Goal: Task Accomplishment & Management: Use online tool/utility

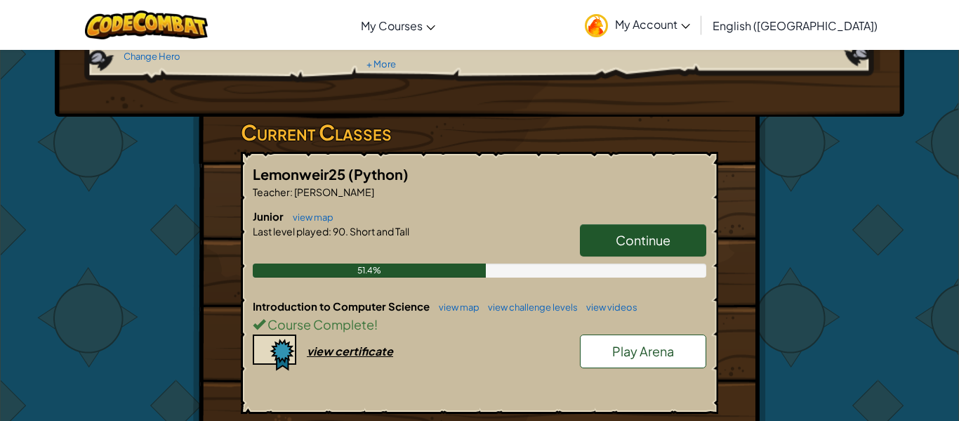
scroll to position [172, 0]
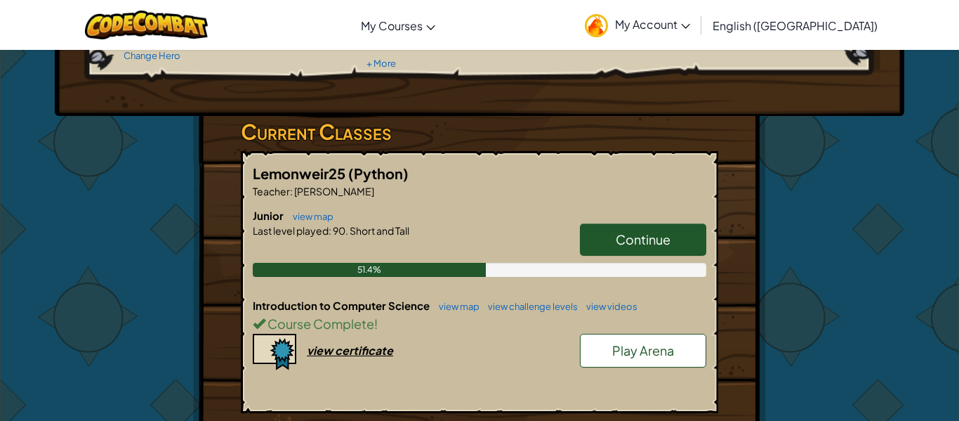
click at [673, 233] on link "Continue" at bounding box center [643, 239] width 126 height 32
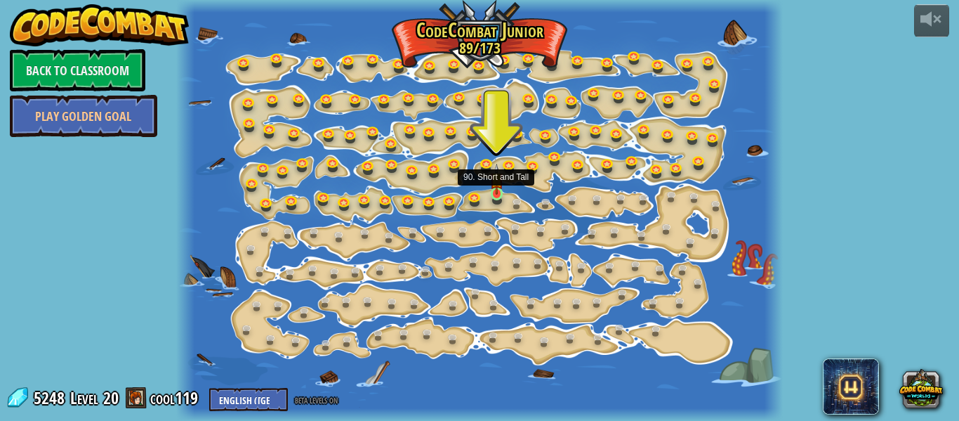
click at [498, 191] on img at bounding box center [496, 179] width 13 height 31
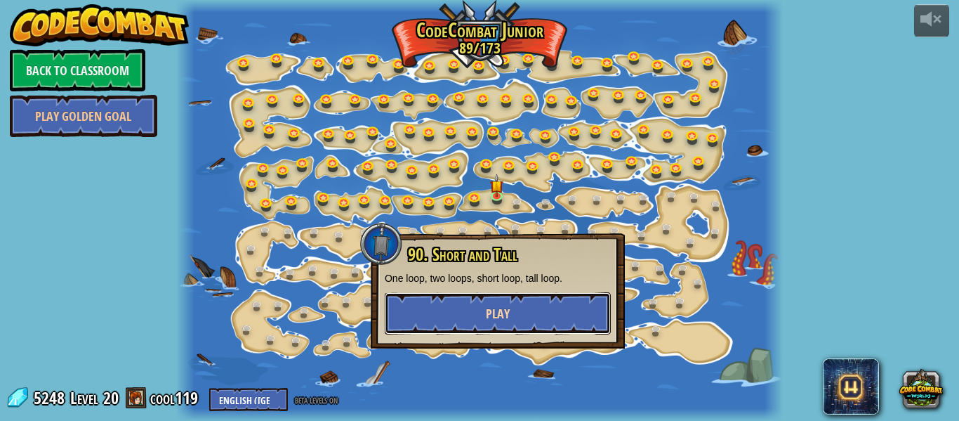
click at [534, 305] on button "Play" at bounding box center [498, 313] width 226 height 42
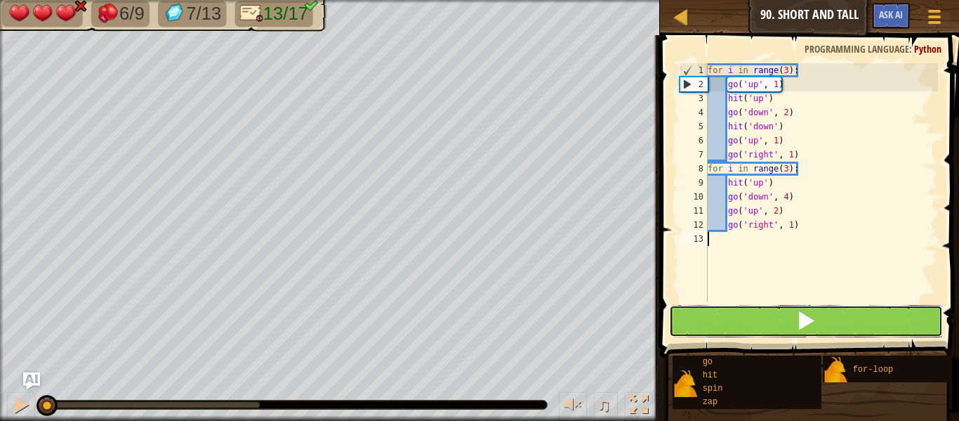
click at [871, 314] on button at bounding box center [806, 321] width 274 height 32
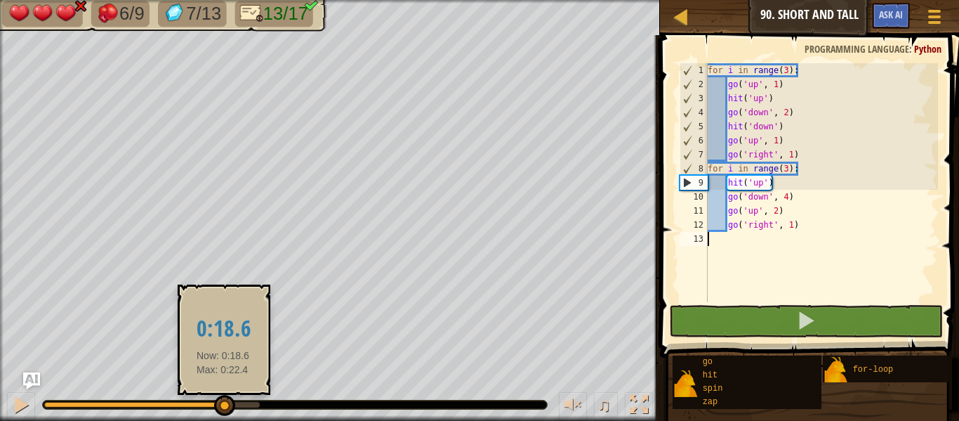
drag, startPoint x: 179, startPoint y: 402, endPoint x: 223, endPoint y: 404, distance: 44.3
click at [223, 404] on div at bounding box center [152, 405] width 216 height 6
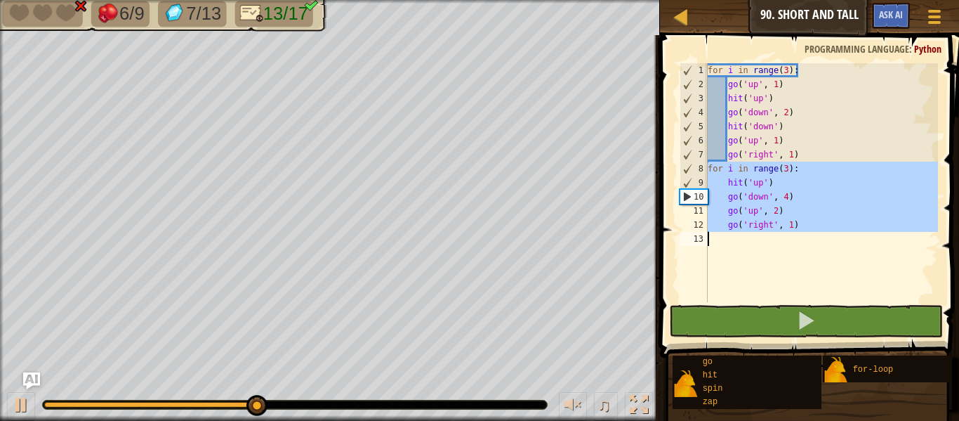
drag, startPoint x: 707, startPoint y: 169, endPoint x: 836, endPoint y: 223, distance: 140.1
click at [836, 223] on div "1 2 3 4 5 6 7 8 9 10 11 12 13 for i in range ( 3 ) : go ( 'up' , 1 ) hit ( 'up'…" at bounding box center [807, 182] width 261 height 239
type textarea "go('right', 1)"
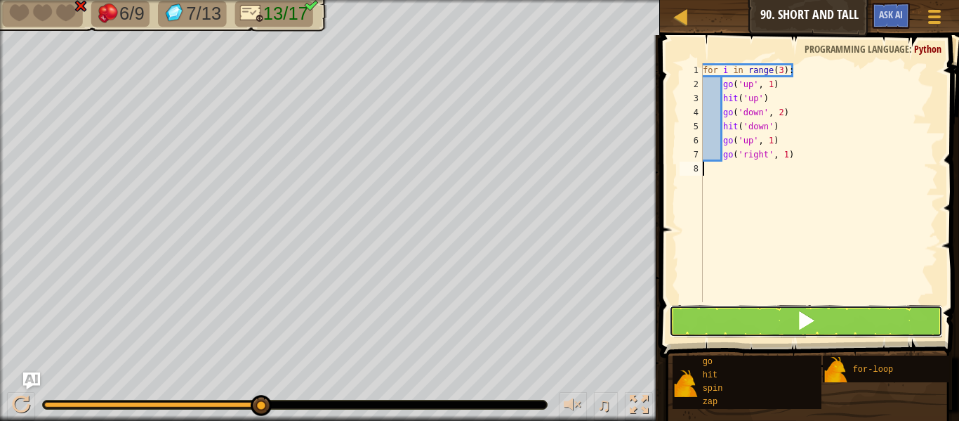
click at [845, 306] on button at bounding box center [806, 321] width 274 height 32
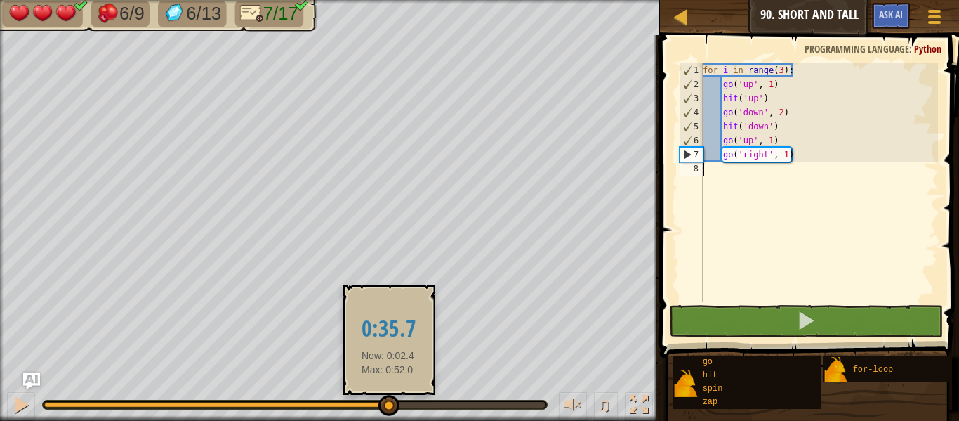
click at [388, 404] on div at bounding box center [294, 405] width 501 height 6
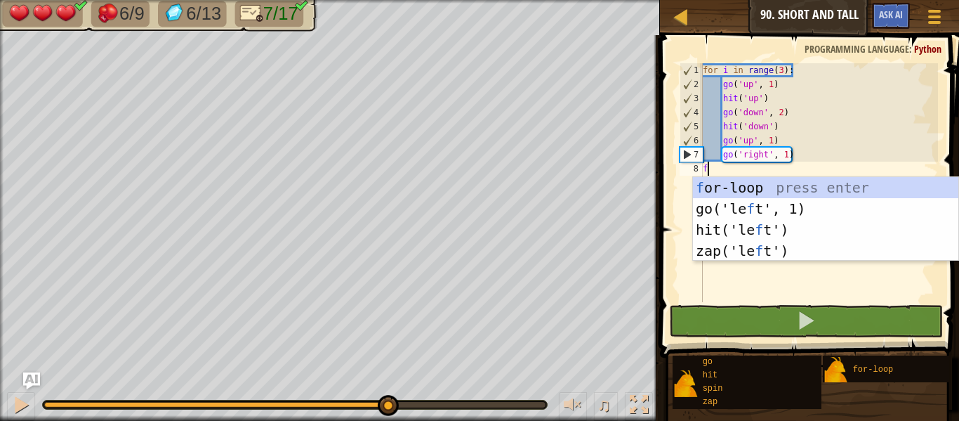
scroll to position [6, 0]
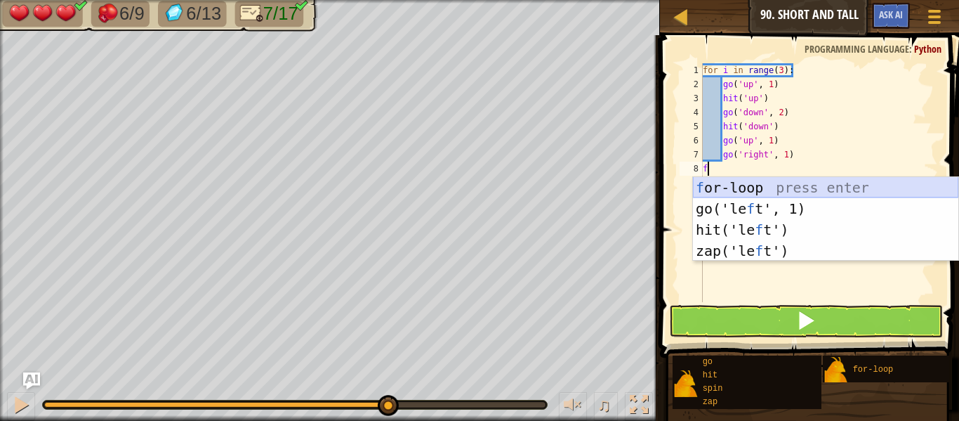
click at [755, 183] on div "f or-loop press enter go('le f t', 1) press enter hit('le f t') press enter zap…" at bounding box center [825, 240] width 265 height 126
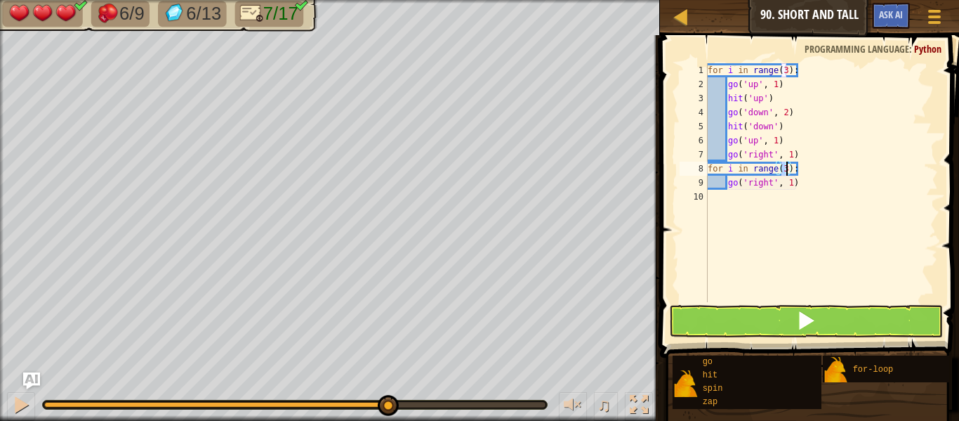
click at [814, 181] on div "for i in range ( 3 ) : go ( 'up' , 1 ) hit ( 'up' ) go ( 'down' , 2 ) hit ( 'do…" at bounding box center [821, 196] width 233 height 267
type textarea "g"
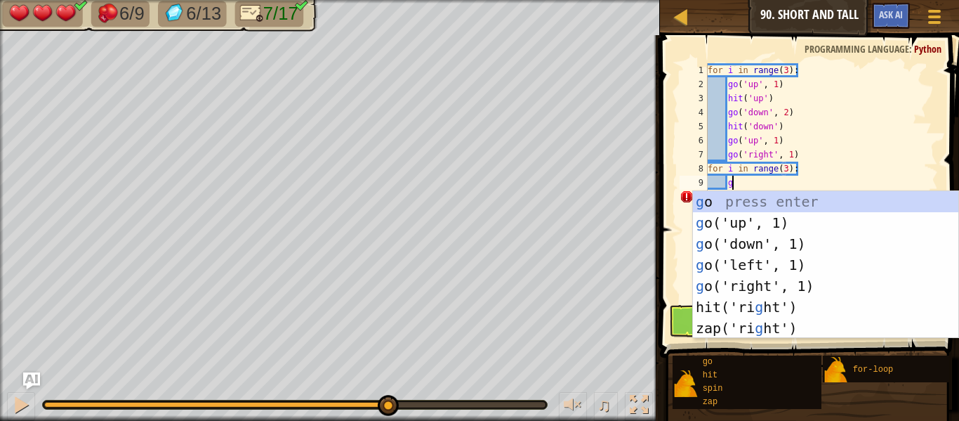
type textarea "g"
click at [810, 217] on div "g o press enter g o('up', 1) press enter g o('down', 1) press enter g o('left',…" at bounding box center [825, 286] width 265 height 190
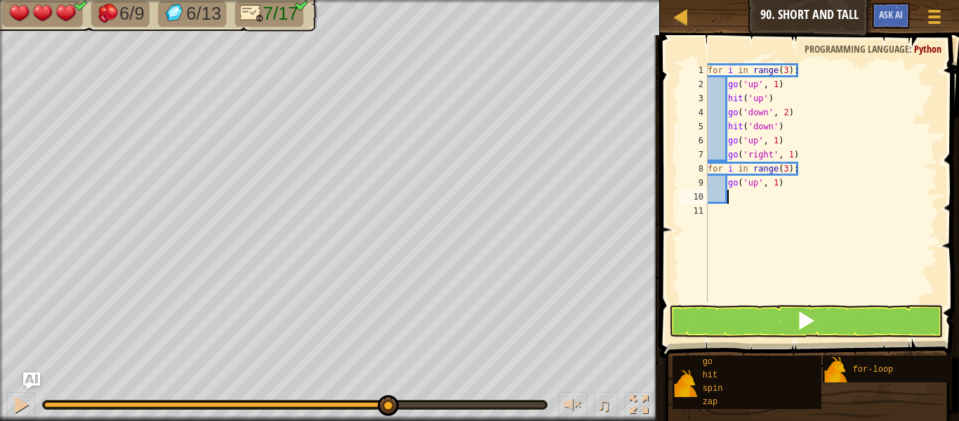
click at [777, 185] on div "for i in range ( 3 ) : go ( 'up' , 1 ) hit ( 'up' ) go ( 'down' , 2 ) hit ( 'do…" at bounding box center [821, 196] width 233 height 267
type textarea "go('up', 2)"
click at [755, 197] on div "for i in range ( 3 ) : go ( 'up' , 1 ) hit ( 'up' ) go ( 'down' , 2 ) hit ( 'do…" at bounding box center [821, 196] width 233 height 267
type textarea "h"
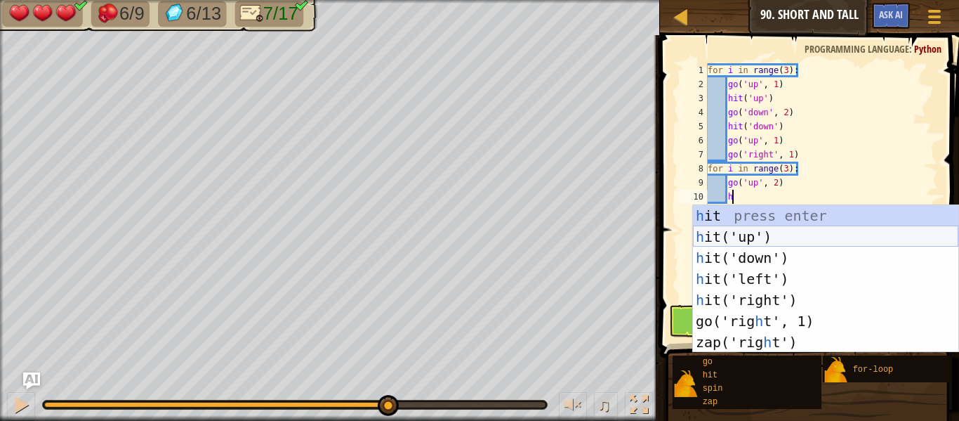
click at [744, 232] on div "h it press enter h it('up') press enter h it('down') press enter h it('left') p…" at bounding box center [825, 300] width 265 height 190
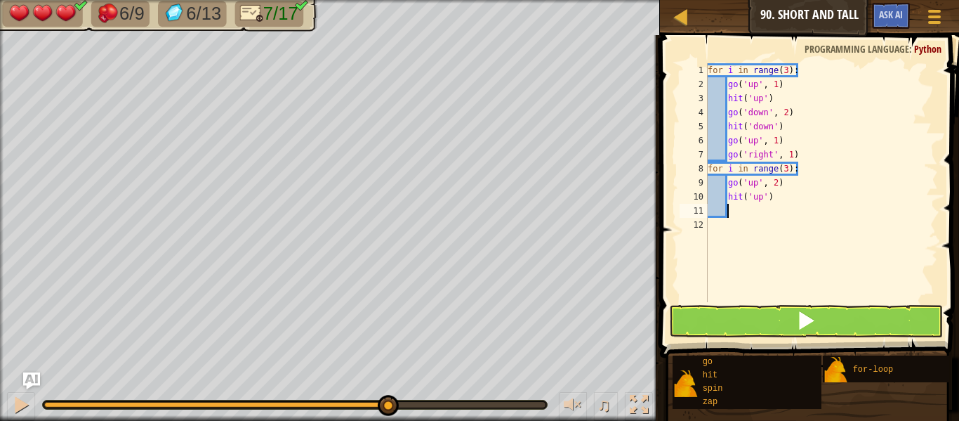
type textarea "g"
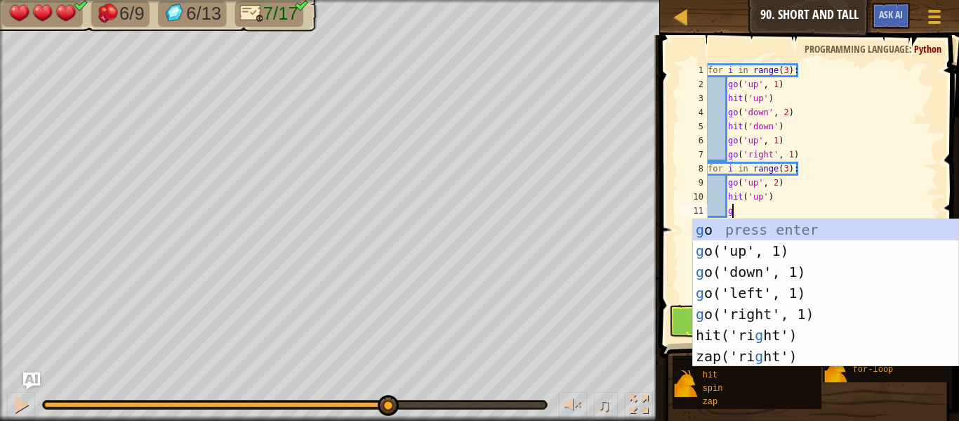
scroll to position [6, 3]
click at [750, 267] on div "g o press enter g o('up', 1) press enter g o('down', 1) press enter g o('left',…" at bounding box center [825, 314] width 265 height 190
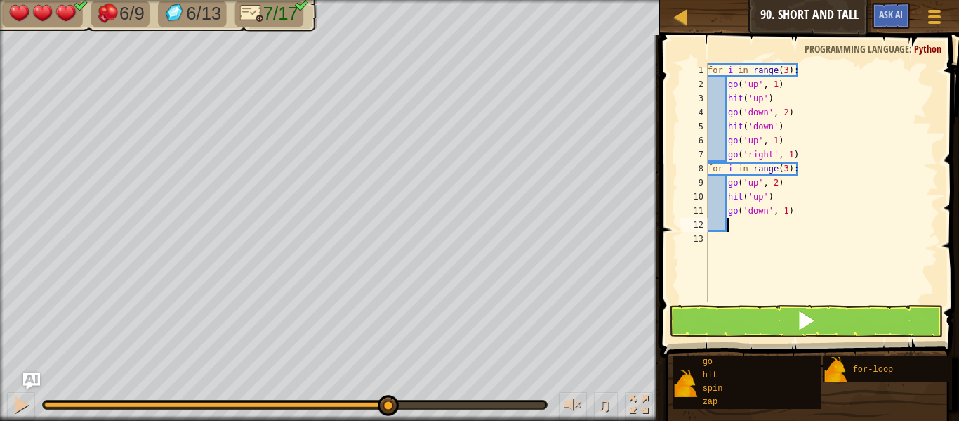
click at [786, 209] on div "for i in range ( 3 ) : go ( 'up' , 1 ) hit ( 'up' ) go ( 'down' , 2 ) hit ( 'do…" at bounding box center [821, 196] width 233 height 267
type textarea "go('down', 4)"
click at [760, 223] on div "for i in range ( 3 ) : go ( 'up' , 1 ) hit ( 'up' ) go ( 'down' , 2 ) hit ( 'do…" at bounding box center [821, 196] width 233 height 267
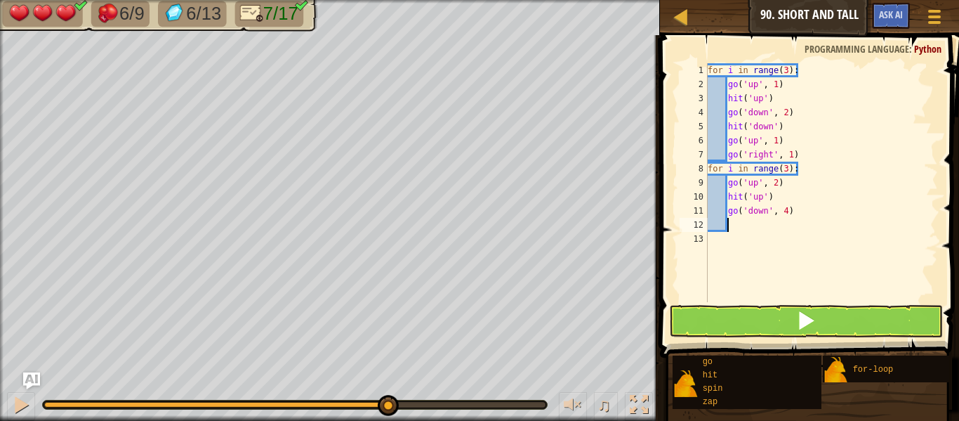
type textarea "g"
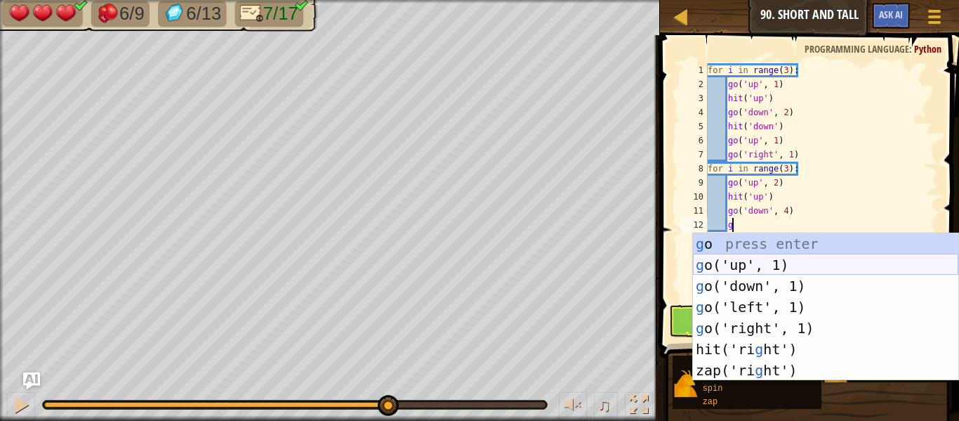
click at [756, 261] on div "g o press enter g o('up', 1) press enter g o('down', 1) press enter g o('left',…" at bounding box center [825, 328] width 265 height 190
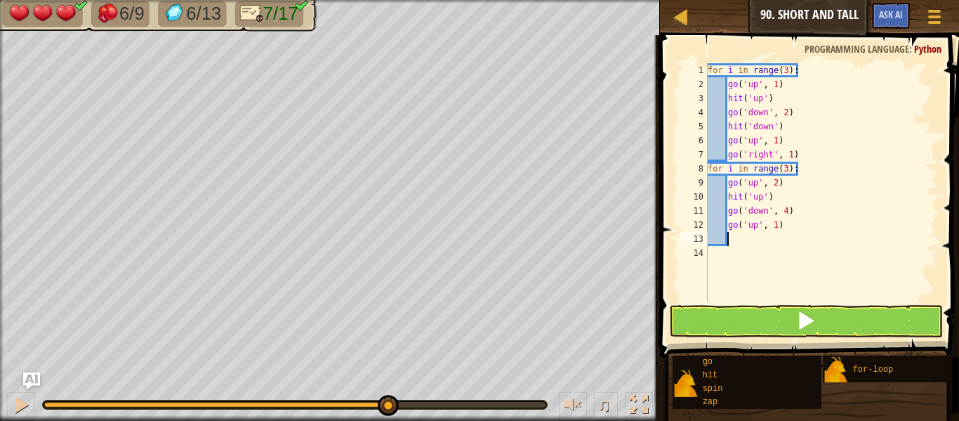
click at [777, 225] on div "for i in range ( 3 ) : go ( 'up' , 1 ) hit ( 'up' ) go ( 'down' , 2 ) hit ( 'do…" at bounding box center [821, 196] width 233 height 267
type textarea "go('up', 2)"
click at [767, 245] on div "for i in range ( 3 ) : go ( 'up' , 1 ) hit ( 'up' ) go ( 'down' , 2 ) hit ( 'do…" at bounding box center [821, 196] width 233 height 267
type textarea "g"
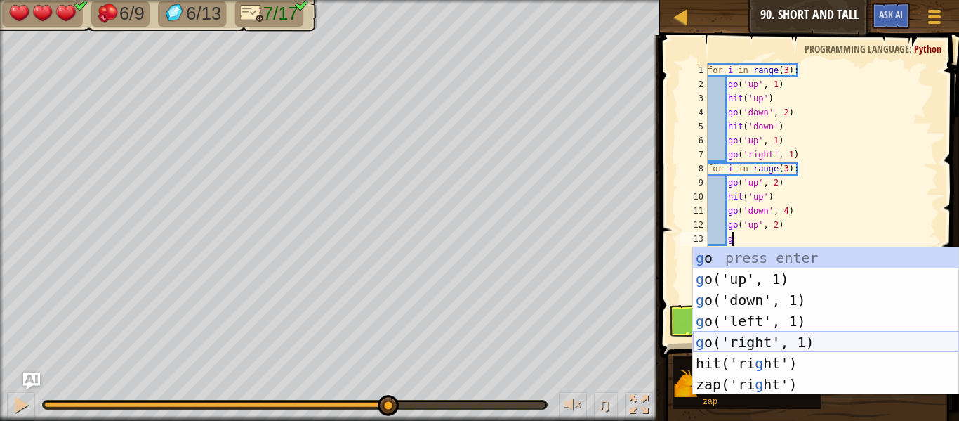
click at [753, 341] on div "g o press enter g o('up', 1) press enter g o('down', 1) press enter g o('left',…" at bounding box center [825, 342] width 265 height 190
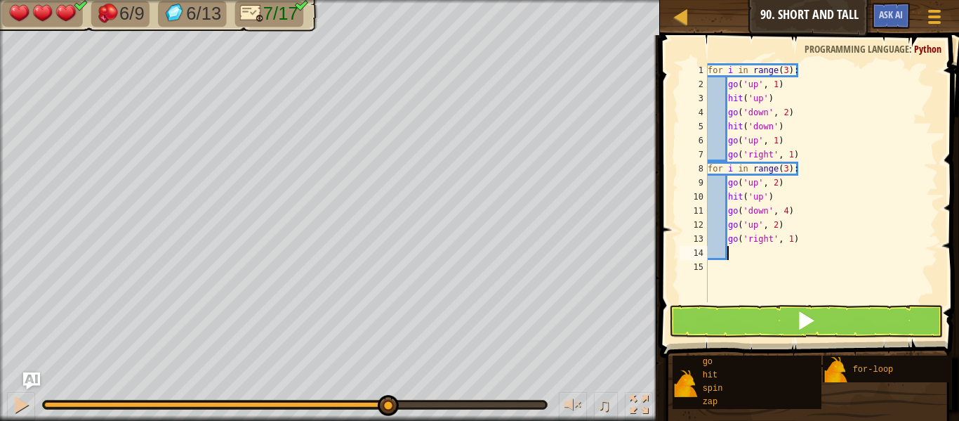
scroll to position [6, 2]
click at [791, 239] on div "for i in range ( 3 ) : go ( 'up' , 1 ) hit ( 'up' ) go ( 'down' , 2 ) hit ( 'do…" at bounding box center [821, 196] width 233 height 267
type textarea "go('right', 3)"
click at [763, 317] on button at bounding box center [806, 321] width 274 height 32
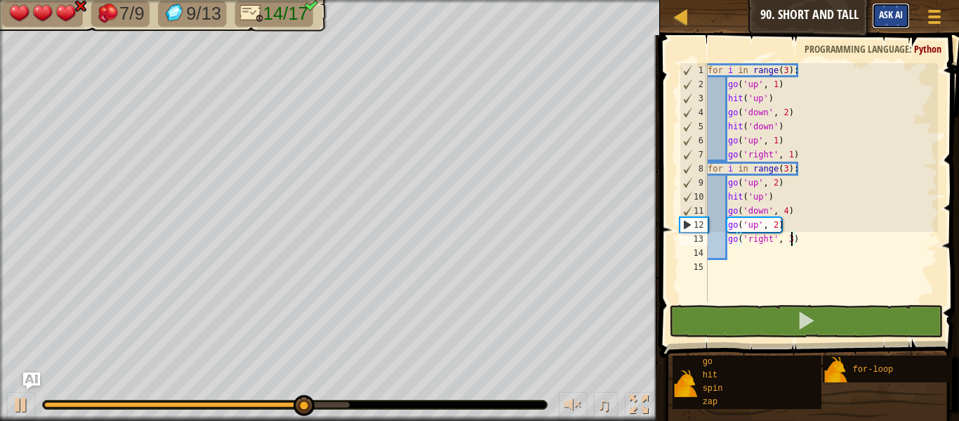
click at [879, 14] on span "Ask AI" at bounding box center [891, 14] width 24 height 13
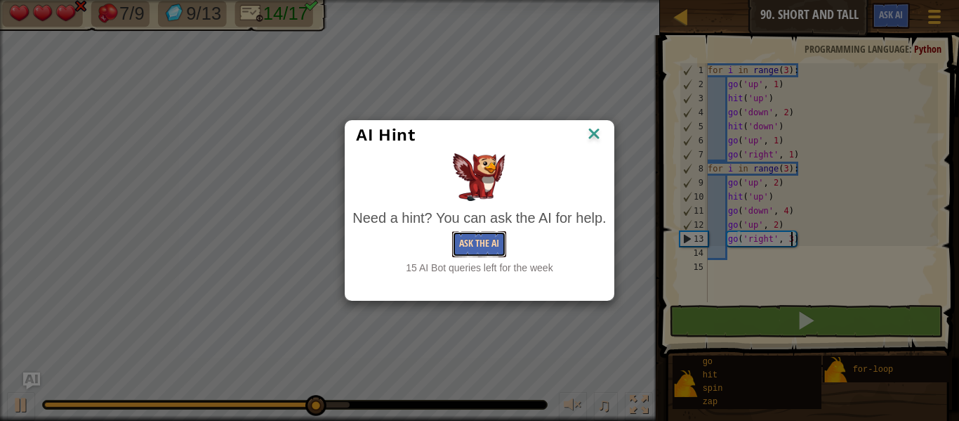
click at [493, 248] on button "Ask the AI" at bounding box center [479, 244] width 54 height 26
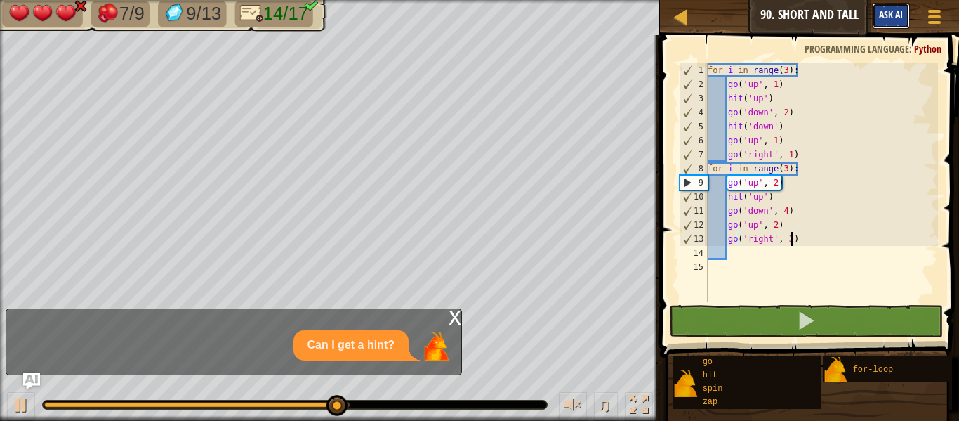
click at [883, 8] on span "Ask AI" at bounding box center [891, 14] width 24 height 13
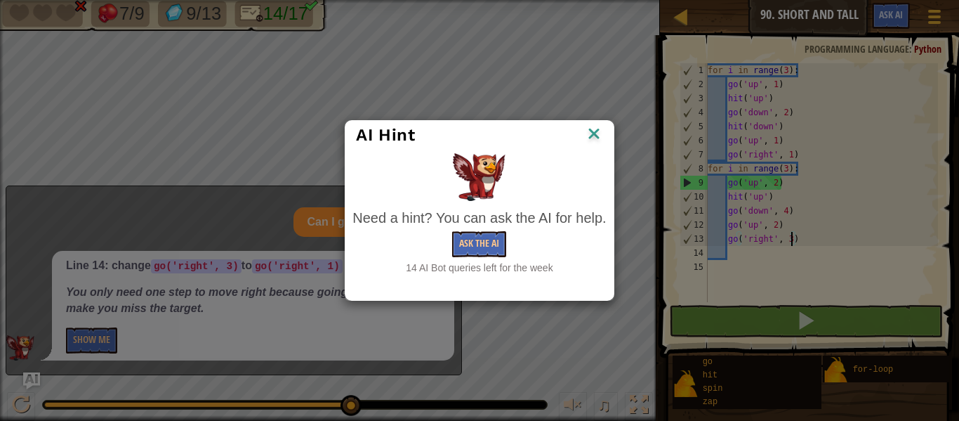
click at [599, 140] on img at bounding box center [594, 134] width 18 height 21
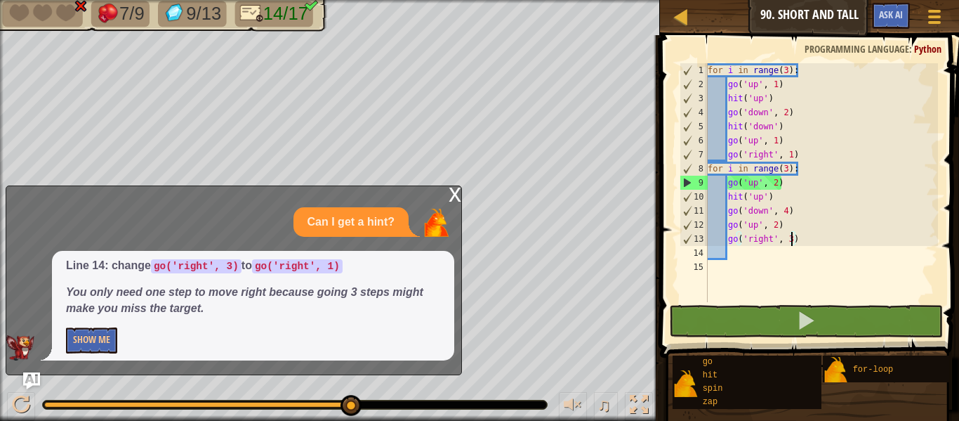
click at [99, 325] on div "Line 14: change go('right', 3) to go('right', 1) You only need one step to move…" at bounding box center [253, 306] width 402 height 110
click at [108, 339] on button "Show Me" at bounding box center [91, 340] width 51 height 26
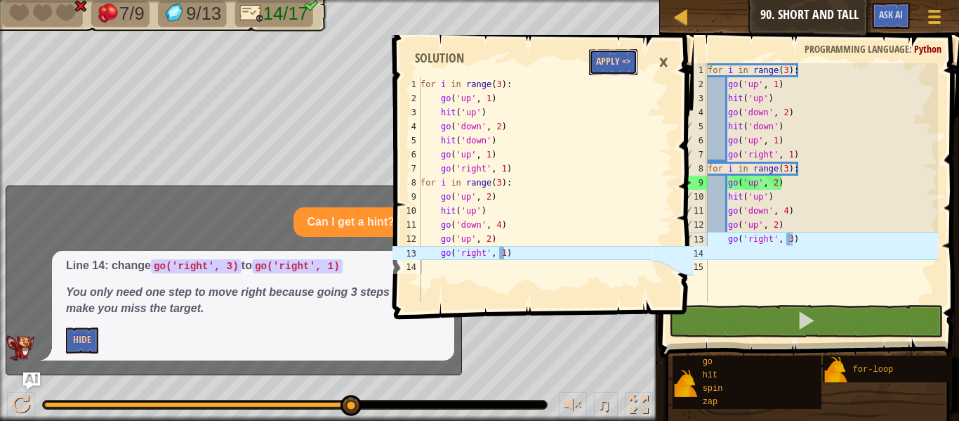
click at [615, 57] on button "Apply =>" at bounding box center [613, 62] width 48 height 26
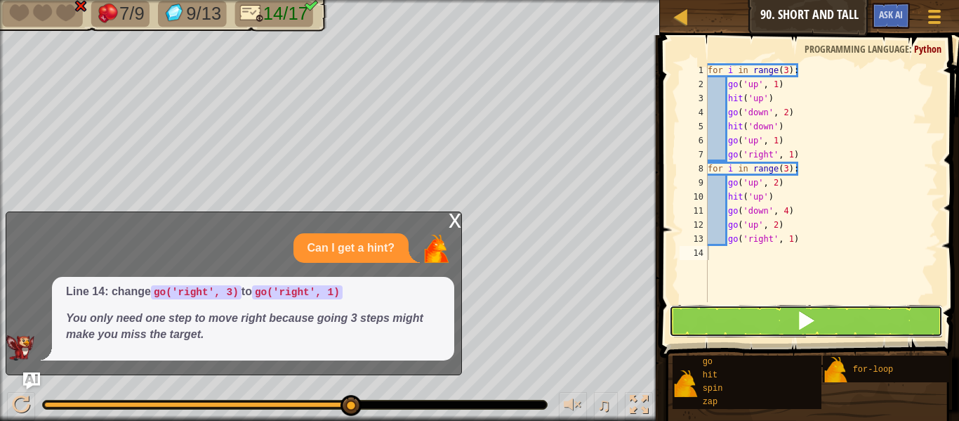
click at [729, 317] on button at bounding box center [806, 321] width 274 height 32
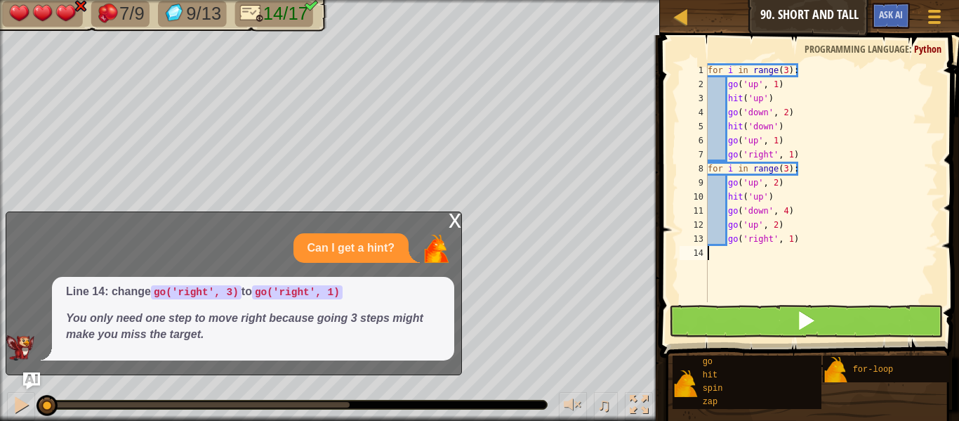
scroll to position [6, 0]
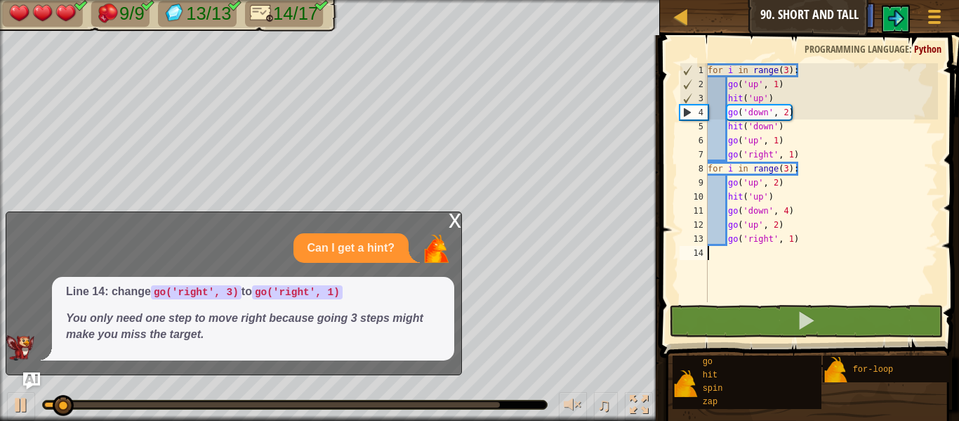
click at [455, 217] on div "x" at bounding box center [455, 219] width 13 height 14
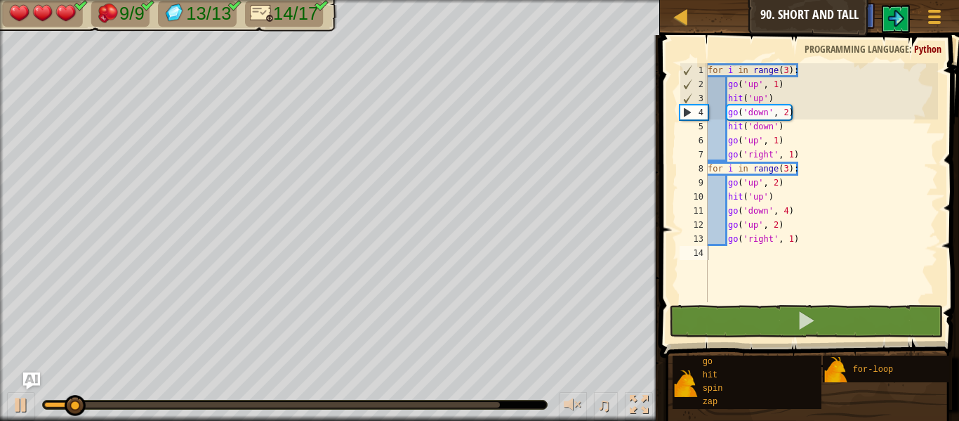
click at [451, 398] on div "♫" at bounding box center [330, 401] width 660 height 42
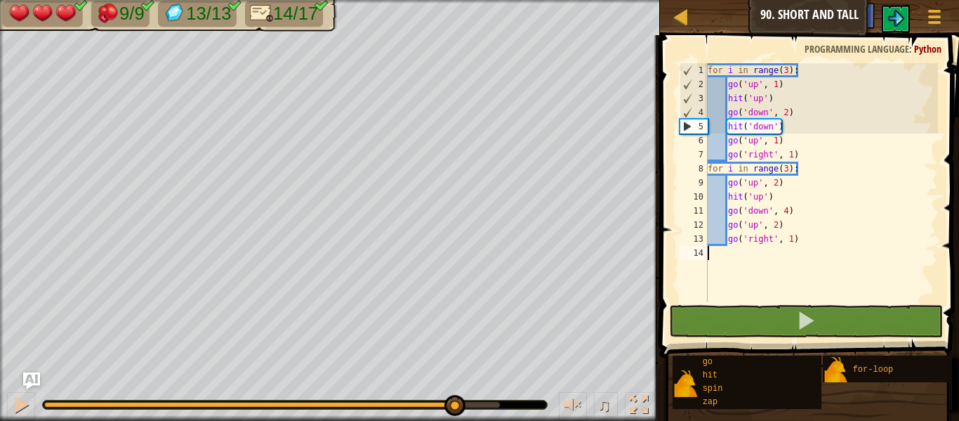
click at [454, 404] on div at bounding box center [272, 405] width 456 height 6
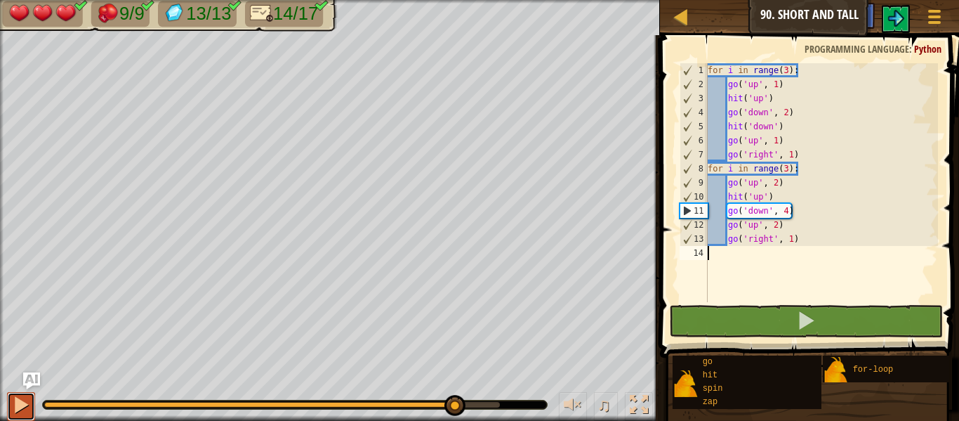
click at [13, 405] on div at bounding box center [21, 404] width 18 height 18
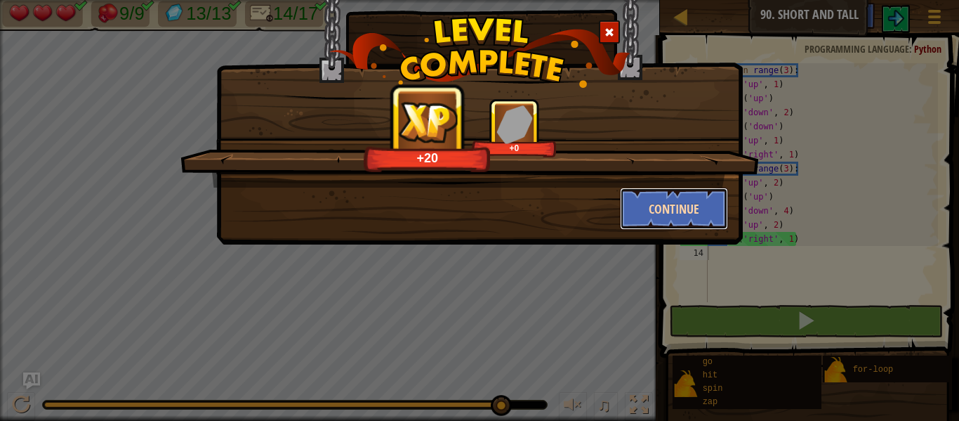
click at [668, 190] on button "Continue" at bounding box center [674, 208] width 109 height 42
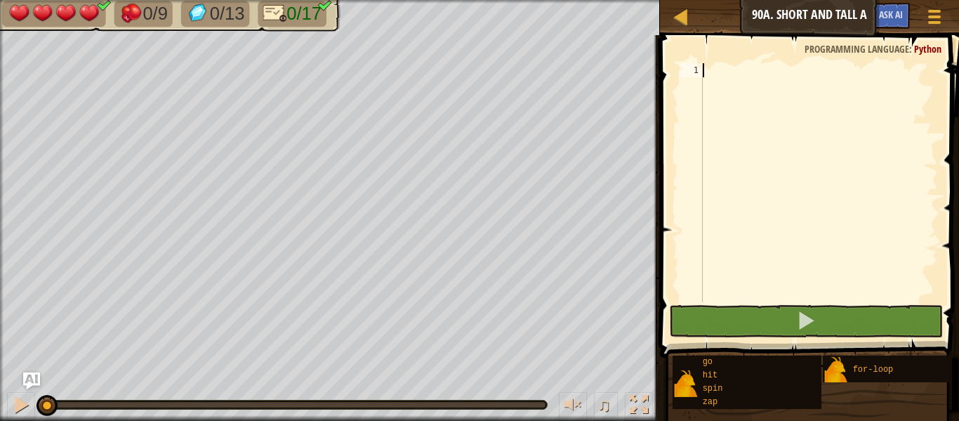
scroll to position [6, 0]
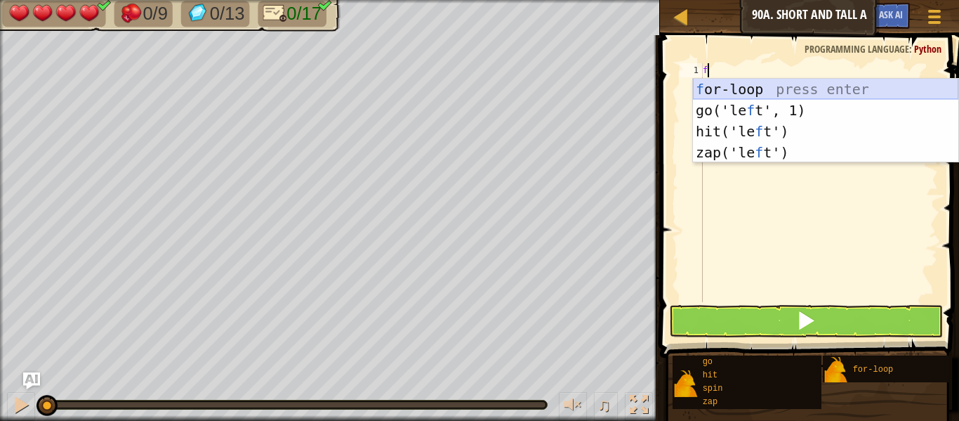
click at [732, 89] on div "f or-loop press enter go('le f t', 1) press enter hit('le f t') press enter zap…" at bounding box center [825, 142] width 265 height 126
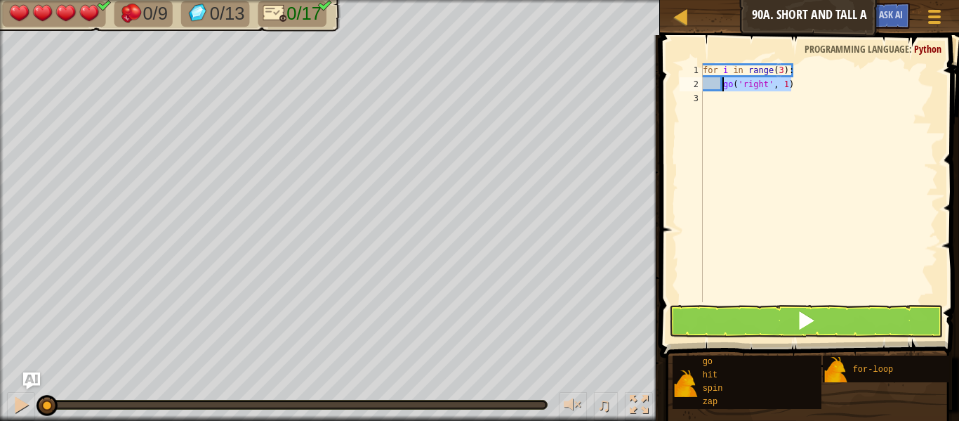
drag, startPoint x: 808, startPoint y: 83, endPoint x: 723, endPoint y: 81, distance: 84.3
click at [723, 81] on div "for i in range ( 3 ) : go ( 'right' , 1 )" at bounding box center [819, 196] width 238 height 267
type textarea "go('right', 1)"
type textarea "z"
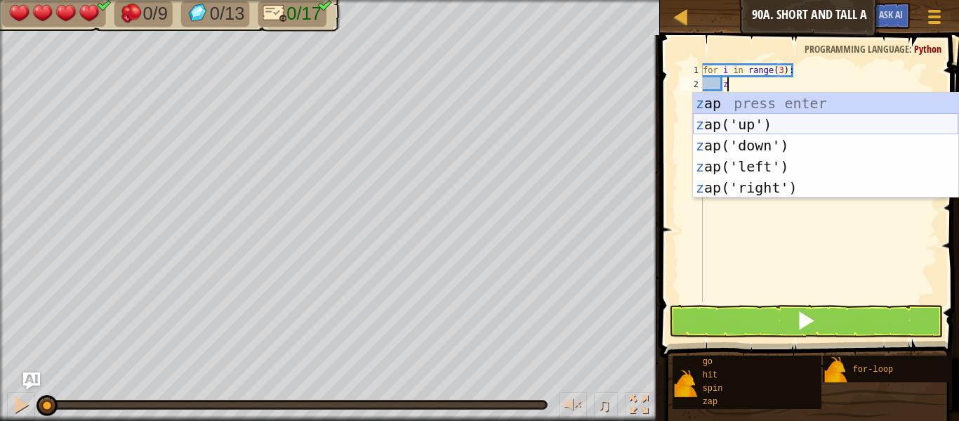
click at [728, 119] on div "z ap press enter z ap('up') press enter z ap('down') press enter z ap('left') p…" at bounding box center [825, 166] width 265 height 147
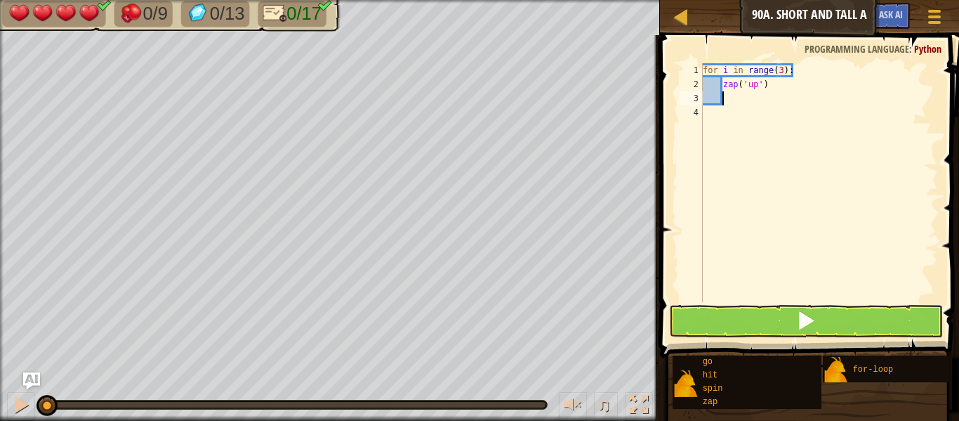
type textarea "z"
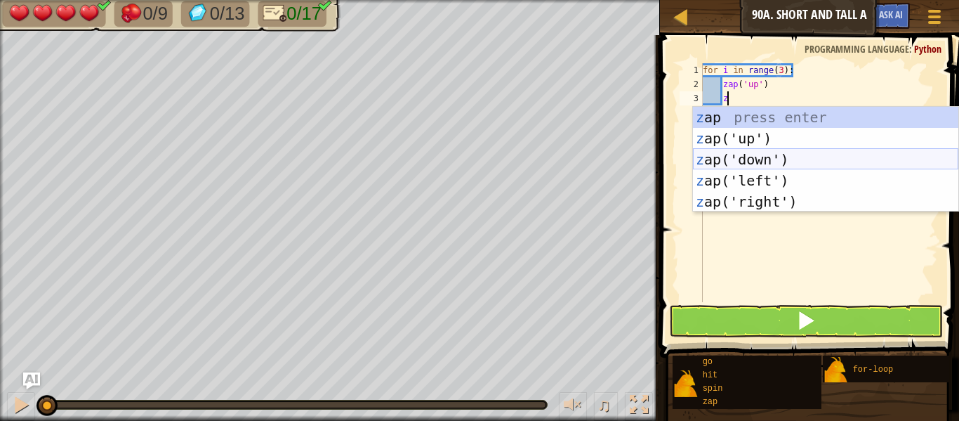
click at [758, 151] on div "z ap press enter z ap('up') press enter z ap('down') press enter z ap('left') p…" at bounding box center [825, 180] width 265 height 147
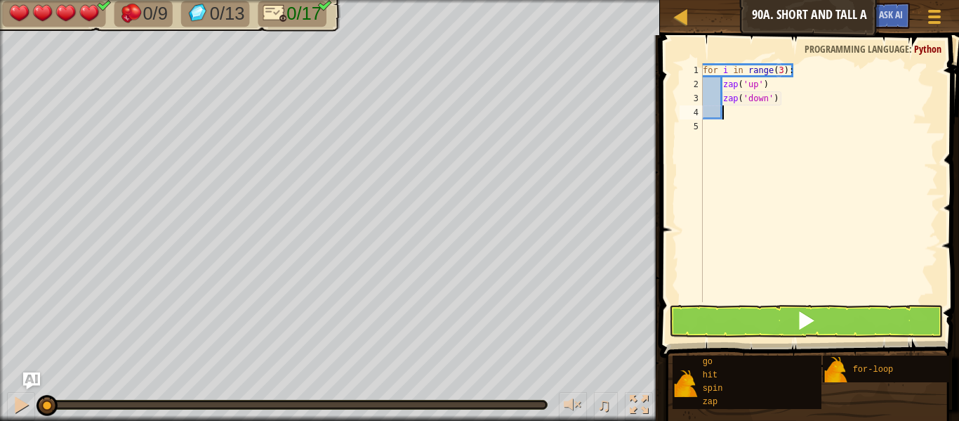
scroll to position [6, 2]
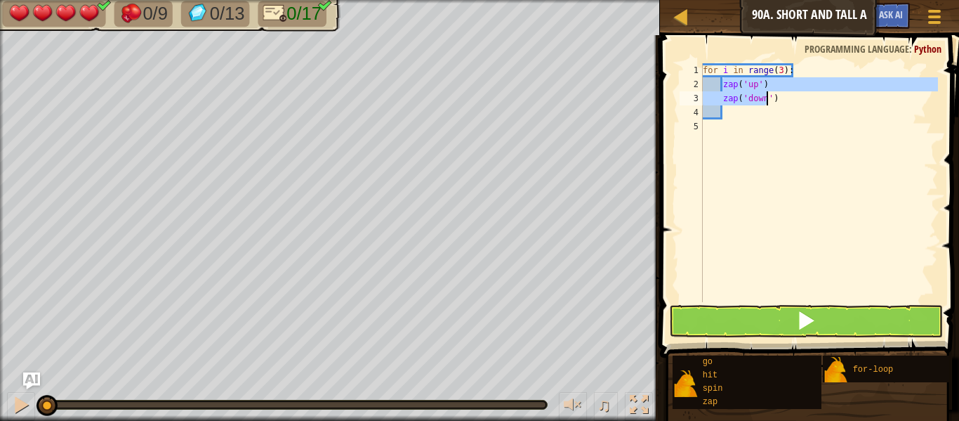
drag, startPoint x: 722, startPoint y: 86, endPoint x: 769, endPoint y: 103, distance: 50.0
click at [769, 103] on div "for i in range ( 3 ) : zap ( 'up' ) zap ( 'down' )" at bounding box center [819, 196] width 238 height 267
click at [781, 101] on div "for i in range ( 3 ) : zap ( 'up' ) zap ( 'down' )" at bounding box center [819, 196] width 238 height 267
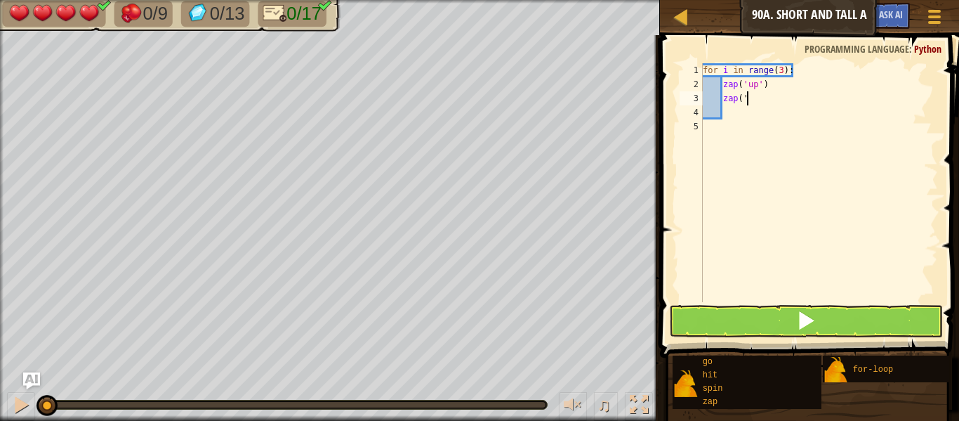
type textarea "z"
drag, startPoint x: 771, startPoint y: 86, endPoint x: 722, endPoint y: 87, distance: 49.2
click at [722, 87] on div "for i in range ( 3 ) : zap ( 'up' )" at bounding box center [819, 196] width 238 height 267
type textarea "zap('up')"
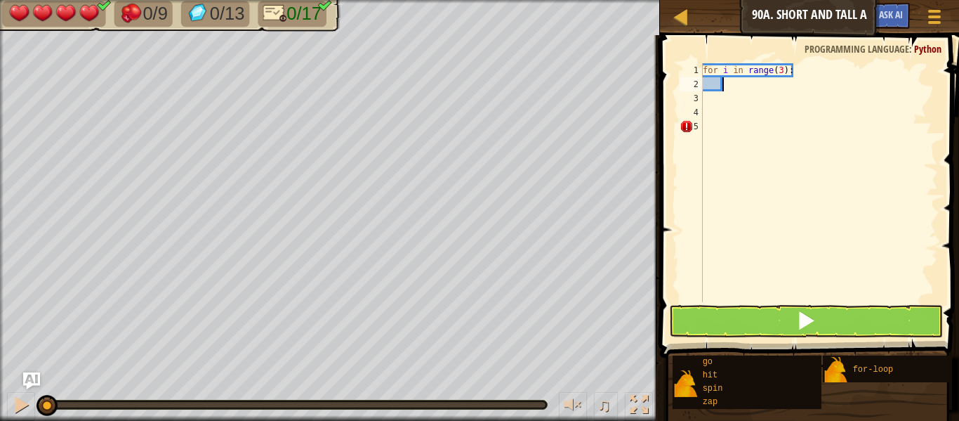
type textarea "g"
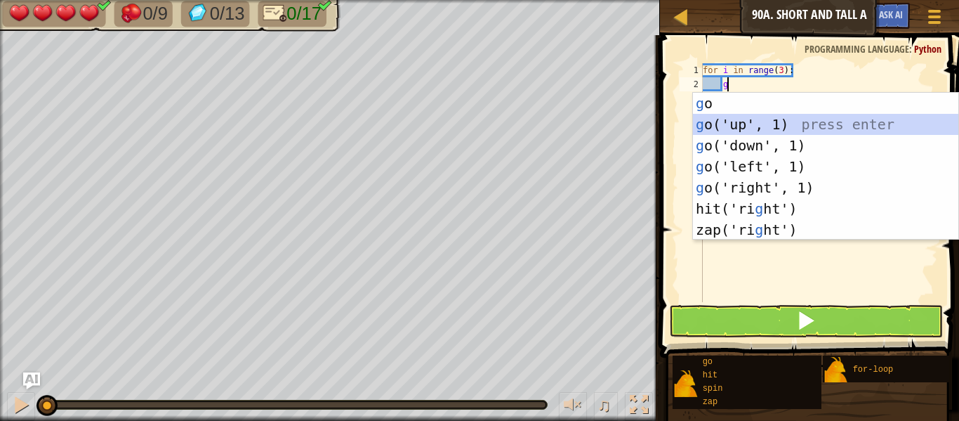
click at [730, 121] on div "g o press enter g o('up', 1) press enter g o('down', 1) press enter g o('left',…" at bounding box center [825, 188] width 265 height 190
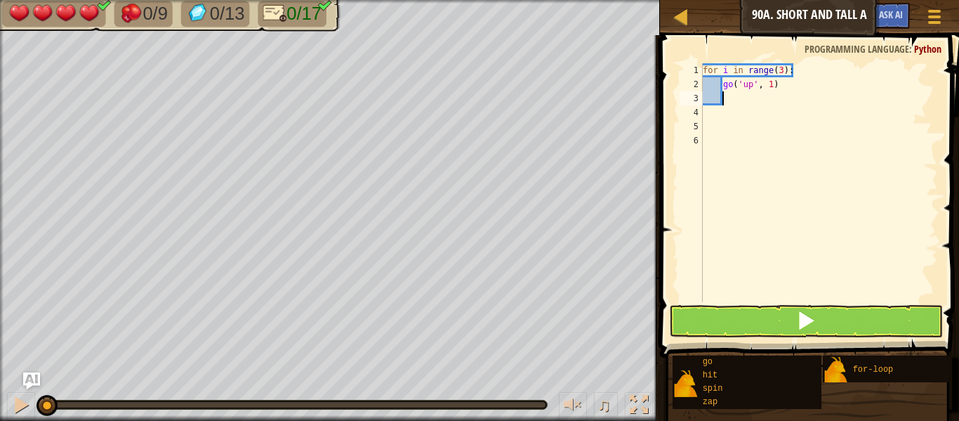
type textarea "h"
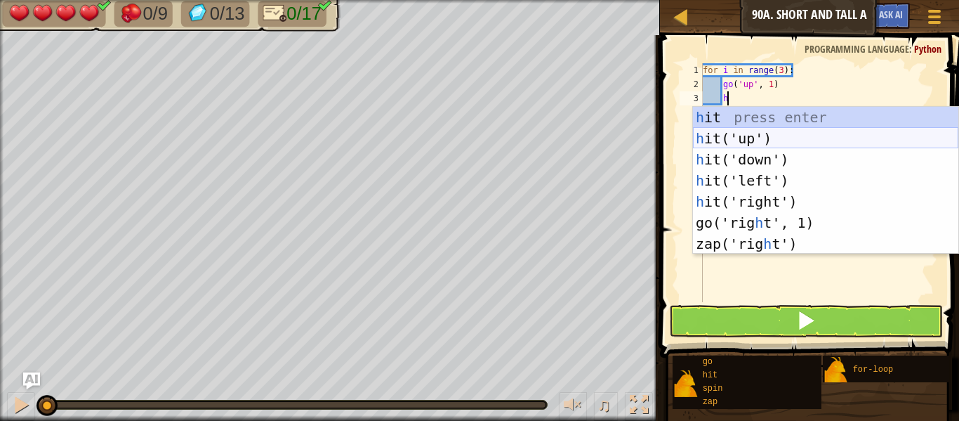
click at [735, 131] on div "h it press enter h it('up') press enter h it('down') press enter h it('left') p…" at bounding box center [825, 202] width 265 height 190
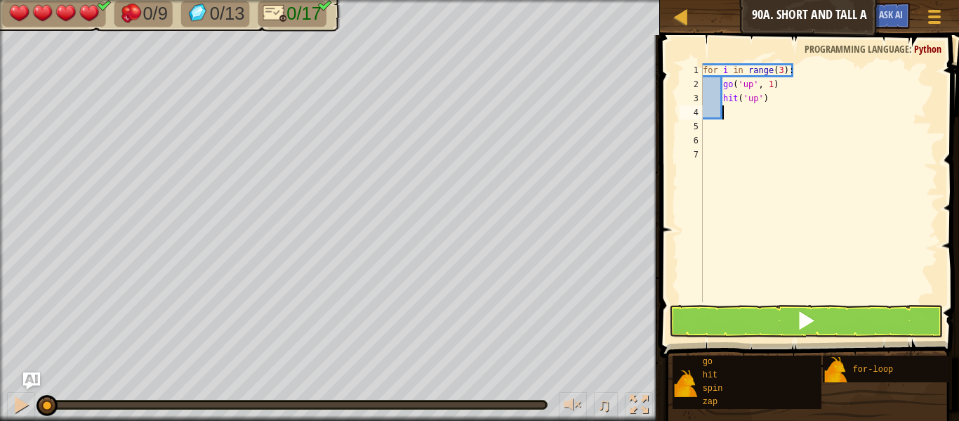
scroll to position [6, 2]
type textarea "g"
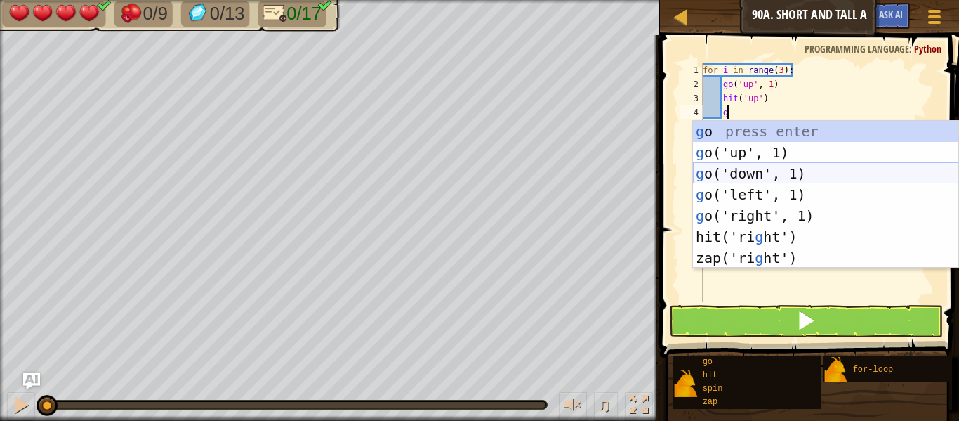
click at [754, 175] on div "g o press enter g o('up', 1) press enter g o('down', 1) press enter g o('left',…" at bounding box center [825, 216] width 265 height 190
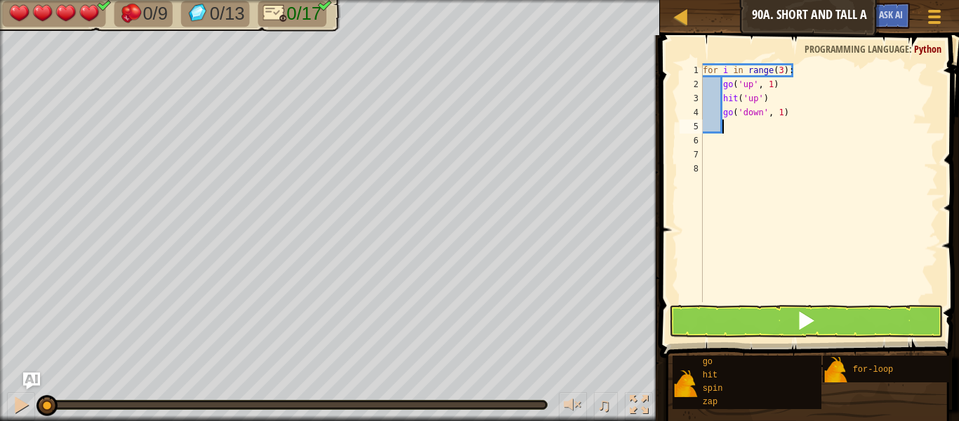
click at [781, 118] on div "for i in range ( 3 ) : go ( 'up' , 1 ) hit ( 'up' ) go ( 'down' , 1 )" at bounding box center [819, 196] width 238 height 267
type textarea "go('down', 2)"
click at [777, 128] on div "for i in range ( 3 ) : go ( 'up' , 1 ) hit ( 'up' ) go ( 'down' , 2 )" at bounding box center [819, 196] width 238 height 267
type textarea "h"
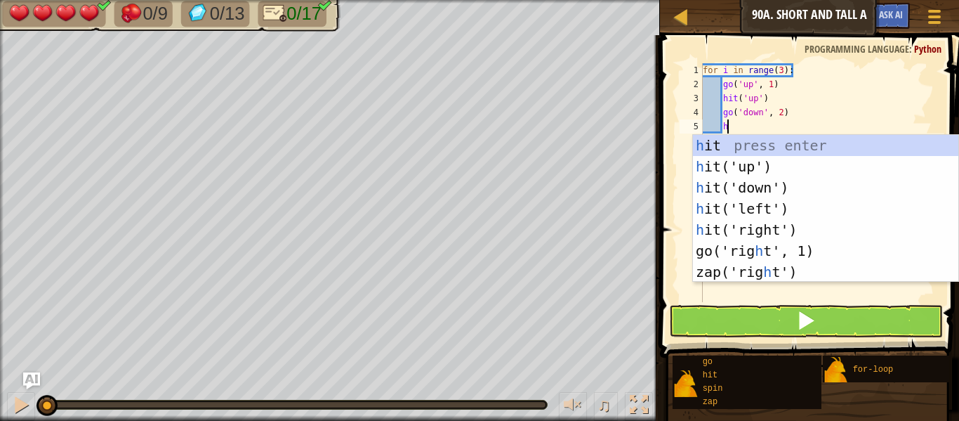
scroll to position [6, 3]
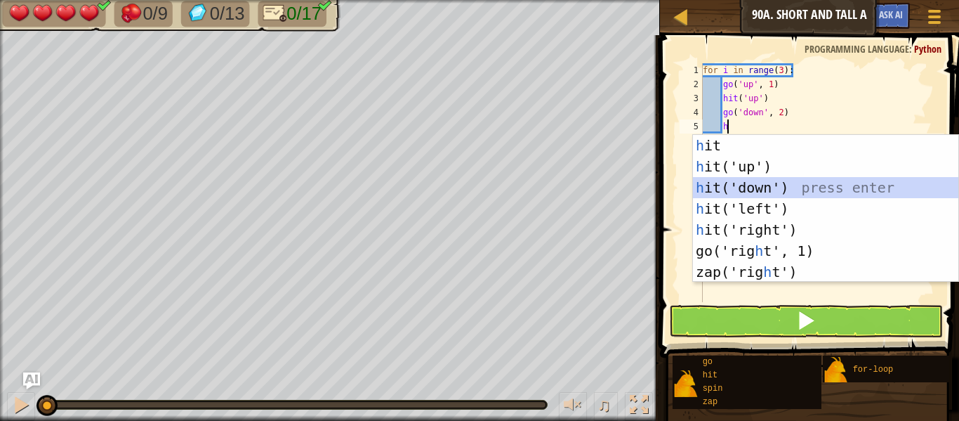
click at [777, 181] on div "h it press enter h it('up') press enter h it('down') press enter h it('left') p…" at bounding box center [825, 230] width 265 height 190
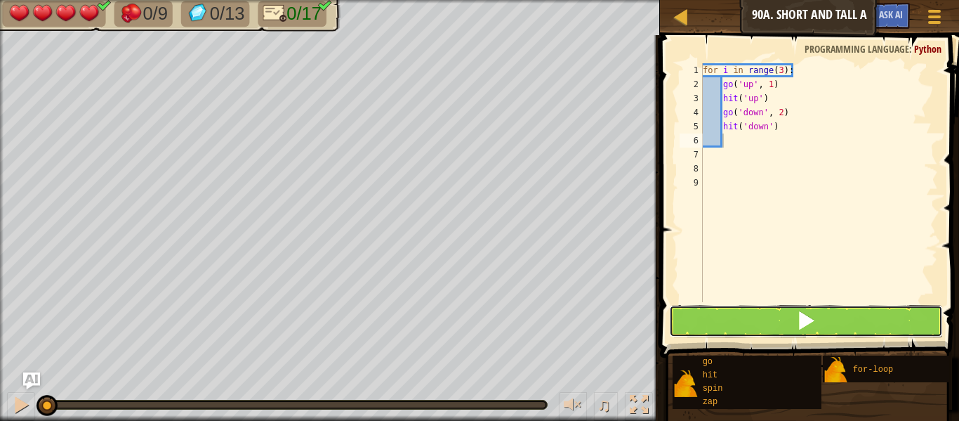
click at [779, 330] on button at bounding box center [806, 321] width 274 height 32
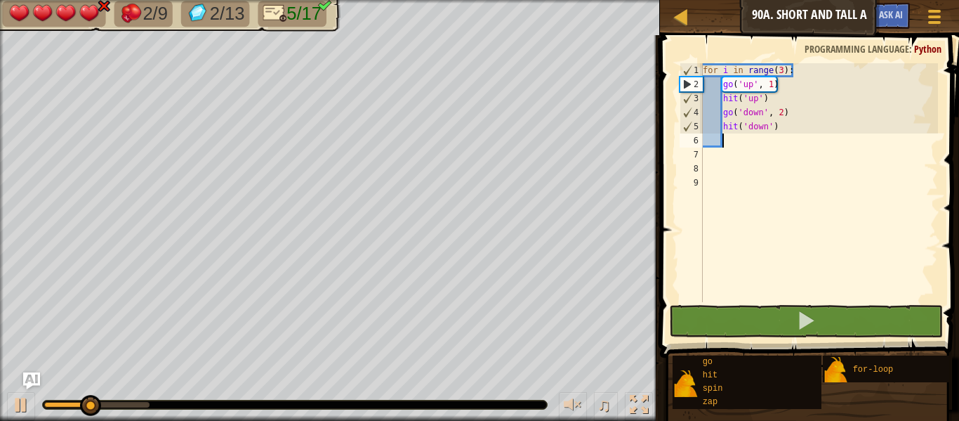
click at [740, 147] on div "for i in range ( 3 ) : go ( 'up' , 1 ) hit ( 'up' ) go ( 'down' , 2 ) hit ( 'do…" at bounding box center [819, 196] width 238 height 267
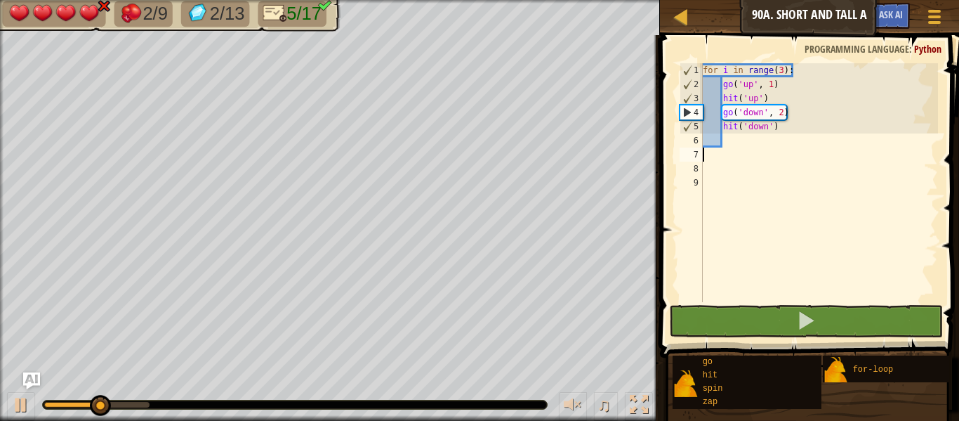
click at [743, 143] on div "for i in range ( 3 ) : go ( 'up' , 1 ) hit ( 'up' ) go ( 'down' , 2 ) hit ( 'do…" at bounding box center [819, 196] width 238 height 267
type textarea "h"
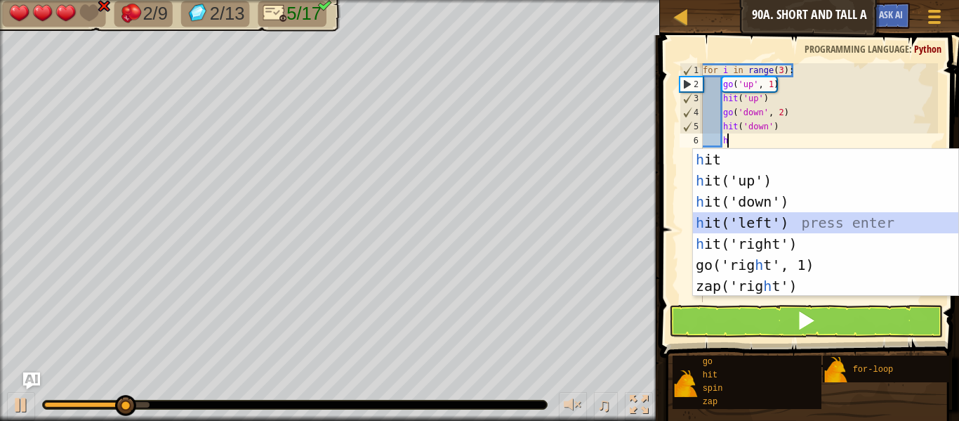
click at [756, 223] on div "h it press enter h it('up') press enter h it('down') press enter h it('left') p…" at bounding box center [825, 244] width 265 height 190
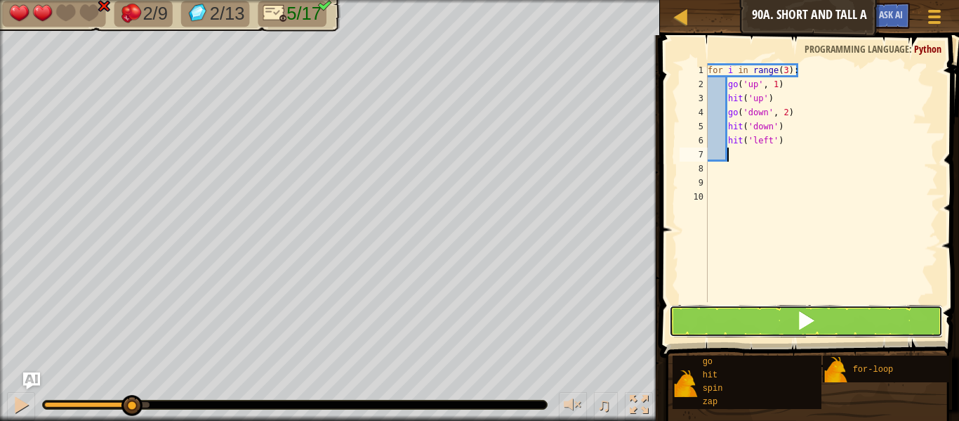
click at [794, 310] on button at bounding box center [806, 321] width 274 height 32
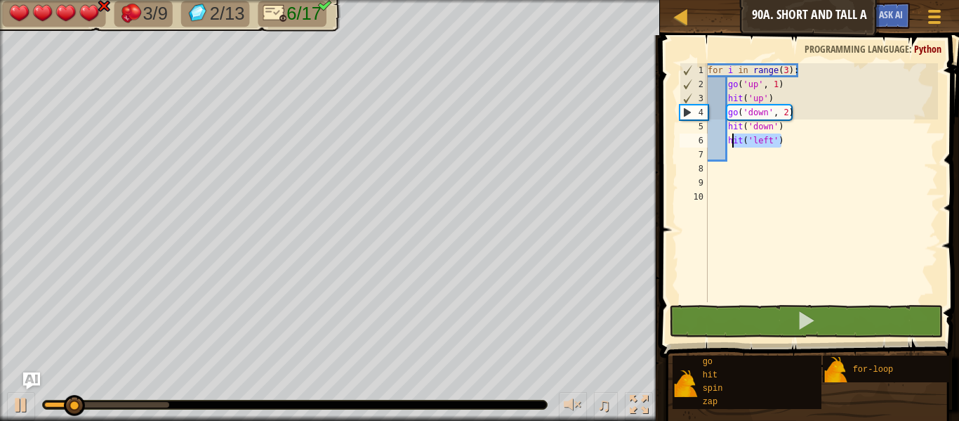
drag, startPoint x: 785, startPoint y: 144, endPoint x: 730, endPoint y: 138, distance: 55.8
click at [730, 138] on div "for i in range ( 3 ) : go ( 'up' , 1 ) hit ( 'up' ) go ( 'down' , 2 ) hit ( 'do…" at bounding box center [821, 196] width 233 height 267
type textarea "hit('left')"
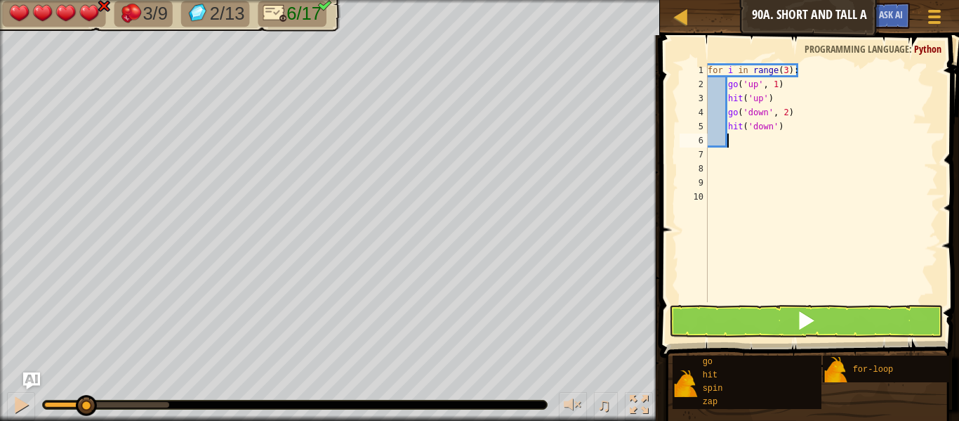
type textarea "g"
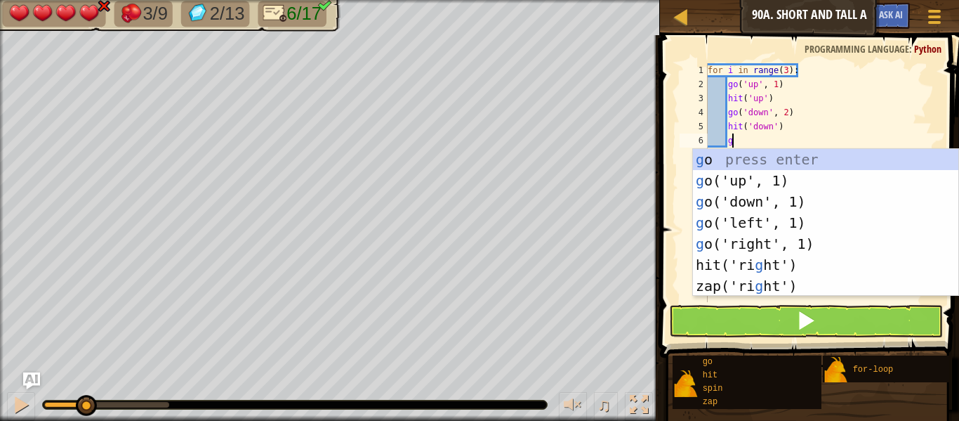
scroll to position [6, 3]
click at [745, 218] on div "g o press enter g o('up', 1) press enter g o('down', 1) press enter g o('left',…" at bounding box center [825, 244] width 265 height 190
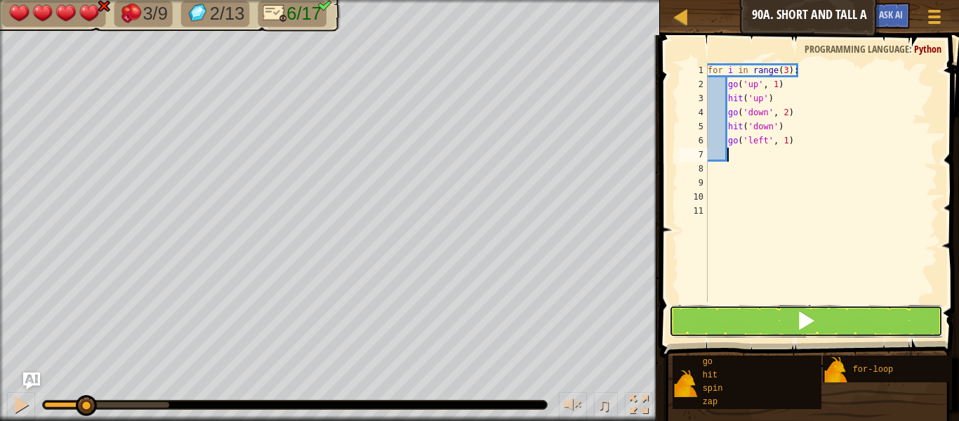
click at [813, 318] on span at bounding box center [806, 320] width 20 height 20
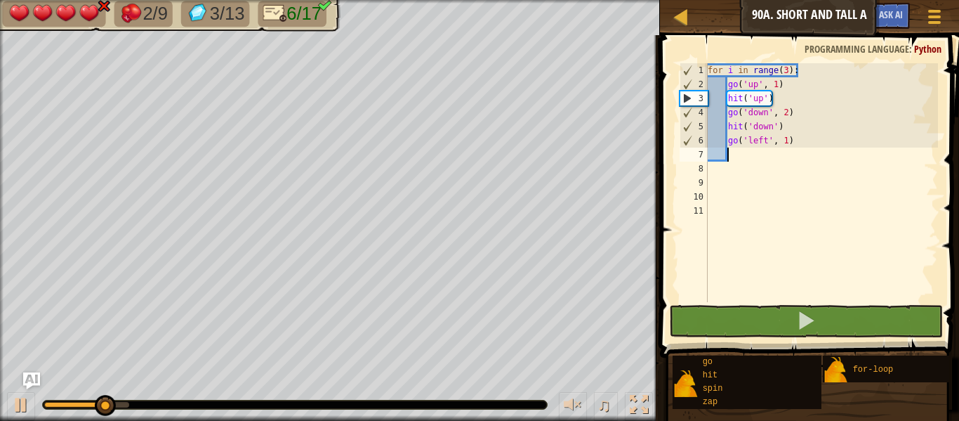
click at [789, 129] on div "for i in range ( 3 ) : go ( 'up' , 1 ) hit ( 'up' ) go ( 'down' , 2 ) hit ( 'do…" at bounding box center [821, 196] width 233 height 267
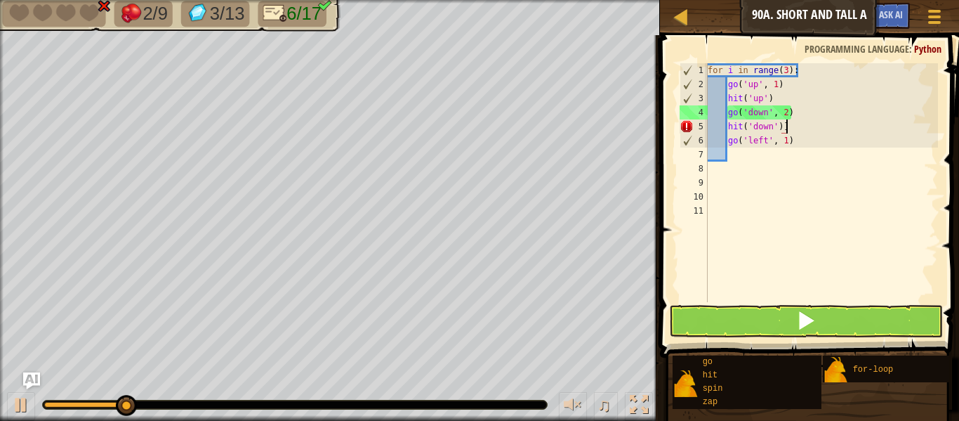
type textarea "hit('down')"
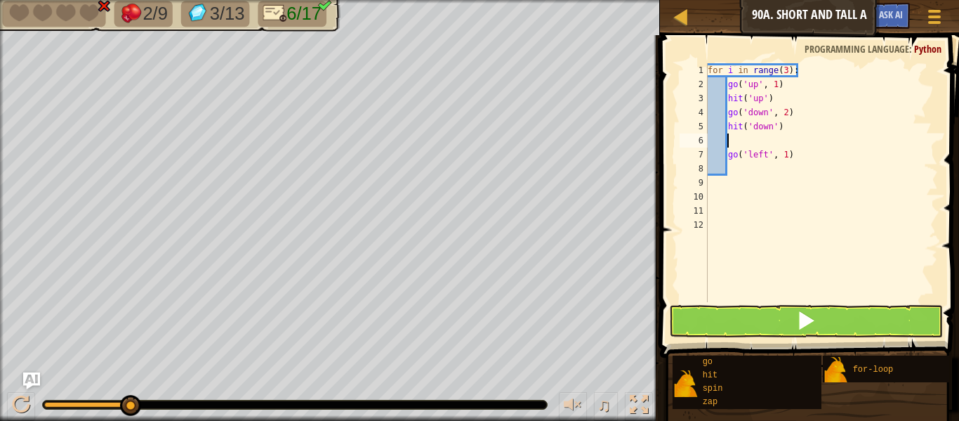
type textarea "g"
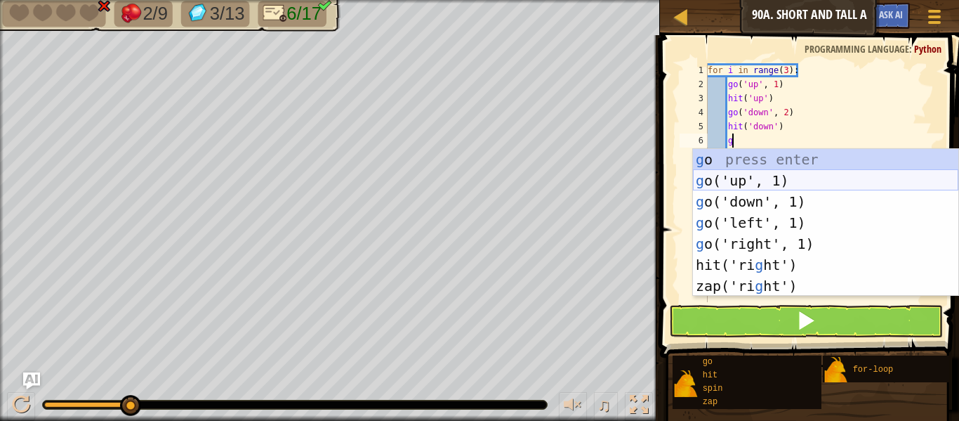
click at [793, 177] on div "g o press enter g o('up', 1) press enter g o('down', 1) press enter g o('left',…" at bounding box center [825, 244] width 265 height 190
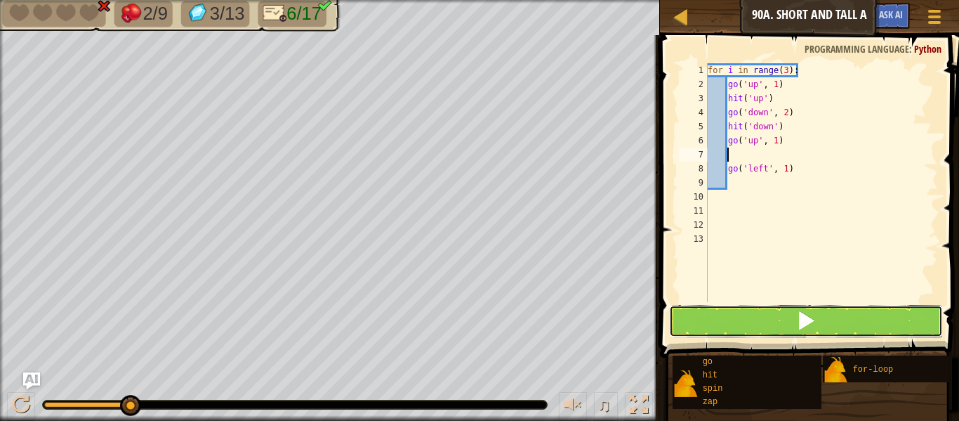
click at [824, 321] on button at bounding box center [806, 321] width 274 height 32
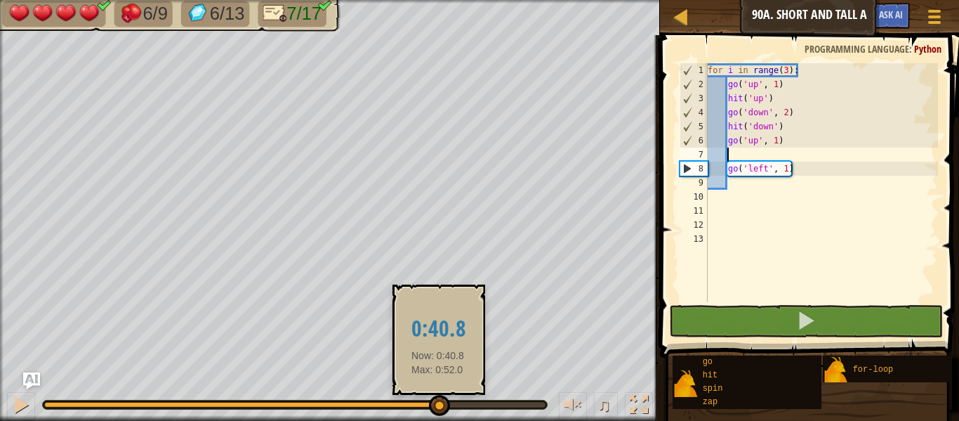
click at [440, 404] on div at bounding box center [294, 405] width 501 height 6
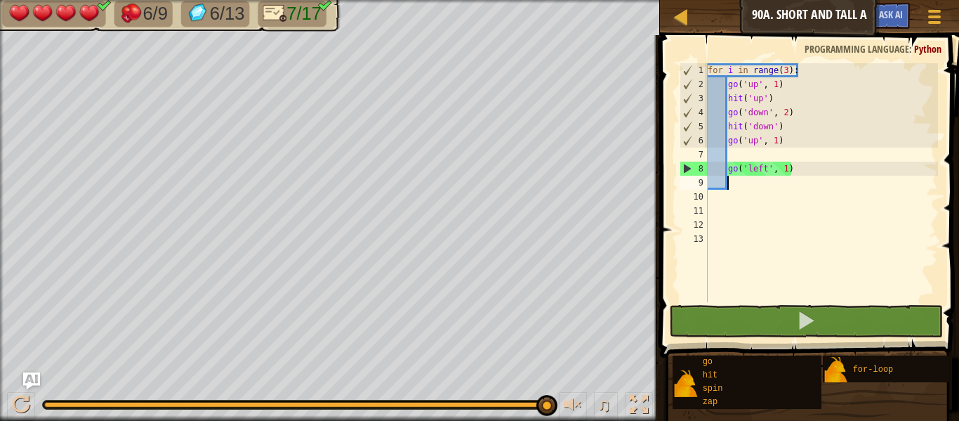
click at [741, 183] on div "for i in range ( 3 ) : go ( 'up' , 1 ) hit ( 'up' ) go ( 'down' , 2 ) hit ( 'do…" at bounding box center [821, 196] width 233 height 267
click at [720, 206] on div "for i in range ( 3 ) : go ( 'up' , 1 ) hit ( 'up' ) go ( 'down' , 2 ) hit ( 'do…" at bounding box center [821, 196] width 233 height 267
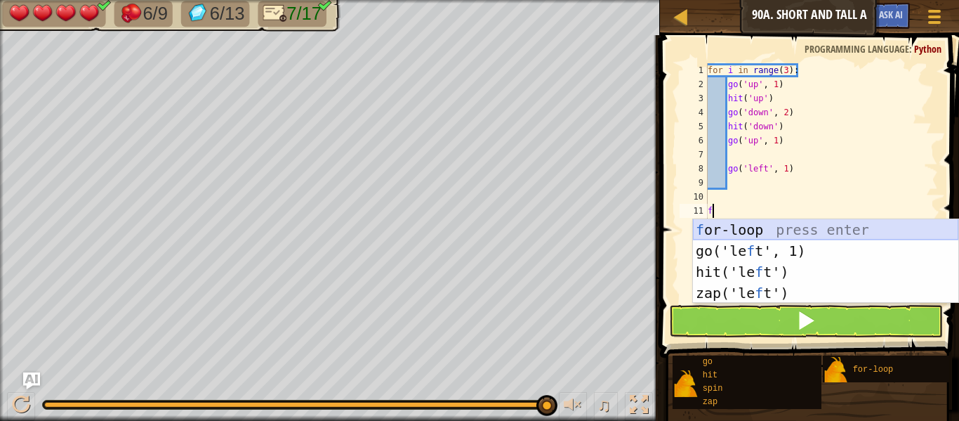
click at [726, 231] on div "f or-loop press enter go('le f t', 1) press enter hit('le f t') press enter zap…" at bounding box center [825, 282] width 265 height 126
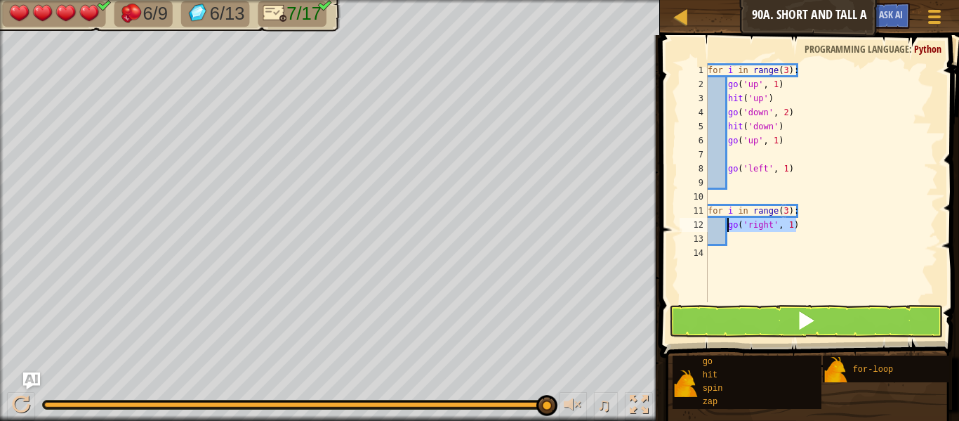
drag, startPoint x: 806, startPoint y: 227, endPoint x: 729, endPoint y: 224, distance: 77.3
click at [729, 224] on div "for i in range ( 3 ) : go ( 'up' , 1 ) hit ( 'up' ) go ( 'down' , 2 ) hit ( 'do…" at bounding box center [821, 196] width 233 height 267
type textarea "go('right', 1)"
type textarea "g"
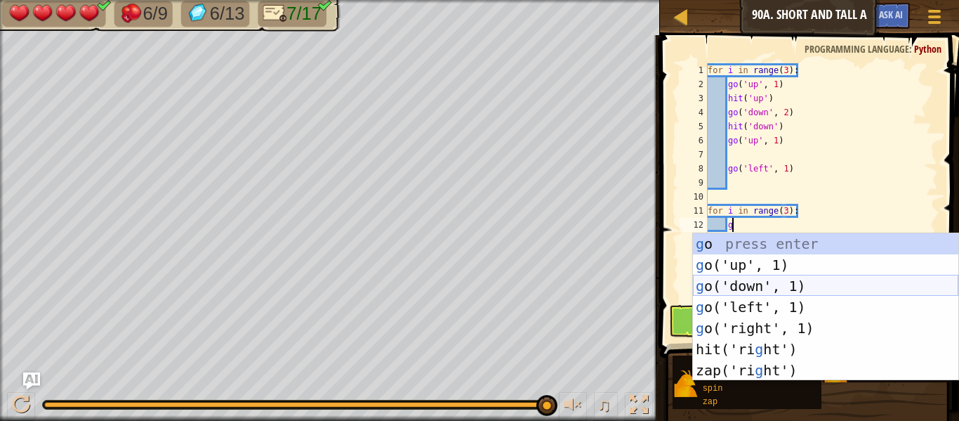
click at [736, 282] on div "g o press enter g o('up', 1) press enter g o('down', 1) press enter g o('left',…" at bounding box center [825, 328] width 265 height 190
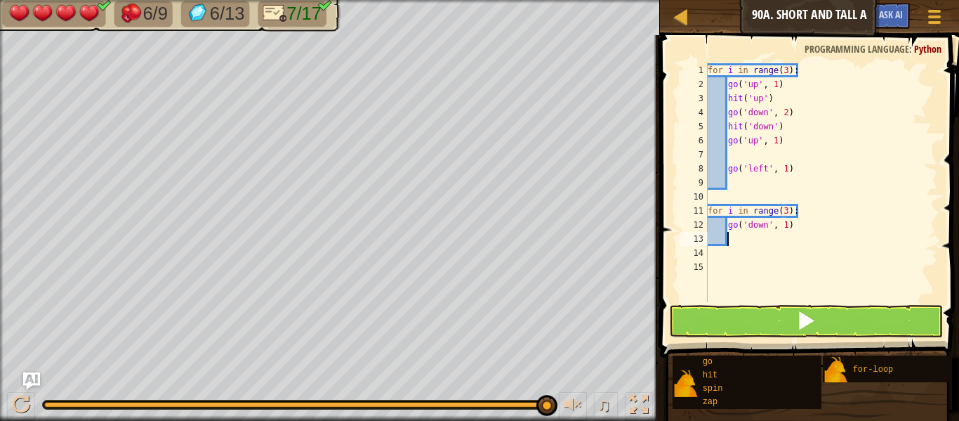
scroll to position [6, 2]
click at [787, 225] on div "for i in range ( 3 ) : go ( 'up' , 1 ) hit ( 'up' ) go ( 'down' , 2 ) hit ( 'do…" at bounding box center [821, 196] width 233 height 267
type textarea "go('down', 2)"
click at [758, 233] on div "for i in range ( 3 ) : go ( 'up' , 1 ) hit ( 'up' ) go ( 'down' , 2 ) hit ( 'do…" at bounding box center [821, 196] width 233 height 267
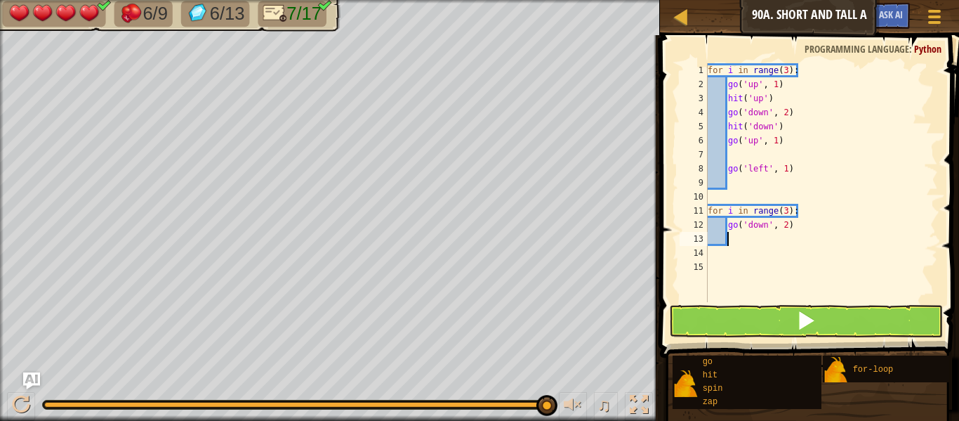
type textarea "g"
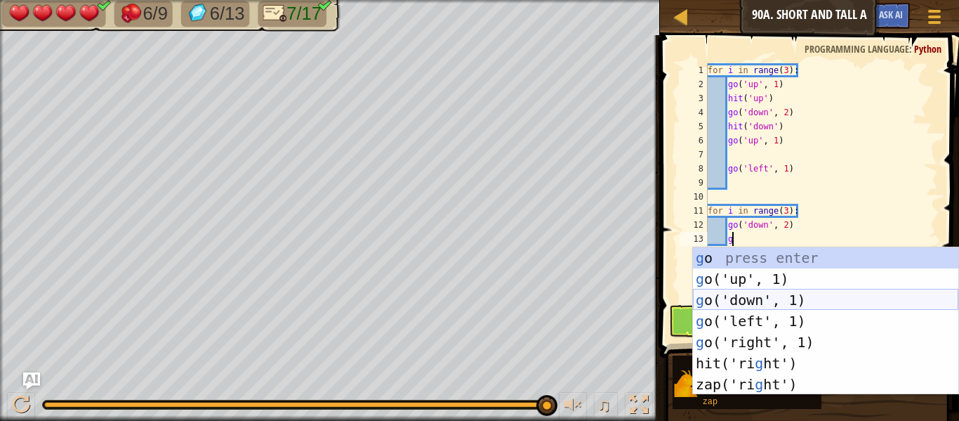
click at [758, 297] on div "g o press enter g o('up', 1) press enter g o('down', 1) press enter g o('left',…" at bounding box center [825, 342] width 265 height 190
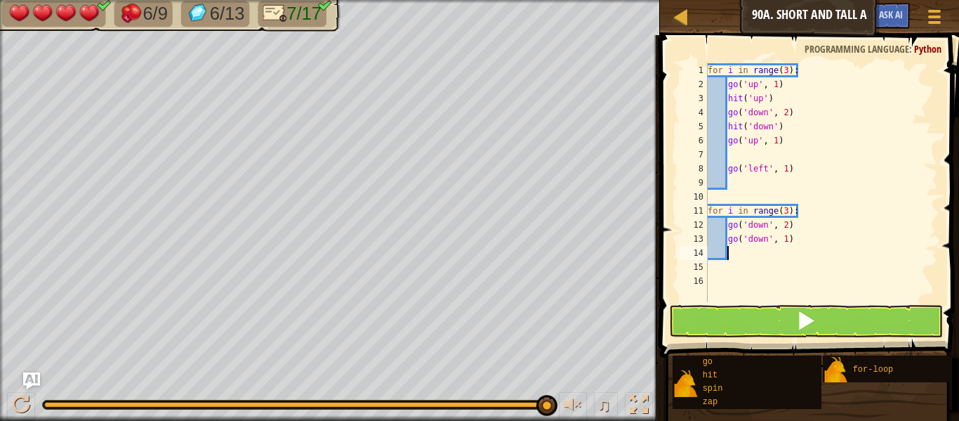
type textarea "g"
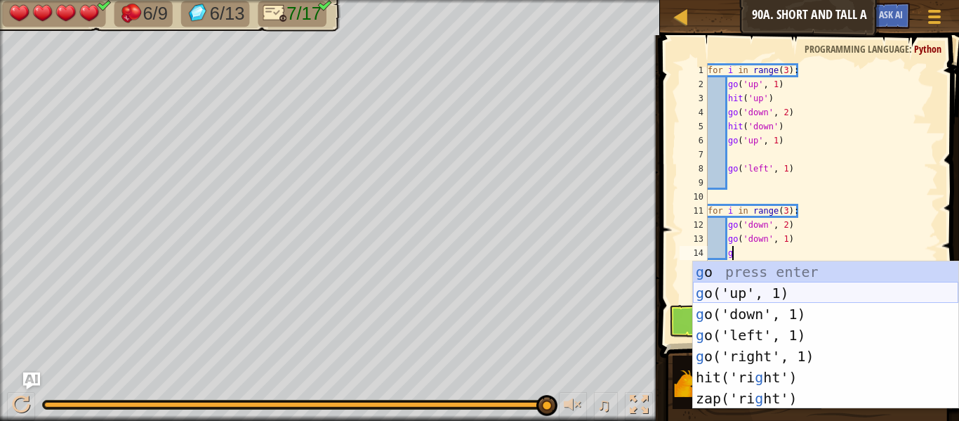
click at [765, 291] on div "g o press enter g o('up', 1) press enter g o('down', 1) press enter g o('left',…" at bounding box center [825, 356] width 265 height 190
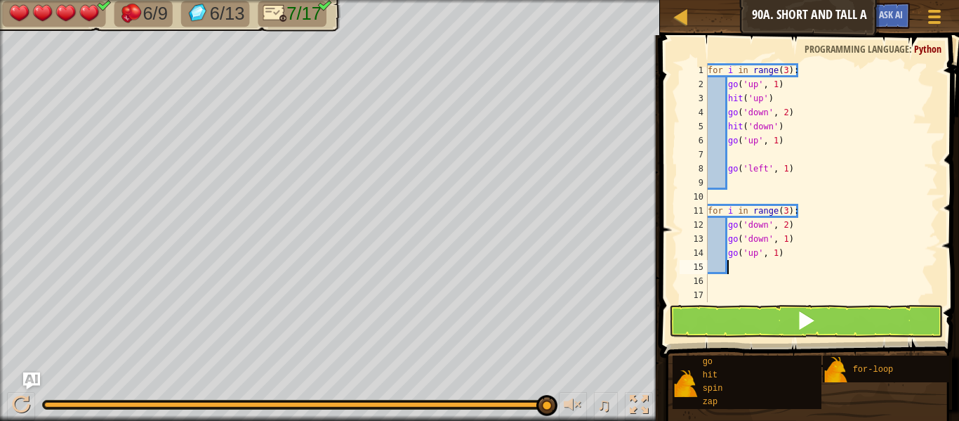
click at [775, 251] on div "for i in range ( 3 ) : go ( 'up' , 1 ) hit ( 'up' ) go ( 'down' , 2 ) hit ( 'do…" at bounding box center [821, 196] width 233 height 267
type textarea "go('up', 5)"
click at [764, 265] on div "for i in range ( 3 ) : go ( 'up' , 1 ) hit ( 'up' ) go ( 'down' , 2 ) hit ( 'do…" at bounding box center [821, 196] width 233 height 267
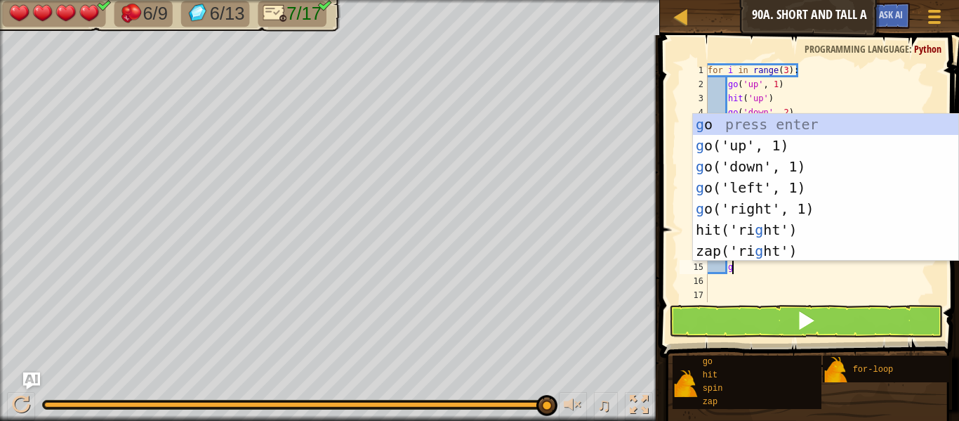
type textarea "g"
click at [765, 158] on div "g o press enter g o('up', 1) press enter g o('down', 1) press enter g o('left',…" at bounding box center [825, 209] width 265 height 190
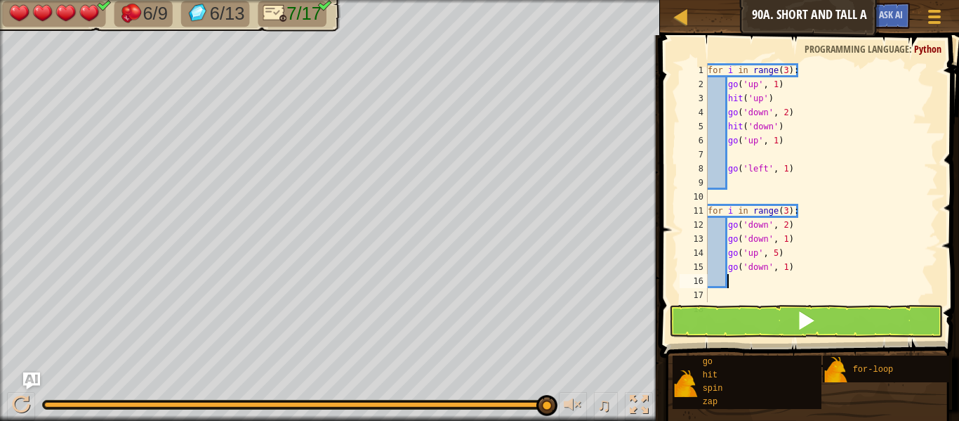
click at [787, 269] on div "for i in range ( 3 ) : go ( 'up' , 1 ) hit ( 'up' ) go ( 'down' , 2 ) hit ( 'do…" at bounding box center [821, 196] width 233 height 267
type textarea "go('down', 2)"
click at [774, 281] on div "for i in range ( 3 ) : go ( 'up' , 1 ) hit ( 'up' ) go ( 'down' , 2 ) hit ( 'do…" at bounding box center [821, 196] width 233 height 267
type textarea "g"
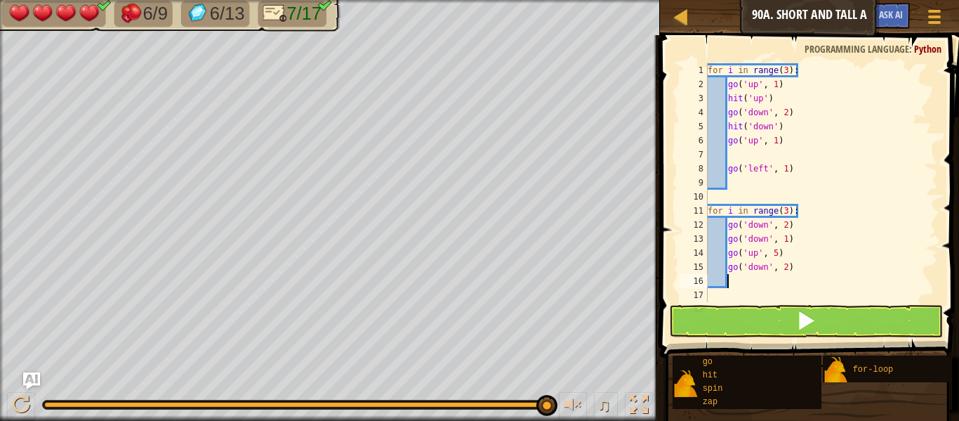
scroll to position [6, 3]
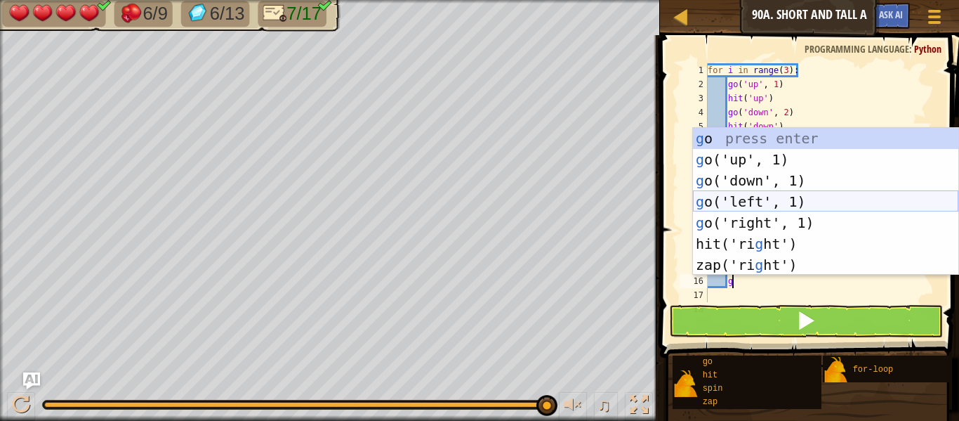
click at [777, 207] on div "g o press enter g o('up', 1) press enter g o('down', 1) press enter g o('left',…" at bounding box center [825, 223] width 265 height 190
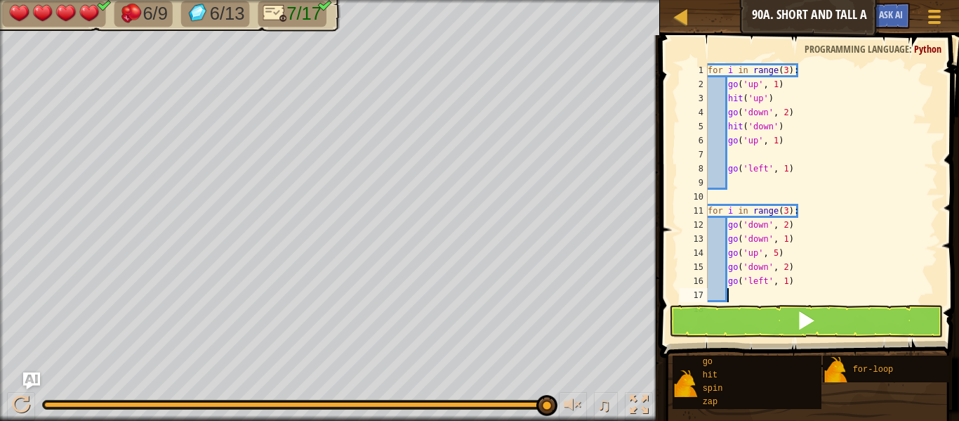
scroll to position [6, 2]
click at [788, 320] on button at bounding box center [806, 321] width 274 height 32
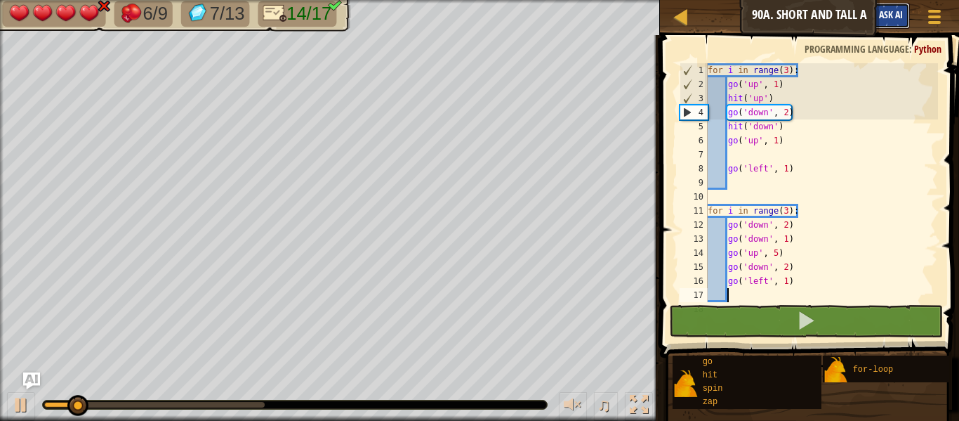
click at [898, 6] on button "Ask AI" at bounding box center [891, 16] width 38 height 26
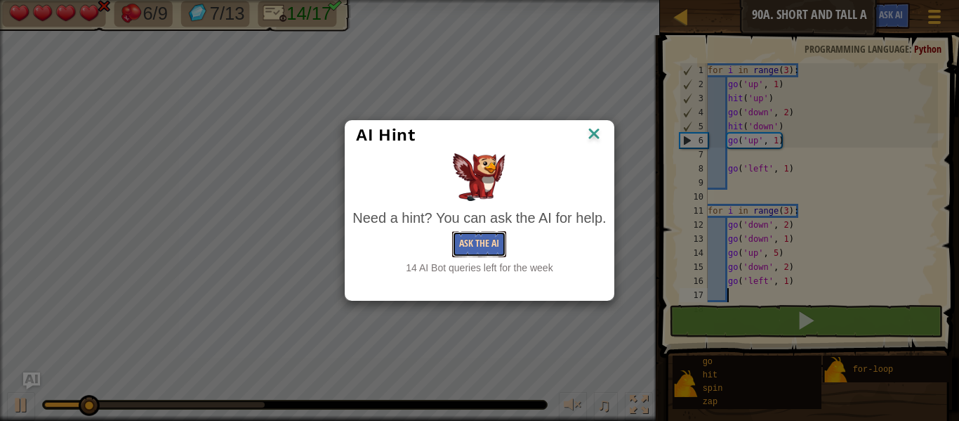
click at [485, 235] on button "Ask the AI" at bounding box center [479, 244] width 54 height 26
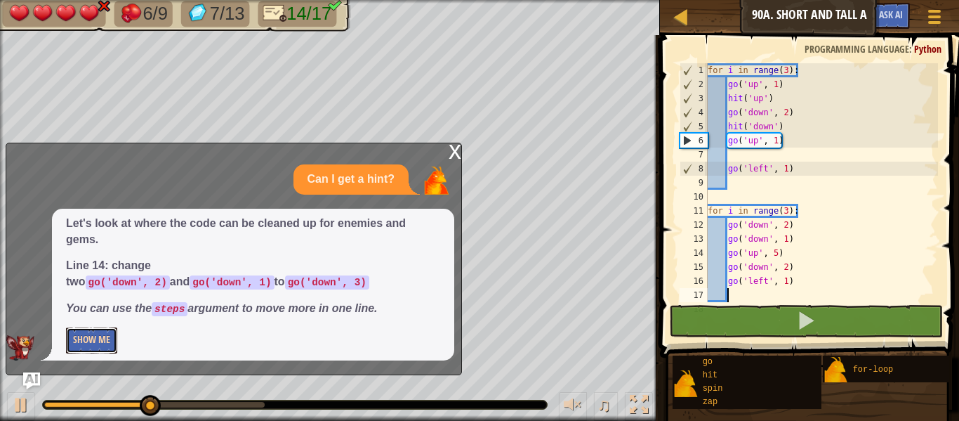
click at [94, 341] on button "Show Me" at bounding box center [91, 340] width 51 height 26
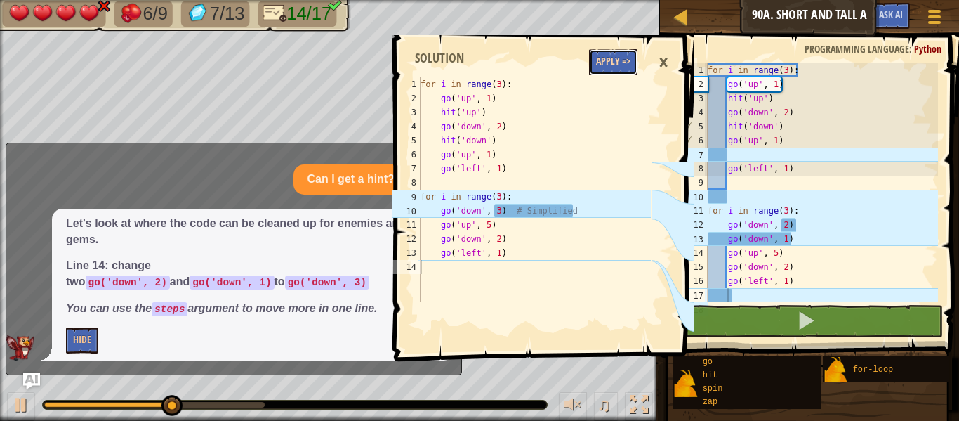
click at [623, 51] on button "Apply =>" at bounding box center [613, 62] width 48 height 26
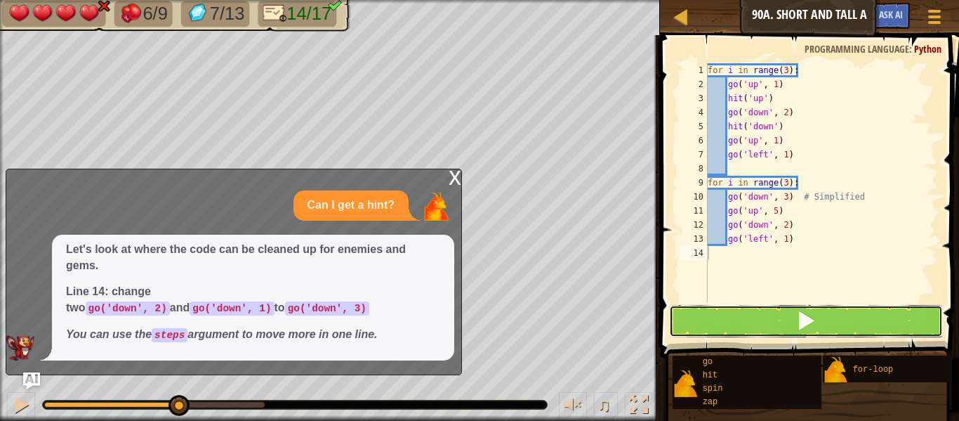
click at [857, 316] on button at bounding box center [806, 321] width 274 height 32
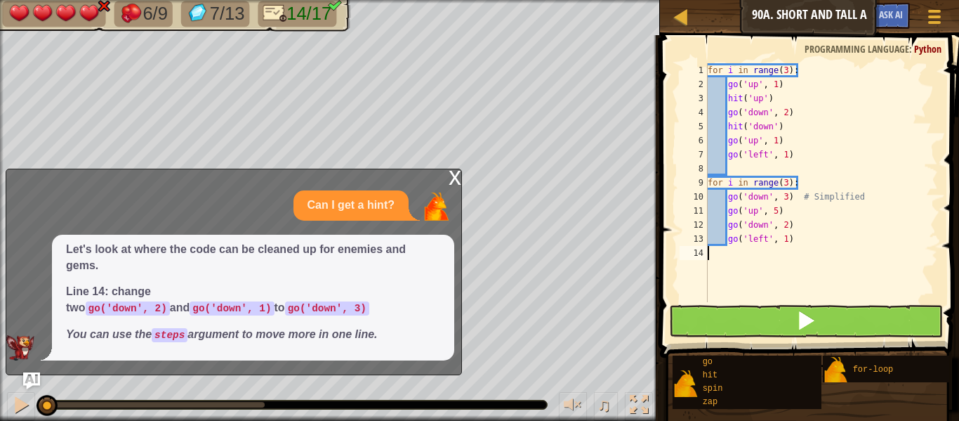
scroll to position [6, 0]
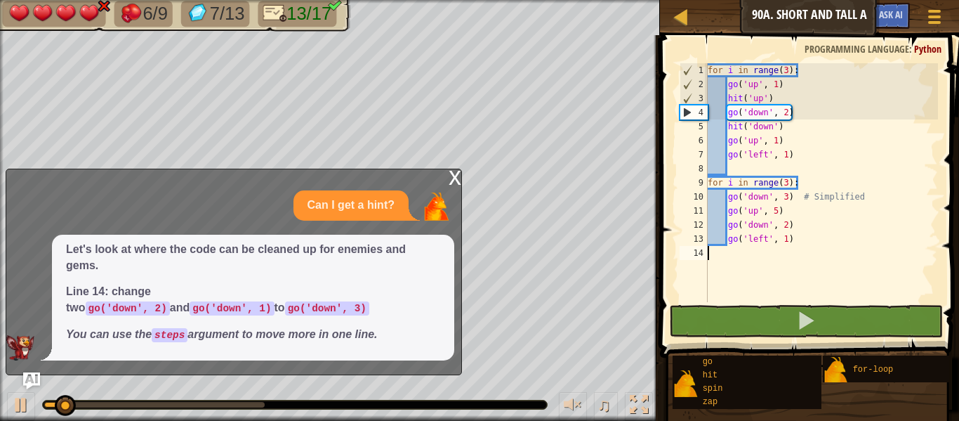
click at [451, 183] on div "x" at bounding box center [455, 176] width 13 height 14
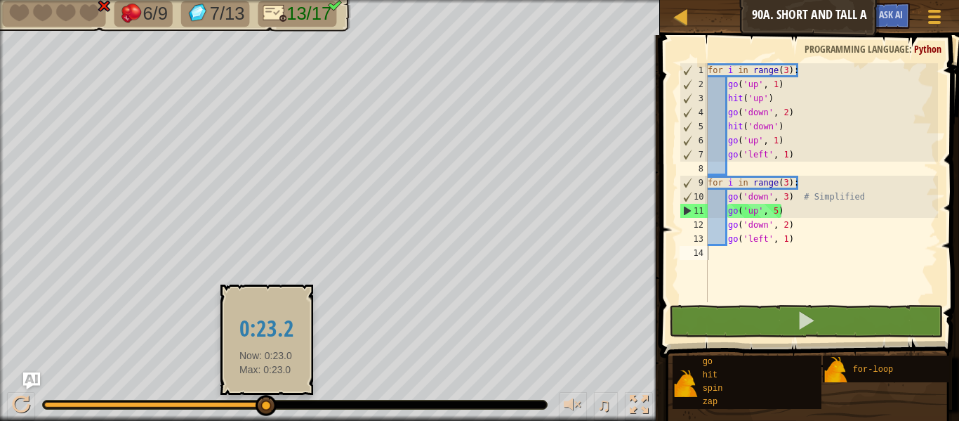
drag, startPoint x: 214, startPoint y: 405, endPoint x: 265, endPoint y: 414, distance: 51.9
click at [265, 407] on div at bounding box center [154, 405] width 220 height 6
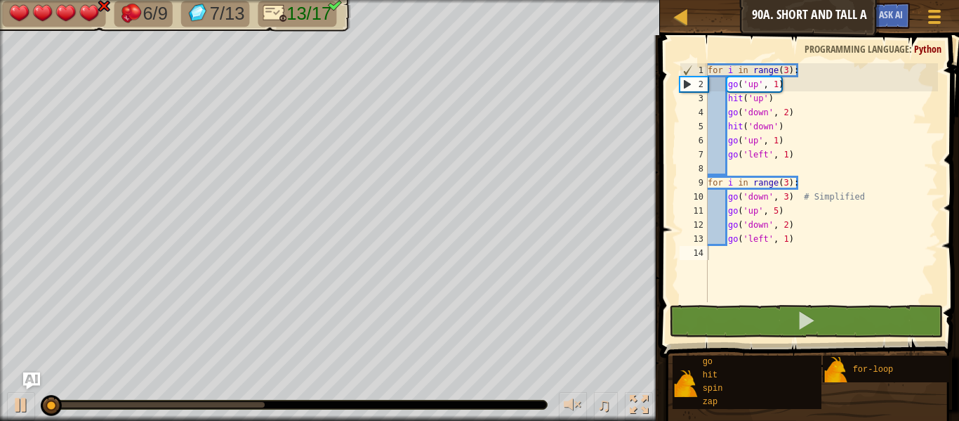
click at [265, 414] on div "♫" at bounding box center [330, 401] width 660 height 42
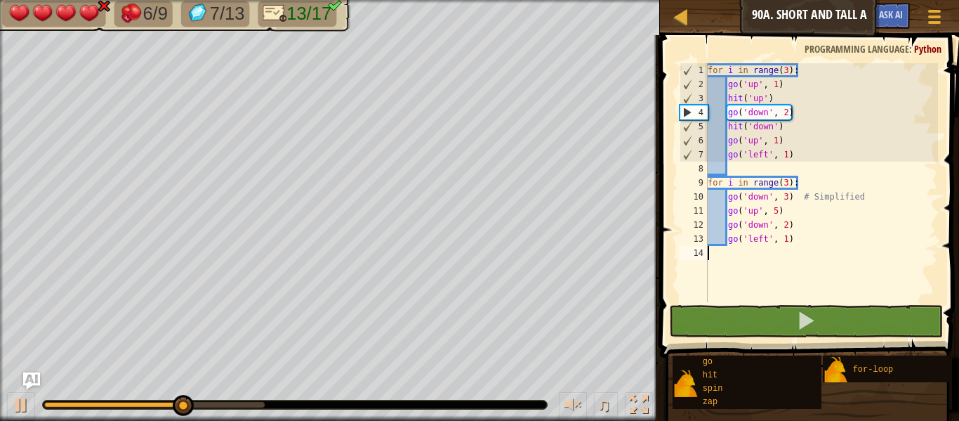
click at [789, 199] on div "for i in range ( 3 ) : go ( 'up' , 1 ) hit ( 'up' ) go ( 'down' , 2 ) hit ( 'do…" at bounding box center [821, 196] width 233 height 267
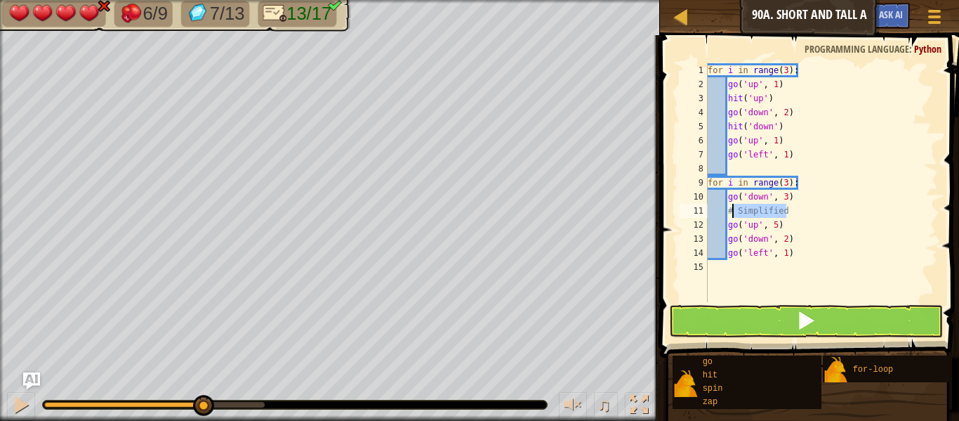
drag, startPoint x: 793, startPoint y: 209, endPoint x: 730, endPoint y: 206, distance: 62.6
click at [730, 206] on div "for i in range ( 3 ) : go ( 'up' , 1 ) hit ( 'up' ) go ( 'down' , 2 ) hit ( 'do…" at bounding box center [821, 196] width 233 height 267
type textarea "#"
type textarea "s"
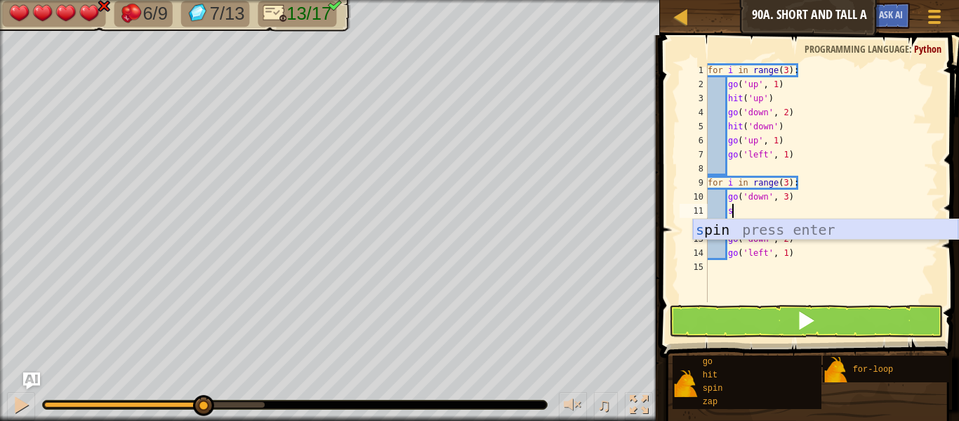
click at [729, 234] on div "s pin press enter" at bounding box center [825, 250] width 265 height 63
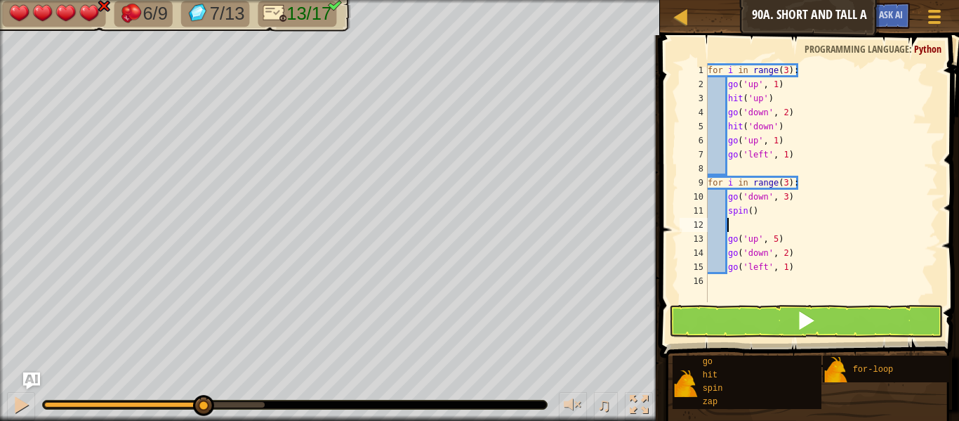
scroll to position [6, 2]
click at [748, 315] on button at bounding box center [806, 321] width 274 height 32
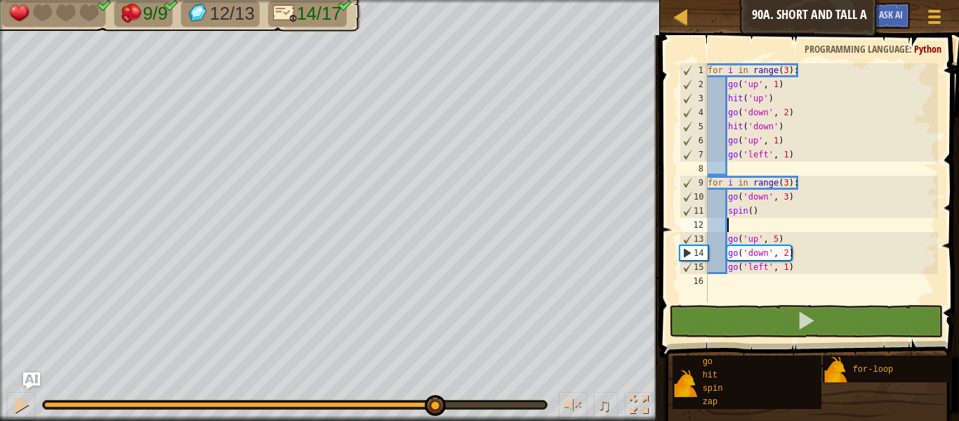
drag, startPoint x: 310, startPoint y: 404, endPoint x: 436, endPoint y: 423, distance: 127.2
click at [436, 0] on html "Map Junior 90a. Short and Tall A Game Menu Ask AI 1 2 3 4 5 6 7 8 9 10 11 12 13…" at bounding box center [479, 0] width 959 height 0
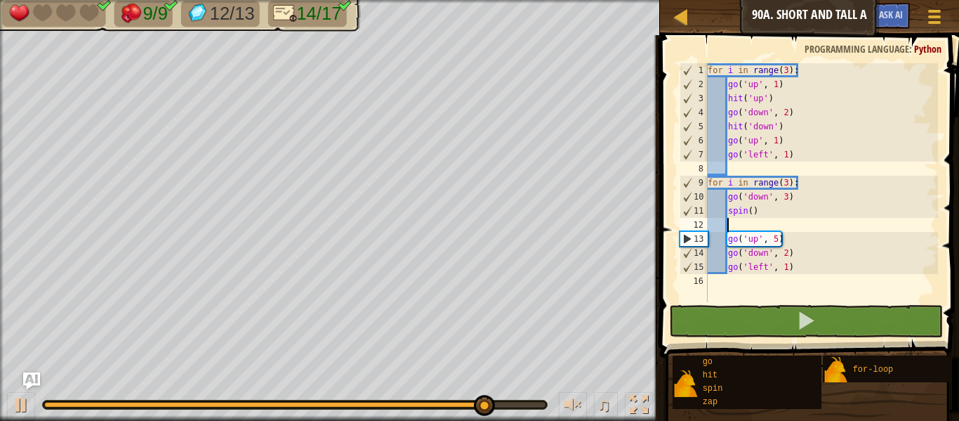
click at [712, 284] on div "for i in range ( 3 ) : go ( 'up' , 1 ) hit ( 'up' ) go ( 'down' , 2 ) hit ( 'do…" at bounding box center [821, 196] width 233 height 267
type textarea "g"
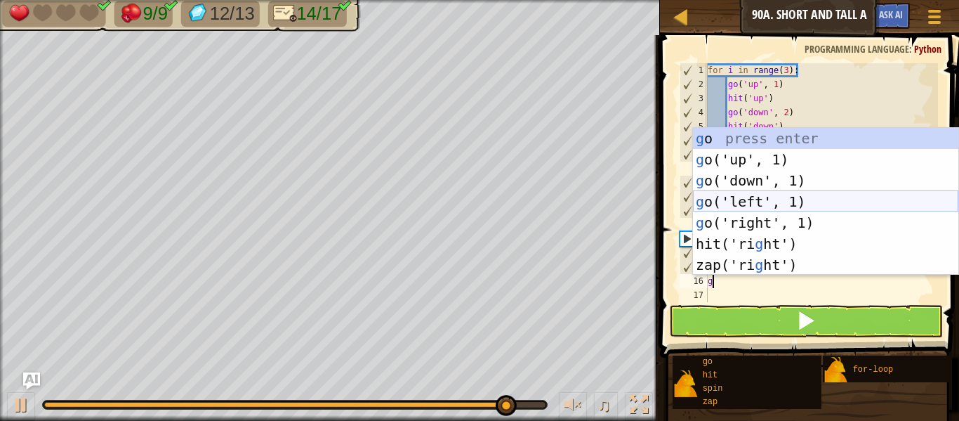
click at [765, 200] on div "g o press enter g o('up', 1) press enter g o('down', 1) press enter g o('left',…" at bounding box center [825, 223] width 265 height 190
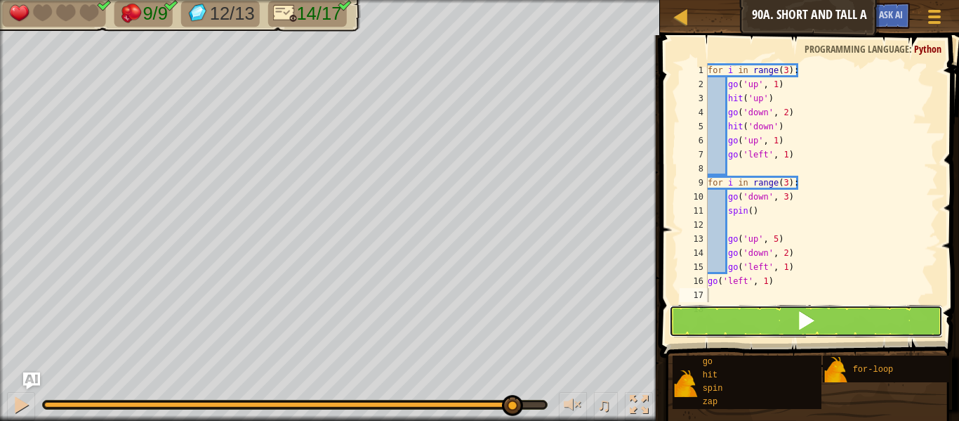
click at [746, 328] on button at bounding box center [806, 321] width 274 height 32
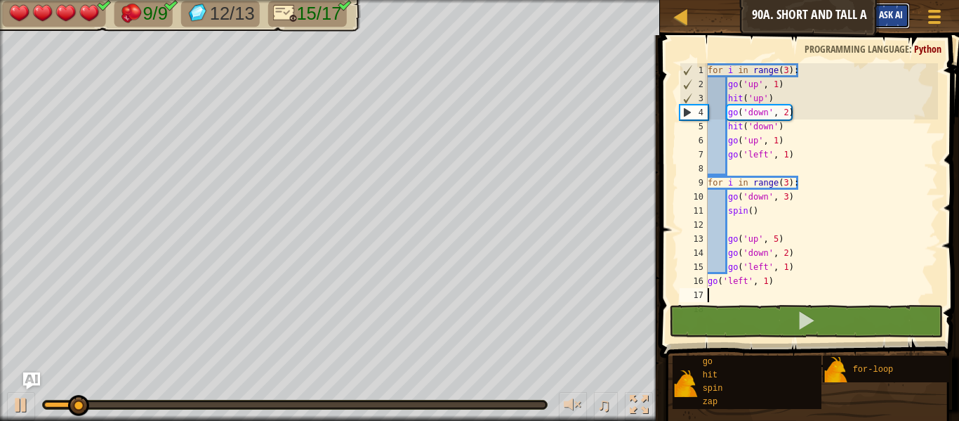
click at [874, 15] on button "Ask AI" at bounding box center [891, 16] width 38 height 26
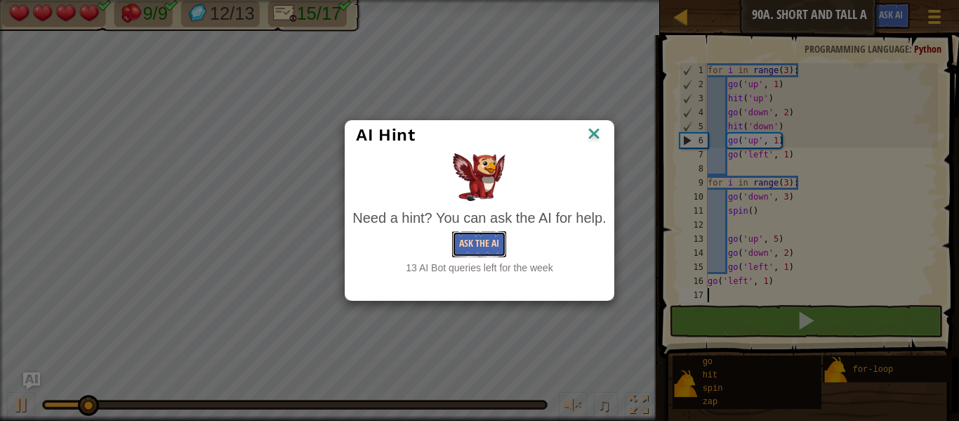
click at [470, 242] on button "Ask the AI" at bounding box center [479, 244] width 54 height 26
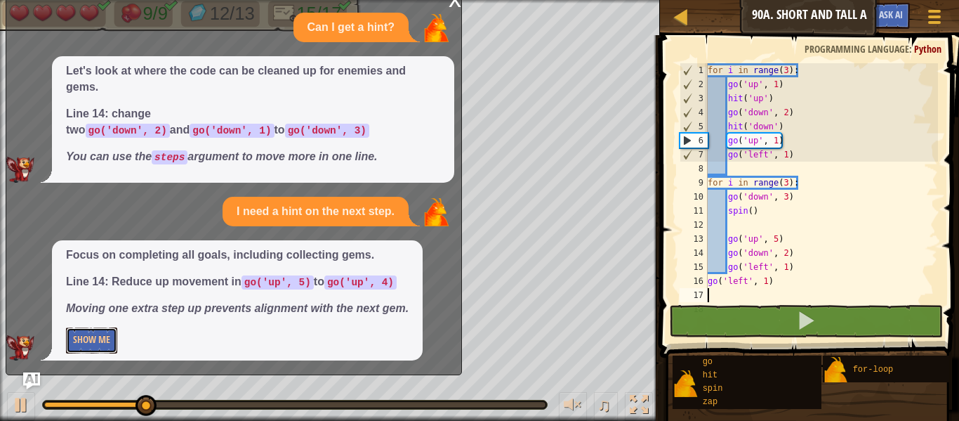
click at [88, 347] on button "Show Me" at bounding box center [91, 340] width 51 height 26
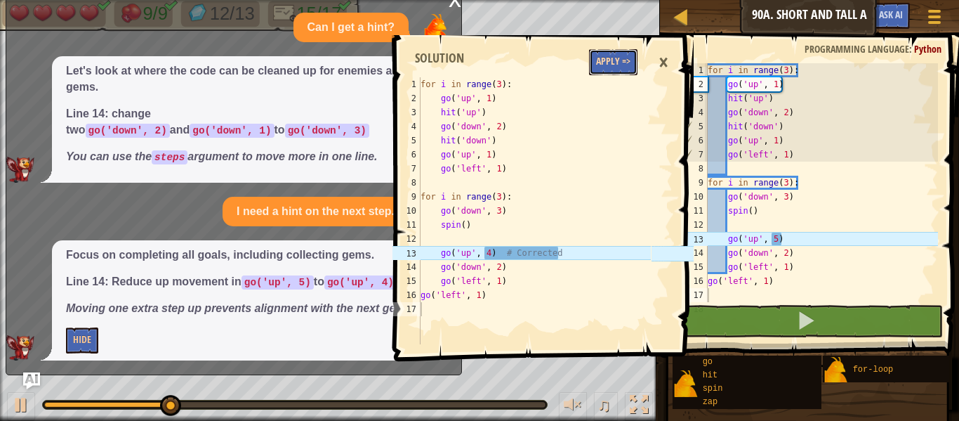
click at [621, 64] on button "Apply =>" at bounding box center [613, 62] width 48 height 26
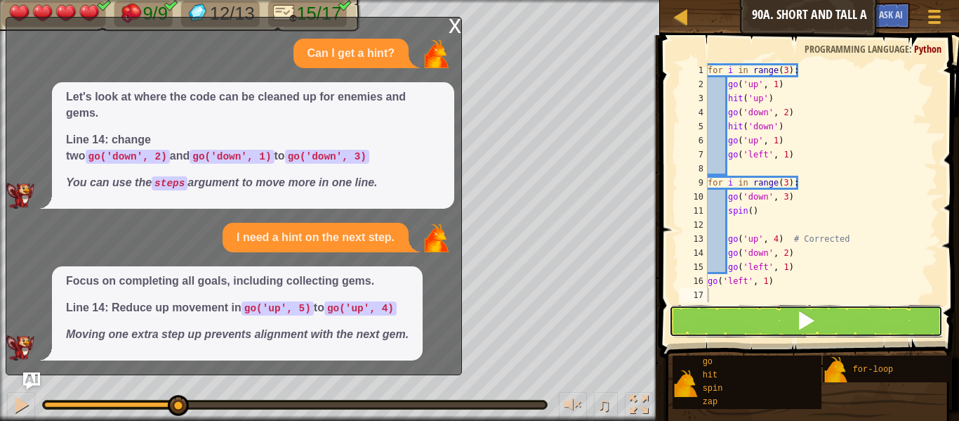
click at [748, 319] on button at bounding box center [806, 321] width 274 height 32
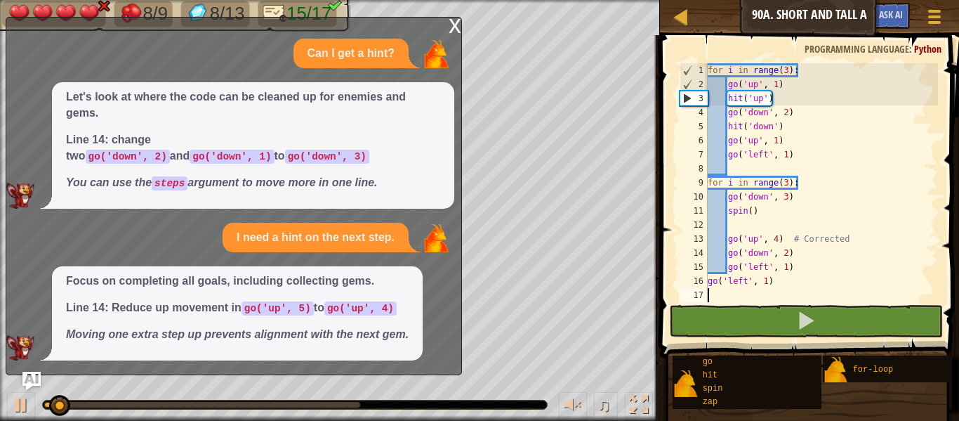
click at [34, 379] on img "Ask AI" at bounding box center [31, 380] width 18 height 18
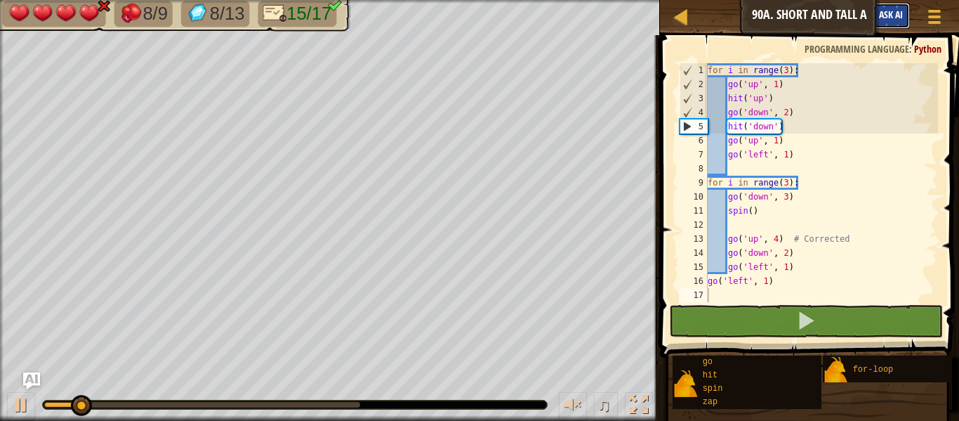
click at [890, 13] on span "Ask AI" at bounding box center [891, 14] width 24 height 13
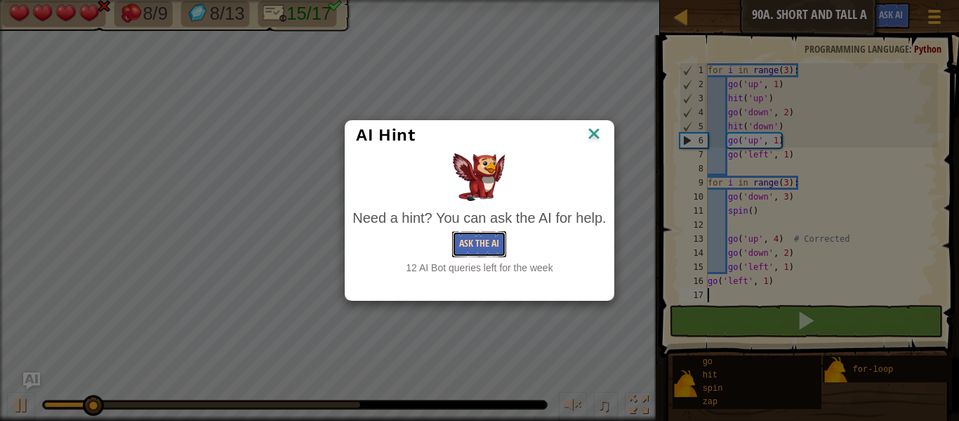
click at [468, 241] on button "Ask the AI" at bounding box center [479, 244] width 54 height 26
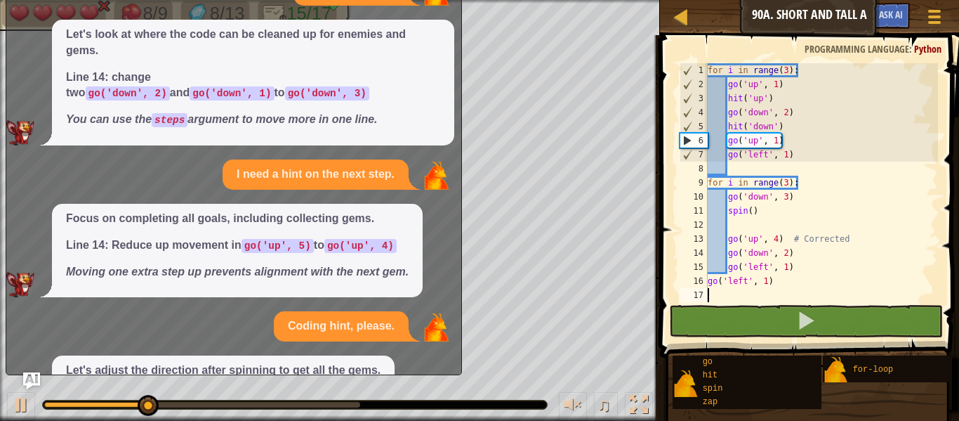
scroll to position [101, 0]
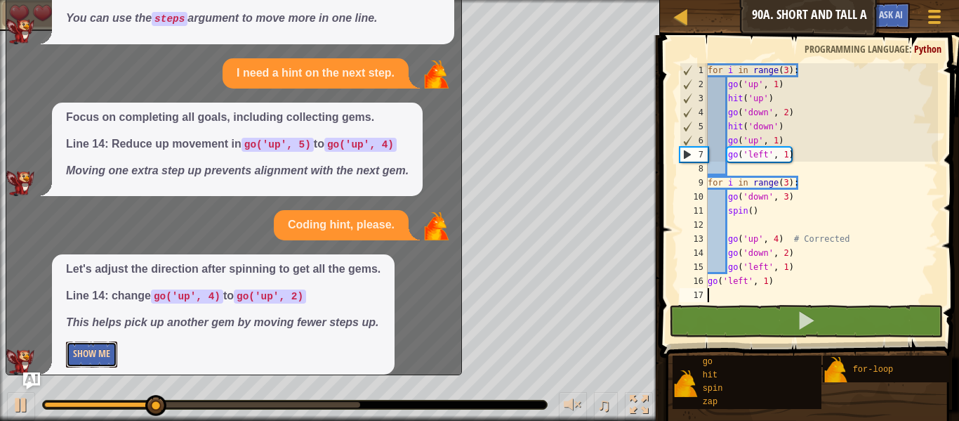
click at [95, 341] on button "Show Me" at bounding box center [91, 354] width 51 height 26
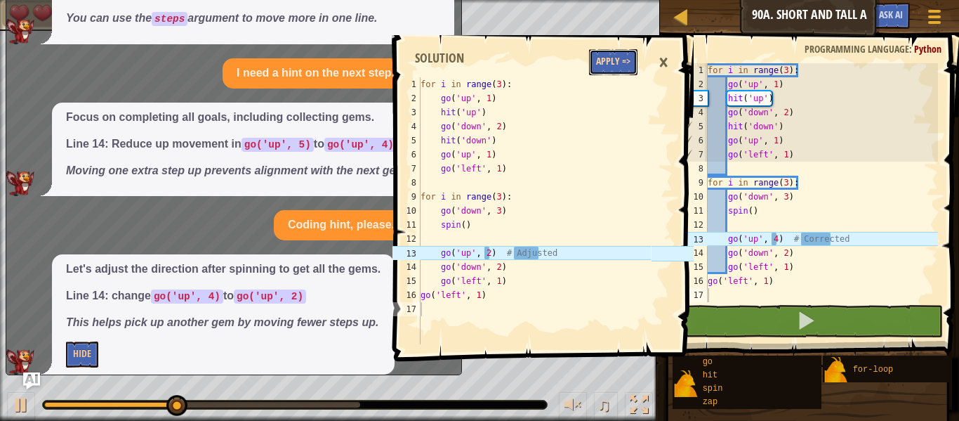
click at [622, 67] on button "Apply =>" at bounding box center [613, 62] width 48 height 26
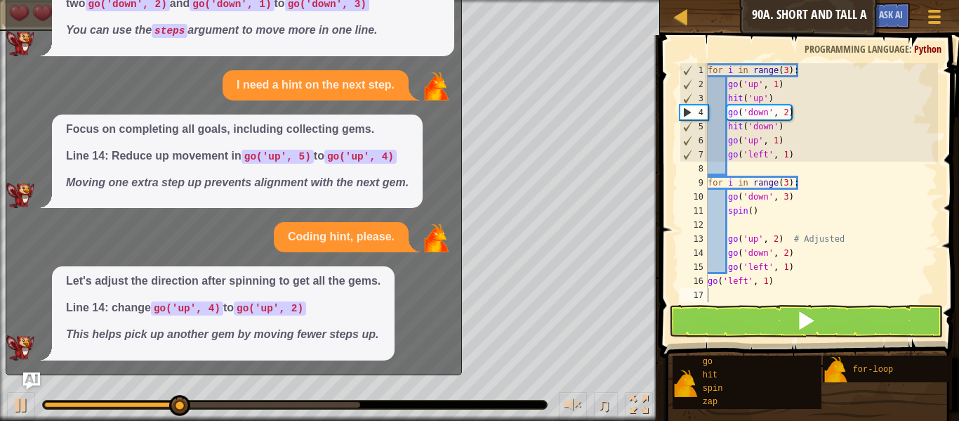
scroll to position [75, 0]
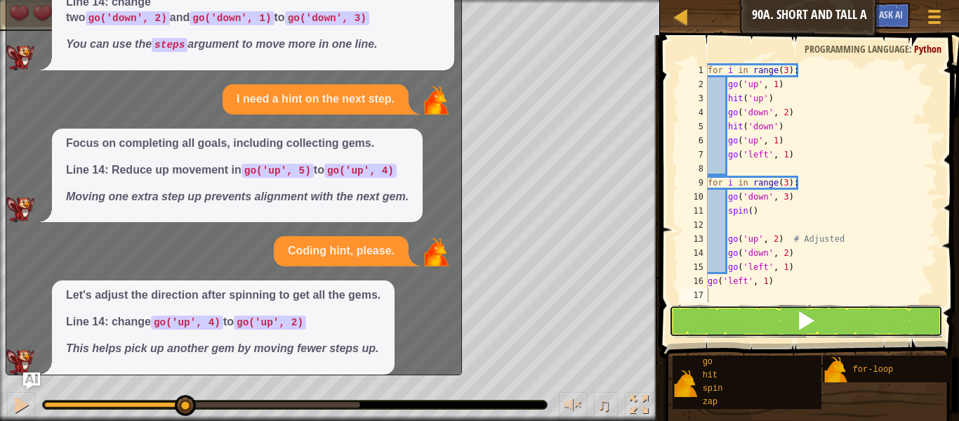
click at [754, 324] on button at bounding box center [806, 321] width 274 height 32
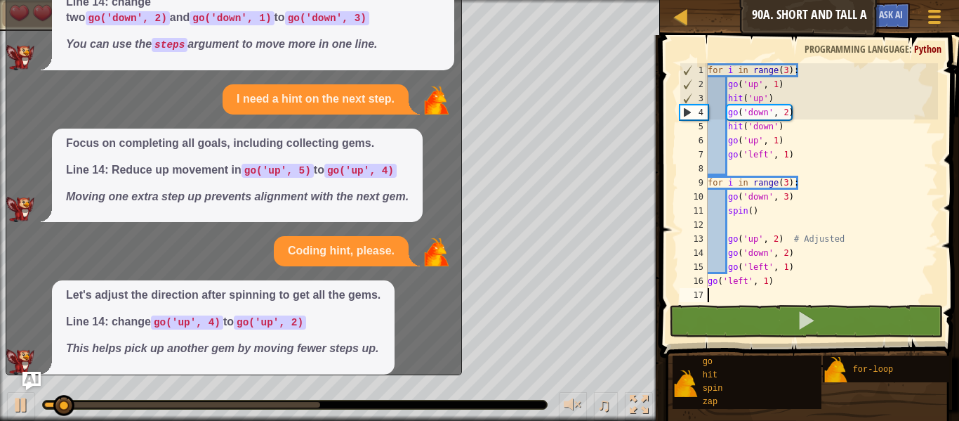
click at [32, 374] on img "Ask AI" at bounding box center [31, 380] width 18 height 18
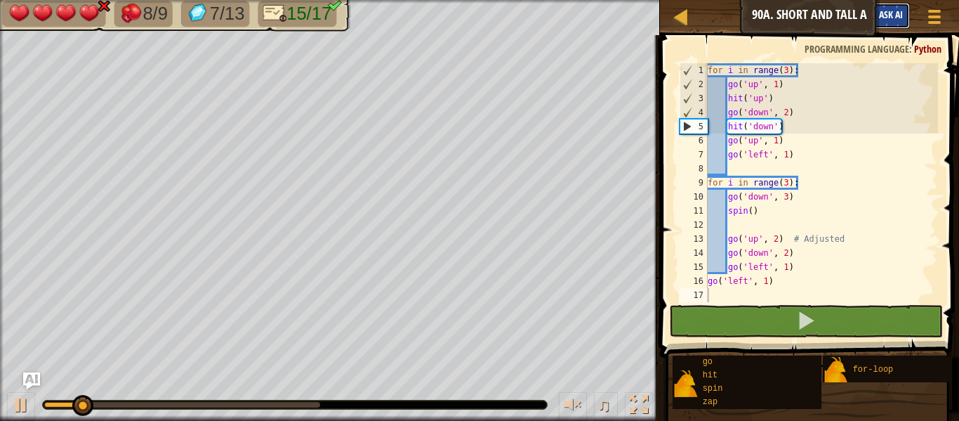
click at [899, 13] on span "Ask AI" at bounding box center [891, 14] width 24 height 13
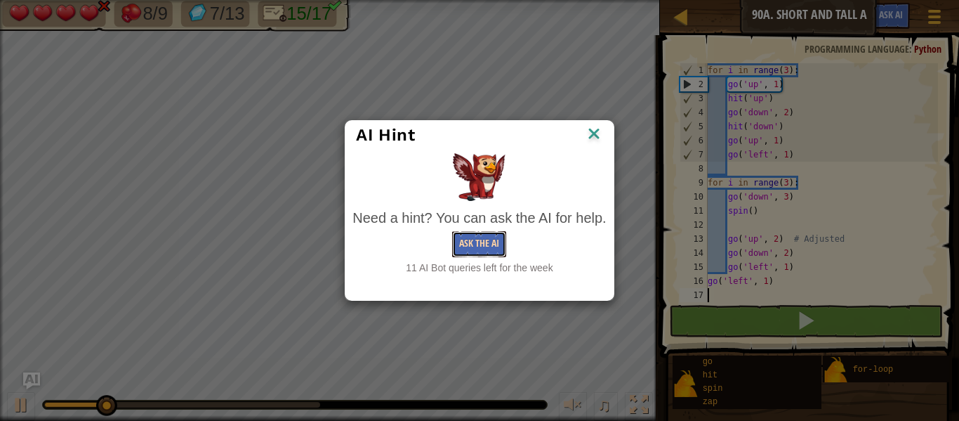
click at [476, 244] on button "Ask the AI" at bounding box center [479, 244] width 54 height 26
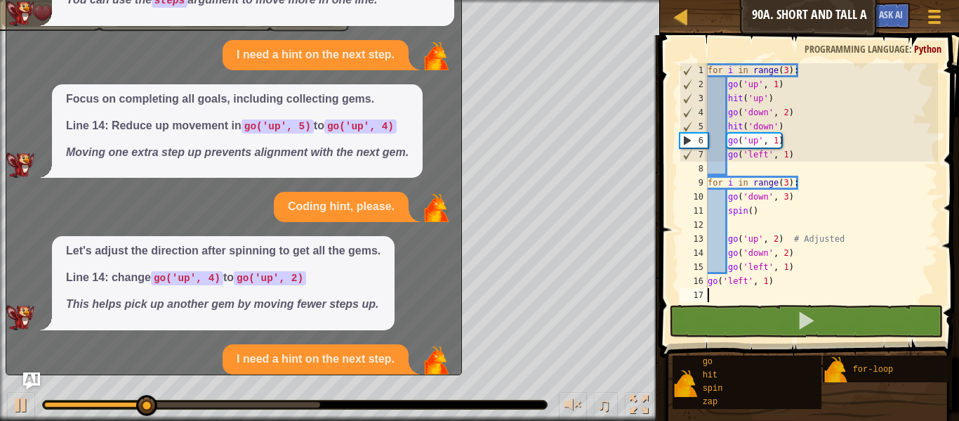
scroll to position [253, 0]
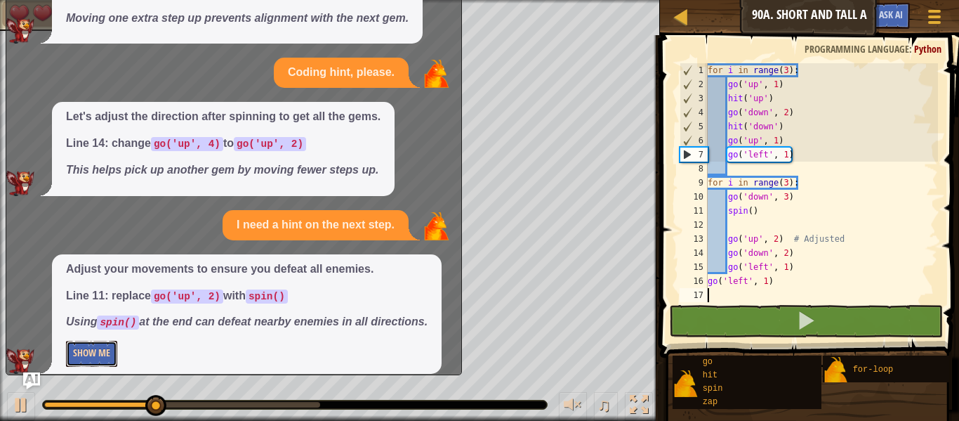
click at [105, 341] on button "Show Me" at bounding box center [91, 354] width 51 height 26
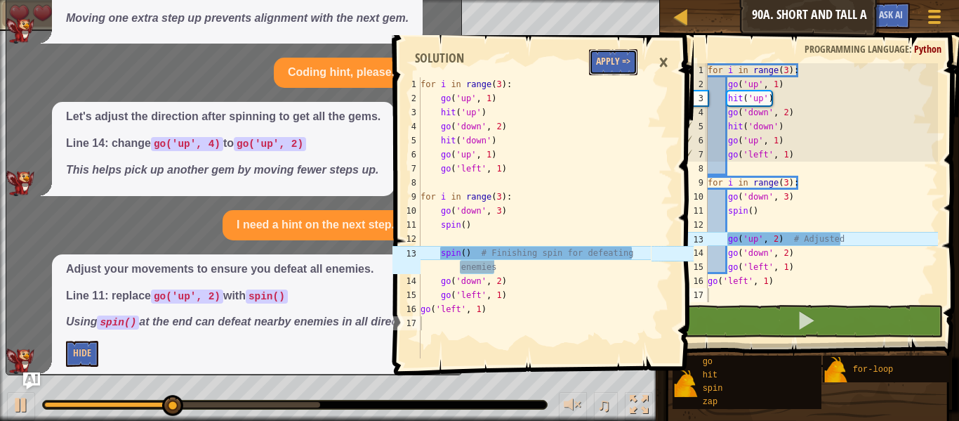
click at [613, 59] on button "Apply =>" at bounding box center [613, 62] width 48 height 26
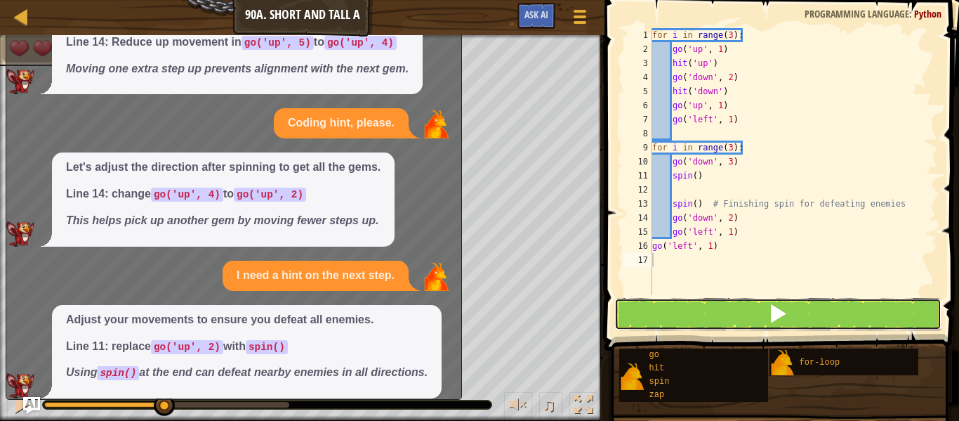
click at [727, 298] on button at bounding box center [777, 314] width 327 height 32
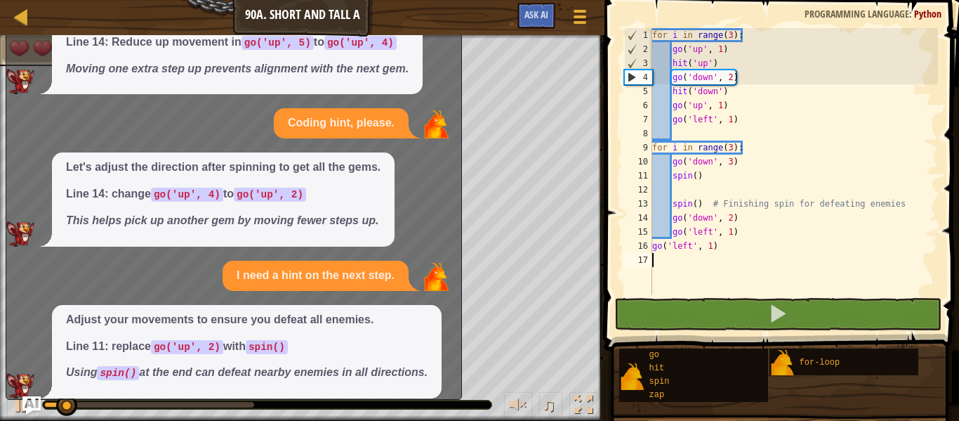
click at [29, 402] on img "Ask AI" at bounding box center [31, 405] width 18 height 18
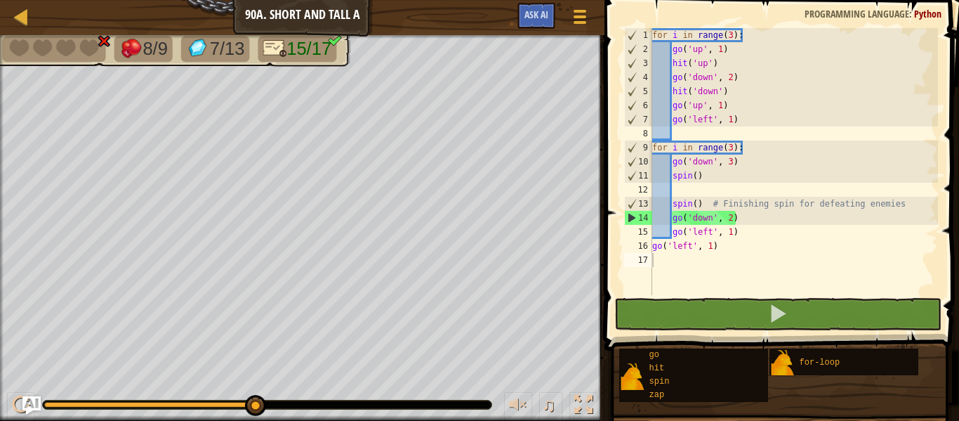
click at [34, 404] on img "Ask AI" at bounding box center [31, 405] width 18 height 18
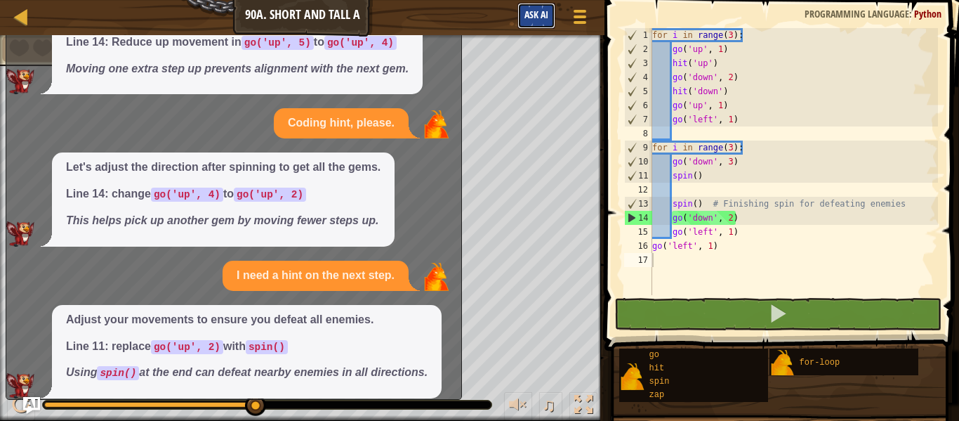
click at [541, 22] on button "Ask AI" at bounding box center [537, 16] width 38 height 26
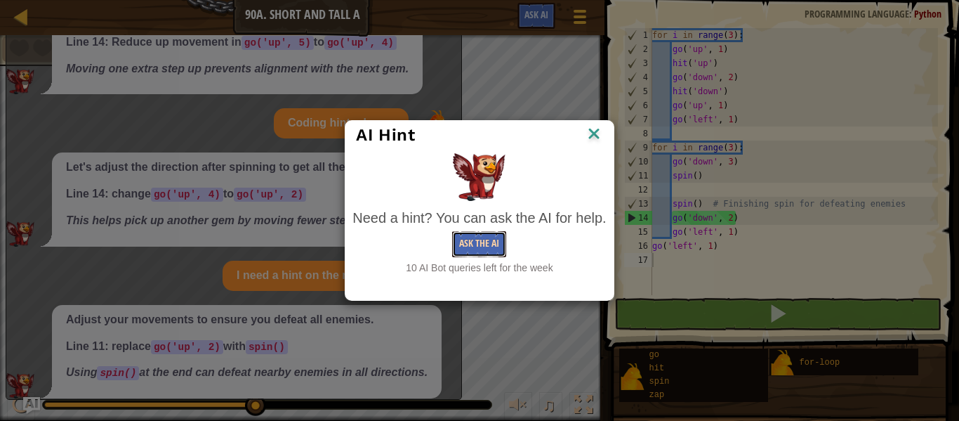
click at [493, 246] on button "Ask the AI" at bounding box center [479, 244] width 54 height 26
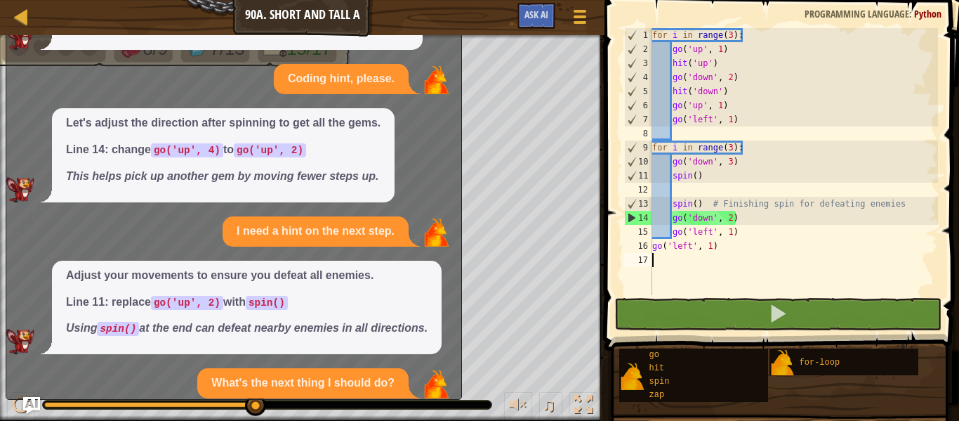
scroll to position [407, 0]
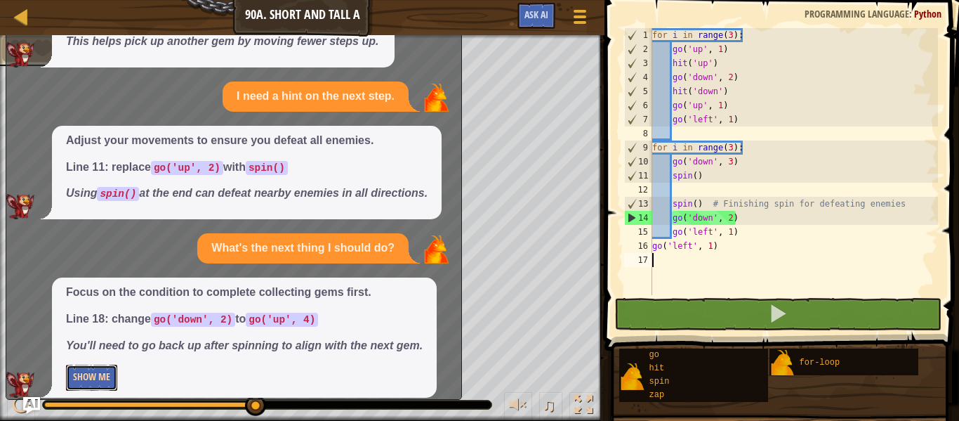
click at [108, 364] on button "Show Me" at bounding box center [91, 377] width 51 height 26
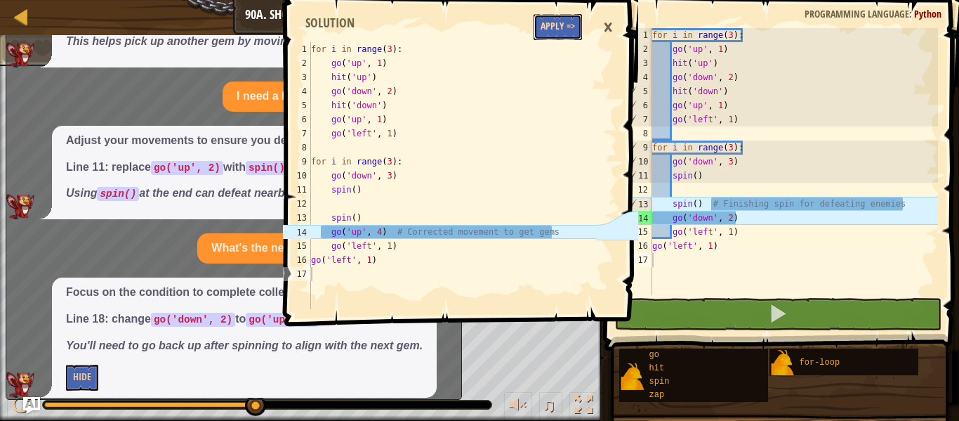
click at [565, 27] on button "Apply =>" at bounding box center [558, 27] width 48 height 26
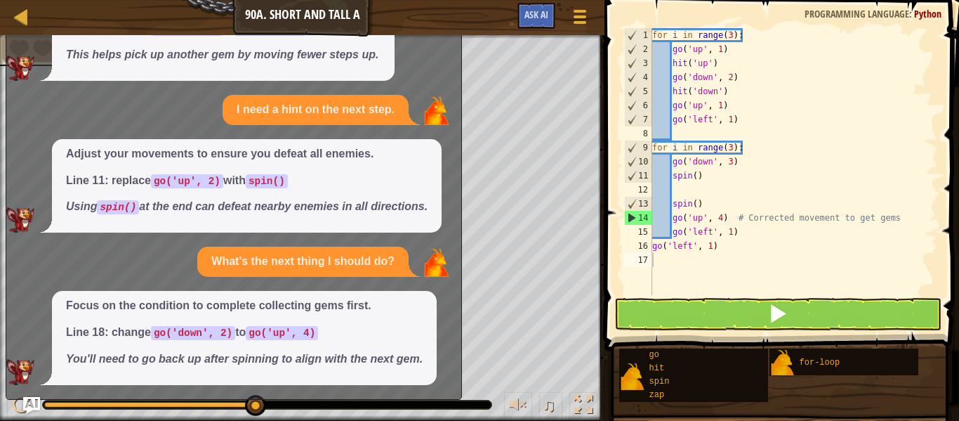
scroll to position [381, 0]
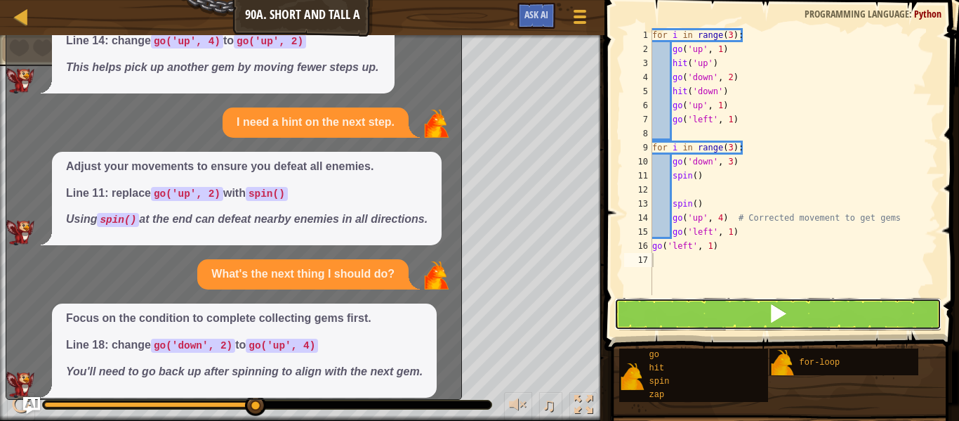
click at [711, 313] on button at bounding box center [777, 314] width 327 height 32
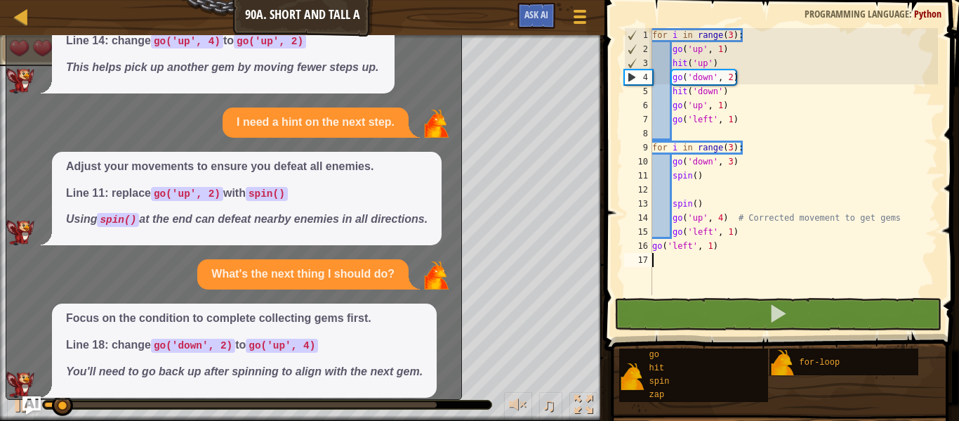
click at [35, 402] on img "Ask AI" at bounding box center [31, 405] width 18 height 18
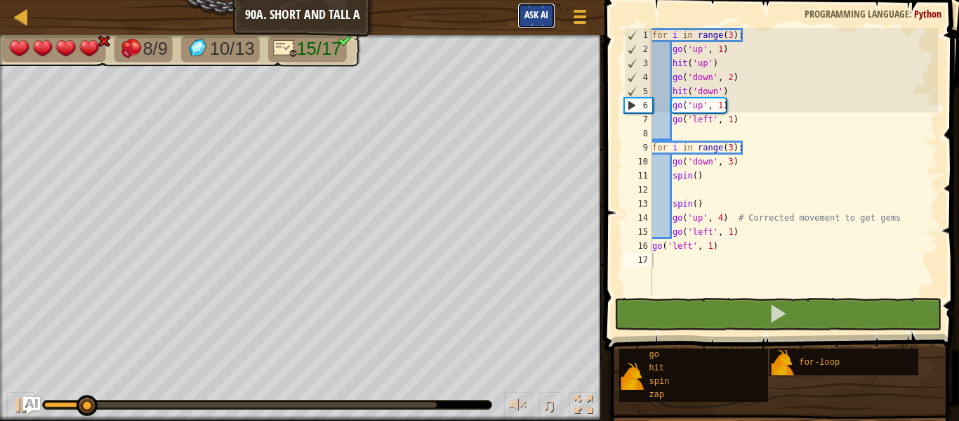
click at [537, 18] on span "Ask AI" at bounding box center [537, 14] width 24 height 13
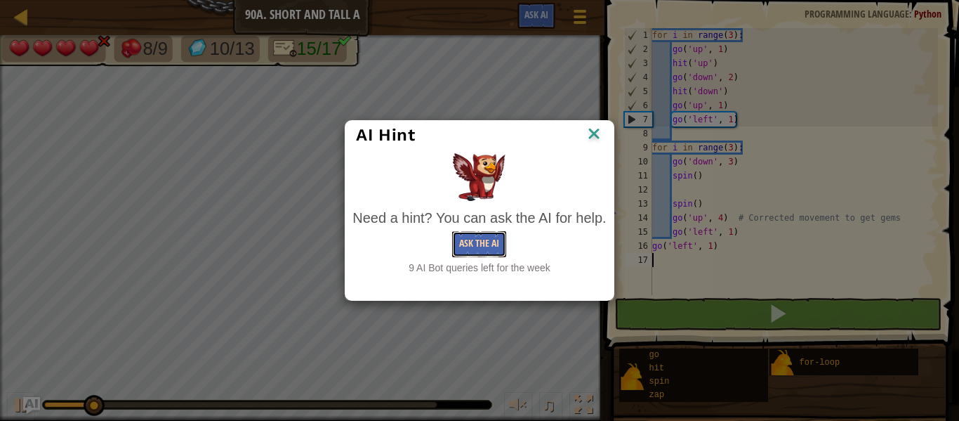
click at [479, 239] on button "Ask the AI" at bounding box center [479, 244] width 54 height 26
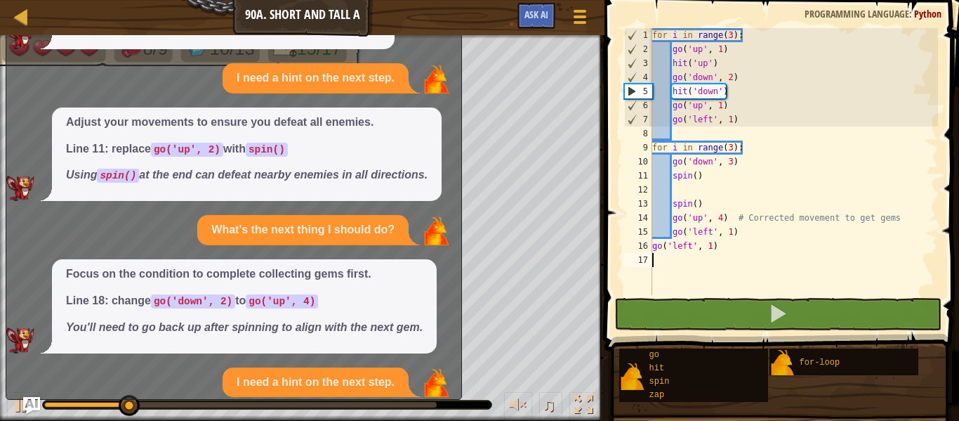
scroll to position [559, 0]
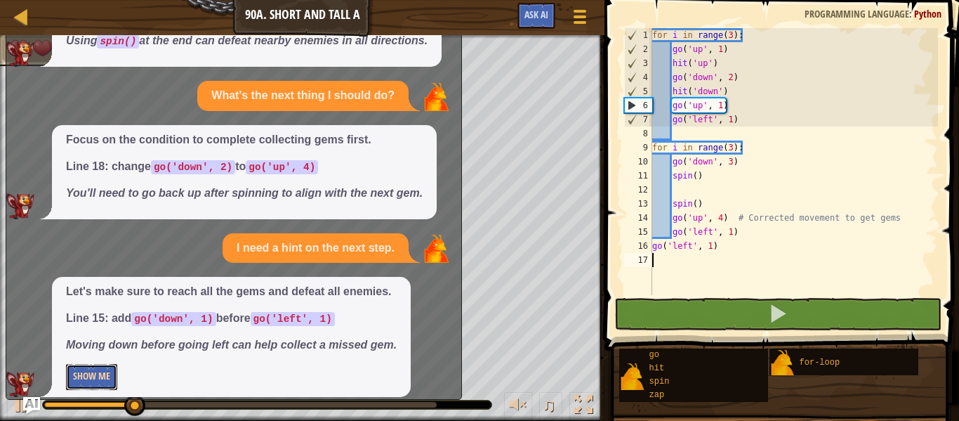
click at [79, 364] on button "Show Me" at bounding box center [91, 377] width 51 height 26
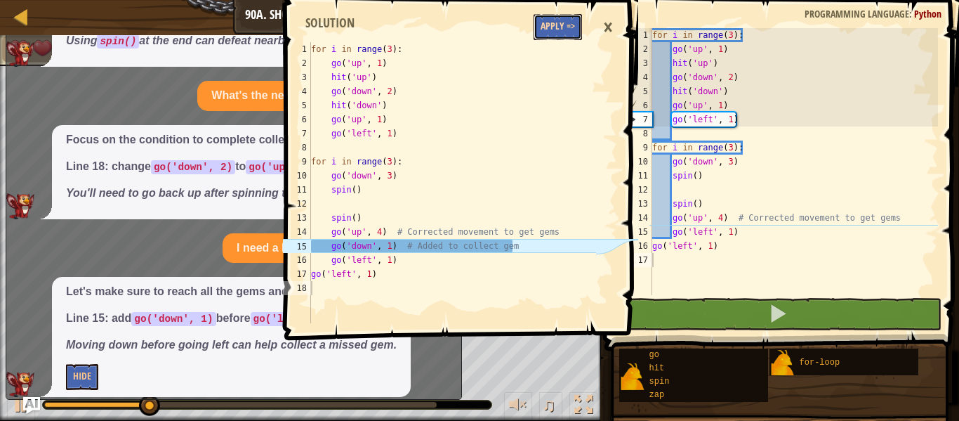
click at [558, 20] on button "Apply =>" at bounding box center [558, 27] width 48 height 26
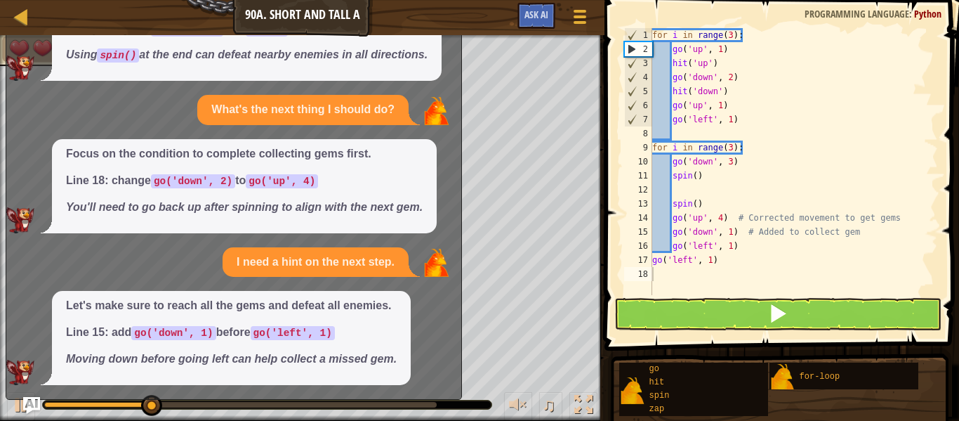
scroll to position [533, 0]
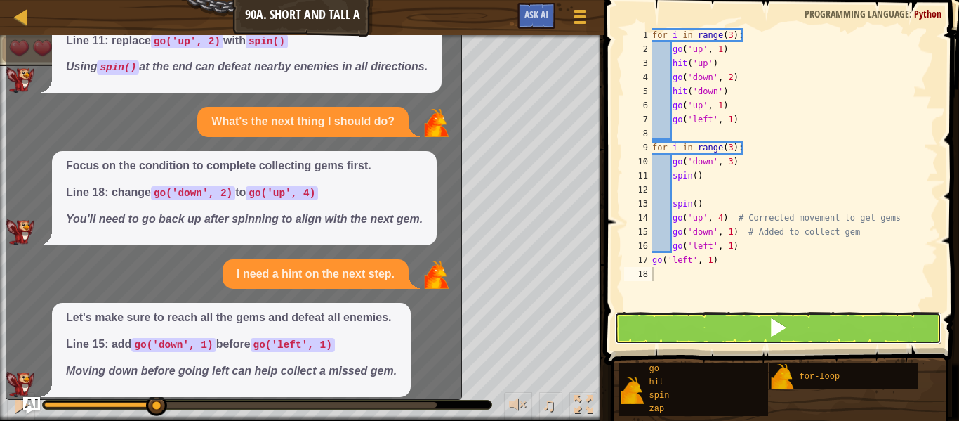
click at [660, 328] on button at bounding box center [777, 328] width 327 height 32
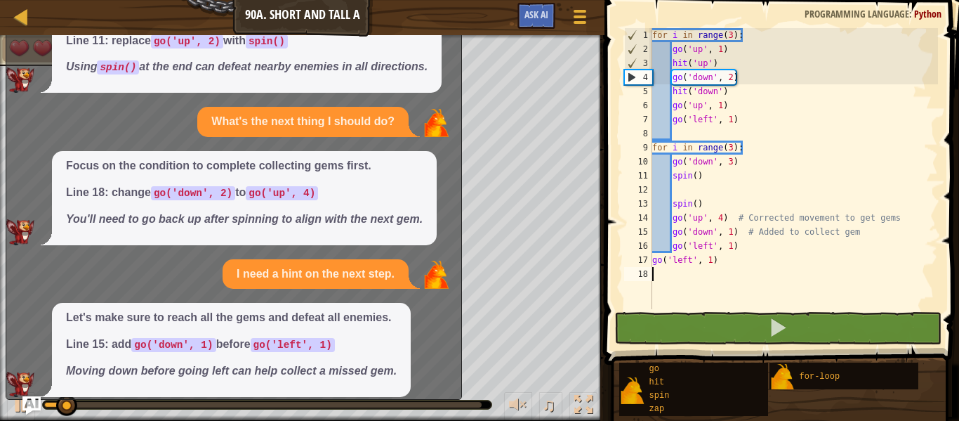
click at [27, 401] on img "Ask AI" at bounding box center [31, 405] width 18 height 18
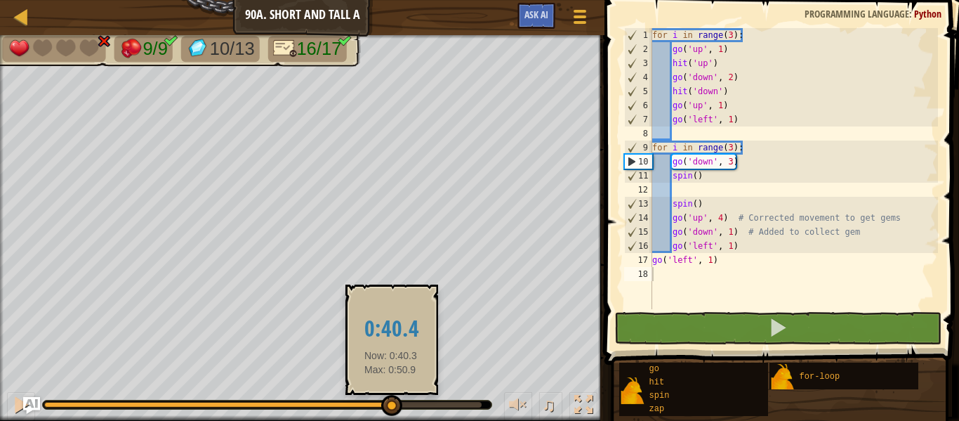
drag, startPoint x: 225, startPoint y: 402, endPoint x: 391, endPoint y: 413, distance: 166.1
click at [391, 407] on div at bounding box center [262, 405] width 437 height 6
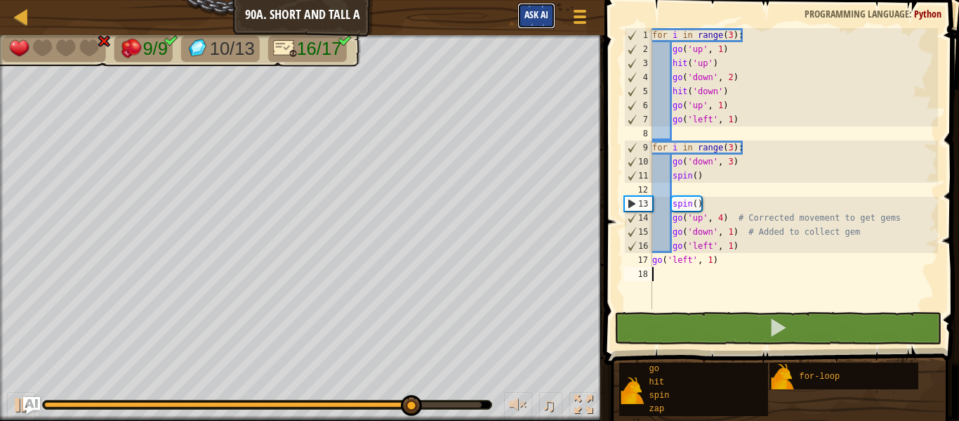
click at [546, 13] on span "Ask AI" at bounding box center [537, 14] width 24 height 13
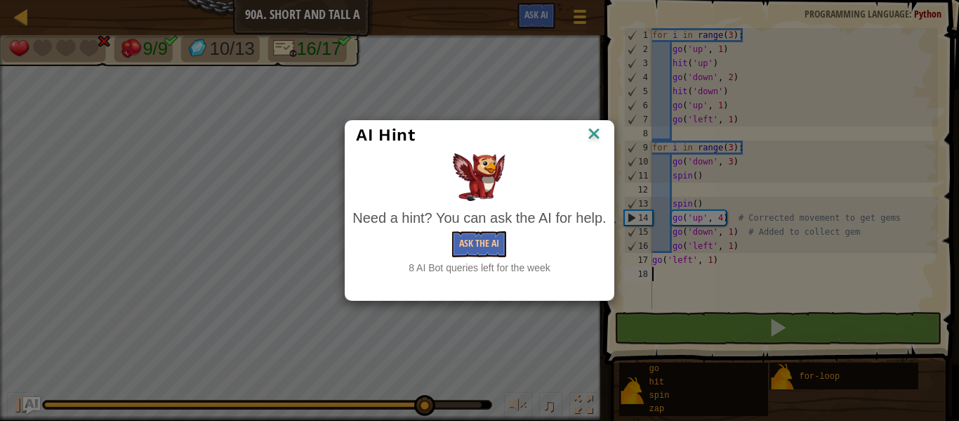
click at [484, 227] on div "Need a hint? You can ask the AI for help." at bounding box center [478, 218] width 253 height 20
click at [488, 232] on button "Ask the AI" at bounding box center [479, 244] width 54 height 26
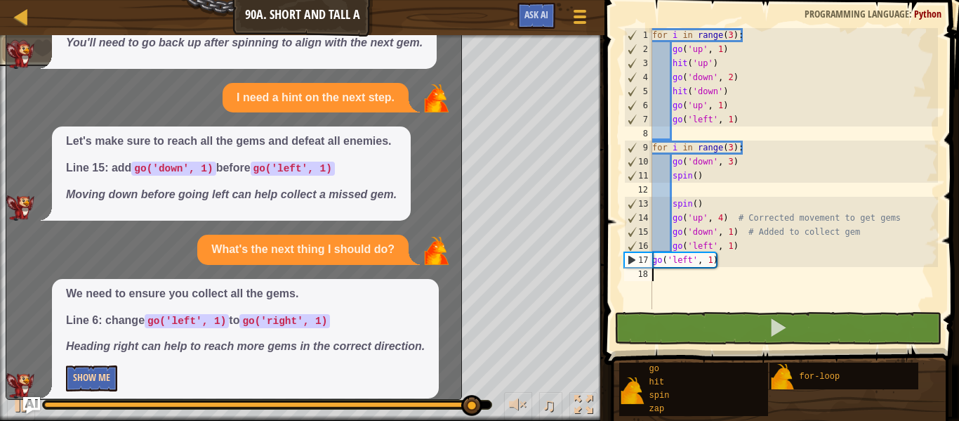
scroll to position [711, 0]
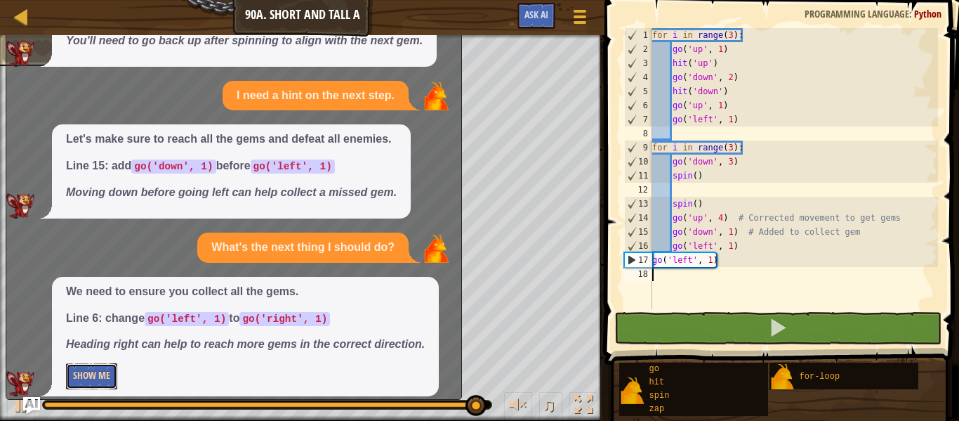
click at [105, 363] on button "Show Me" at bounding box center [91, 376] width 51 height 26
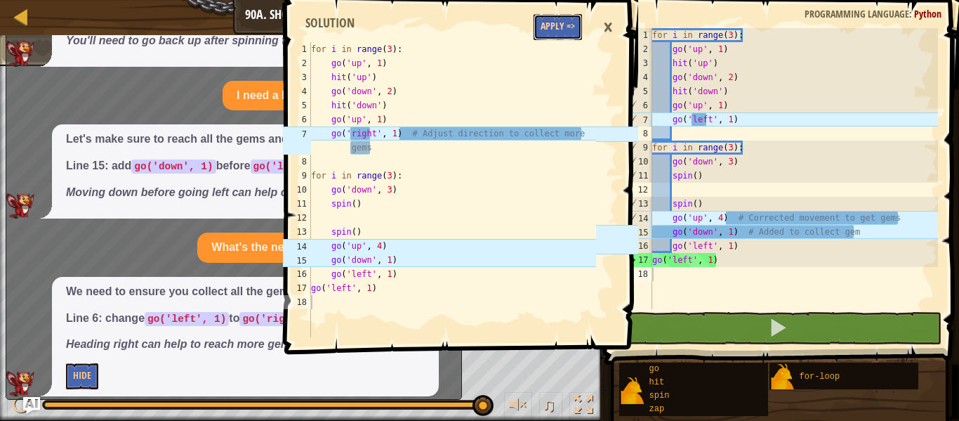
click at [576, 27] on button "Apply =>" at bounding box center [558, 27] width 48 height 26
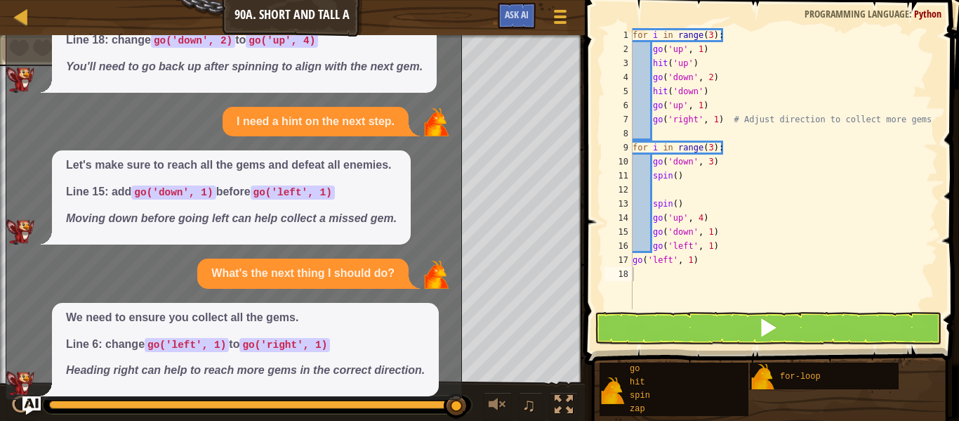
click at [26, 409] on img "Ask AI" at bounding box center [31, 405] width 18 height 18
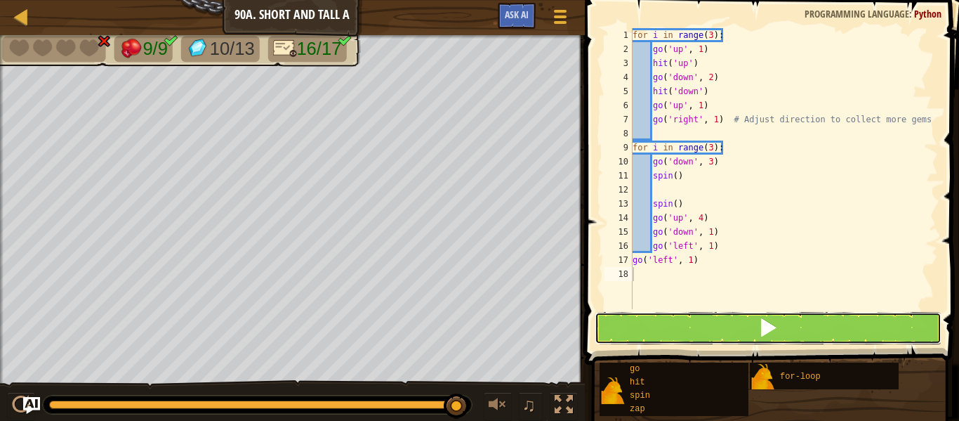
click at [614, 327] on button at bounding box center [768, 328] width 347 height 32
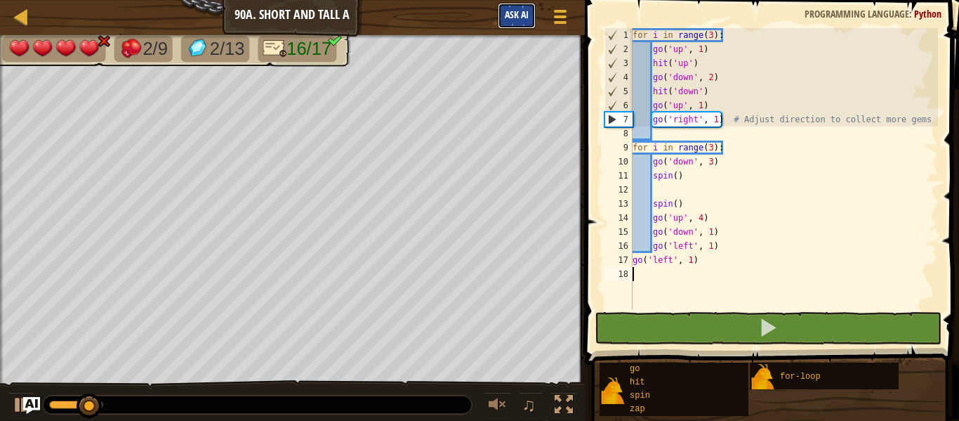
click at [516, 27] on button "Ask AI" at bounding box center [517, 16] width 38 height 26
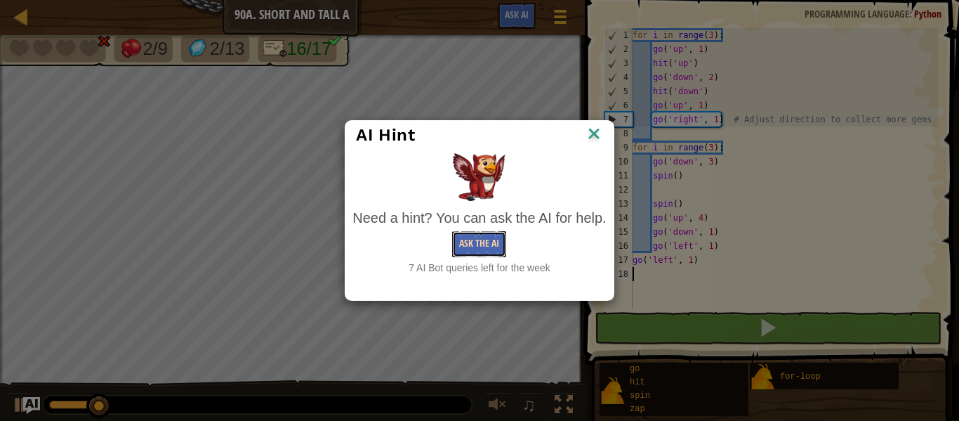
click at [458, 248] on button "Ask the AI" at bounding box center [479, 244] width 54 height 26
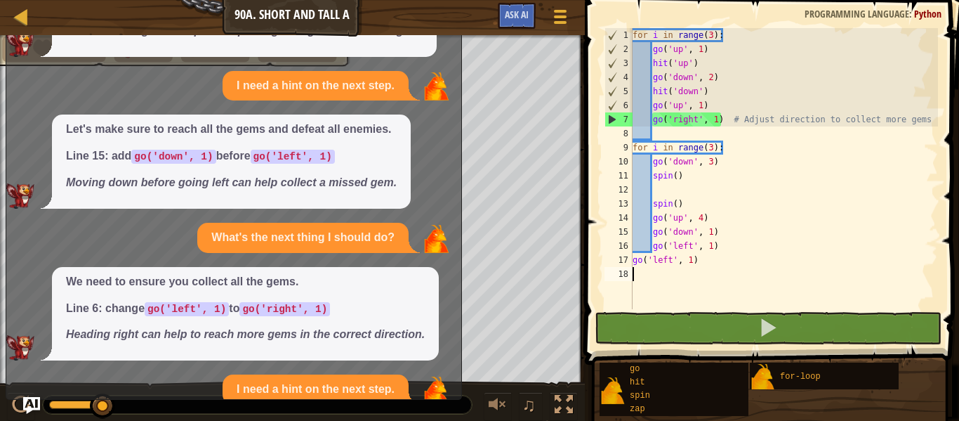
scroll to position [864, 0]
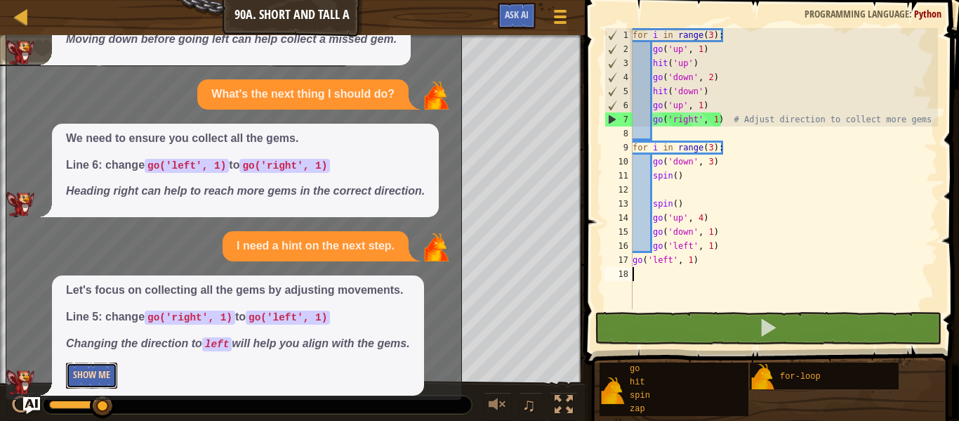
click at [103, 362] on button "Show Me" at bounding box center [91, 375] width 51 height 26
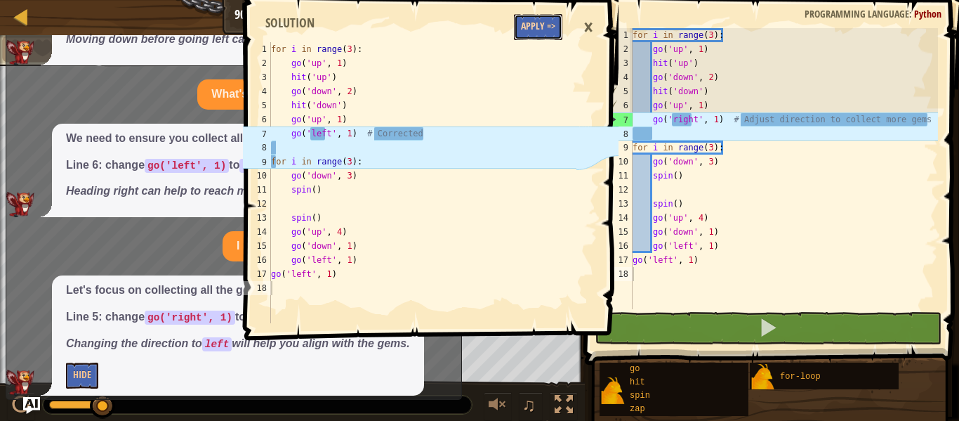
click at [536, 30] on button "Apply =>" at bounding box center [538, 27] width 48 height 26
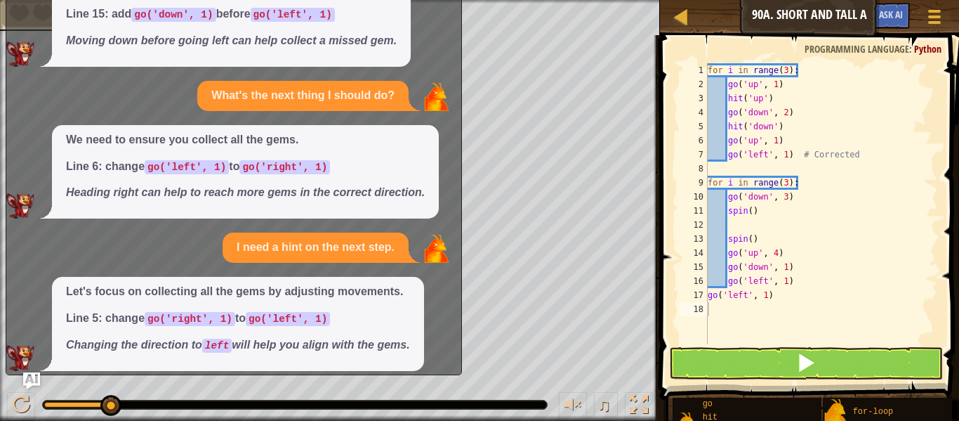
click at [657, 317] on span at bounding box center [811, 197] width 310 height 406
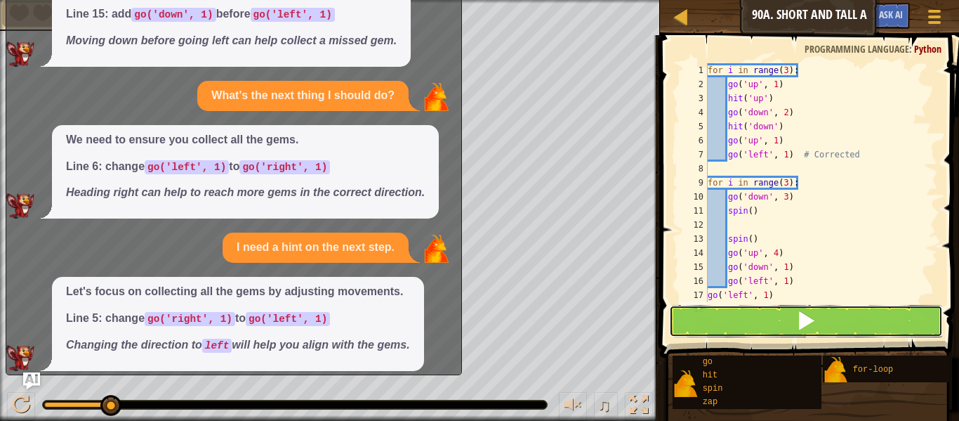
click at [685, 315] on button at bounding box center [806, 321] width 274 height 32
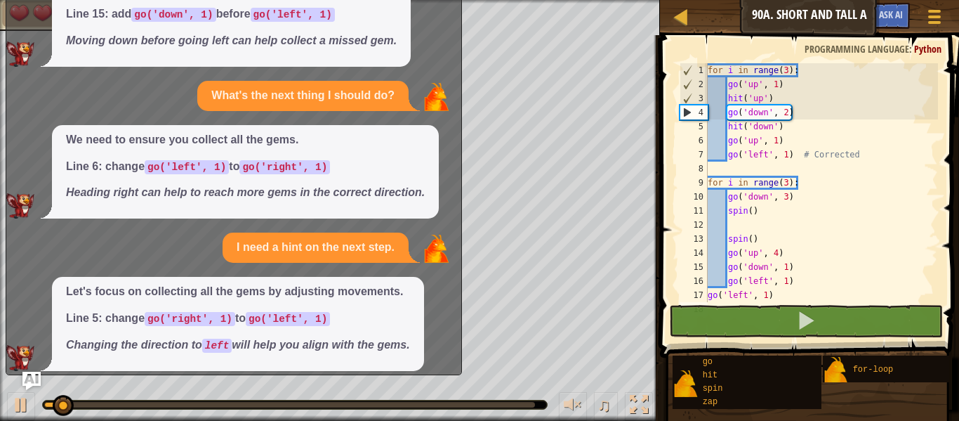
click at [36, 371] on img "Ask AI" at bounding box center [31, 380] width 18 height 18
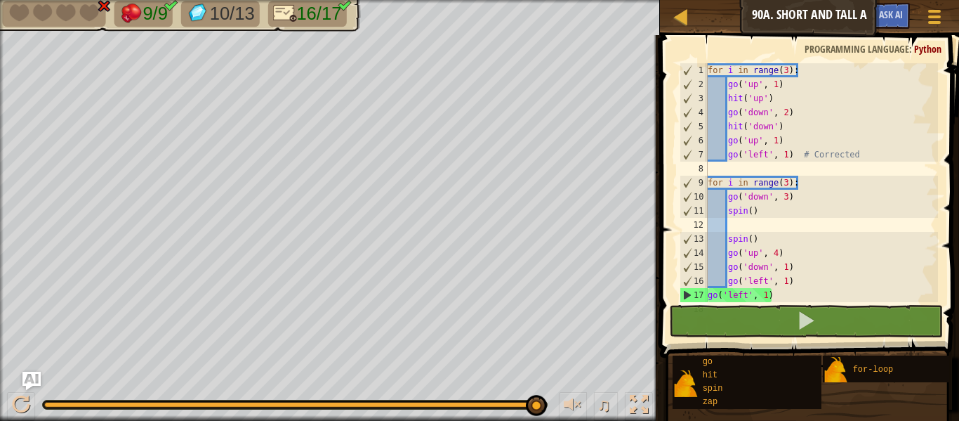
click at [25, 377] on img "Ask AI" at bounding box center [31, 380] width 18 height 18
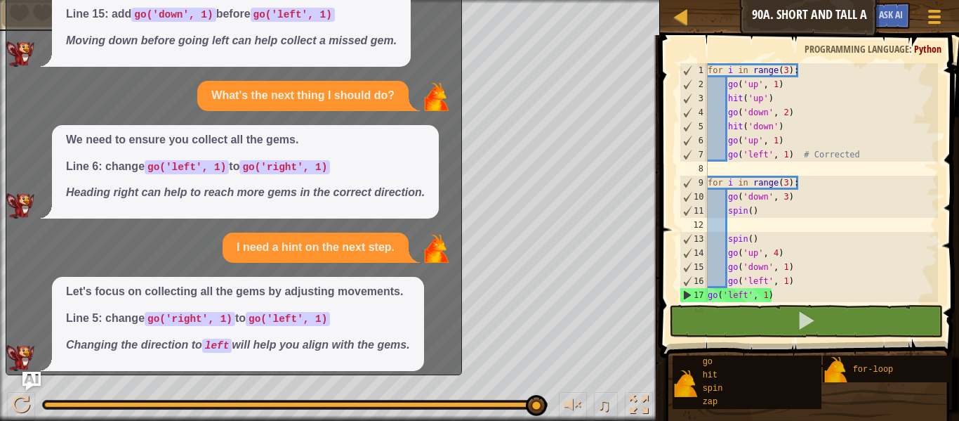
click at [34, 371] on button "Ask AI" at bounding box center [31, 380] width 18 height 18
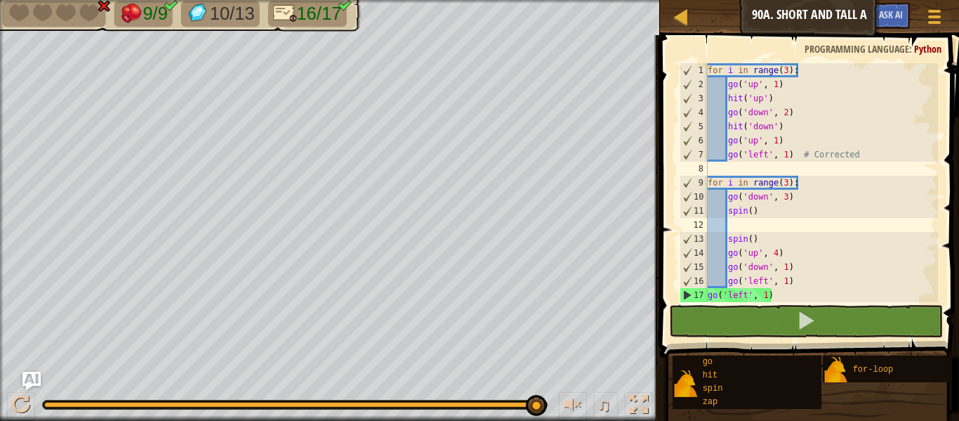
click at [34, 371] on button "Ask AI" at bounding box center [31, 380] width 18 height 18
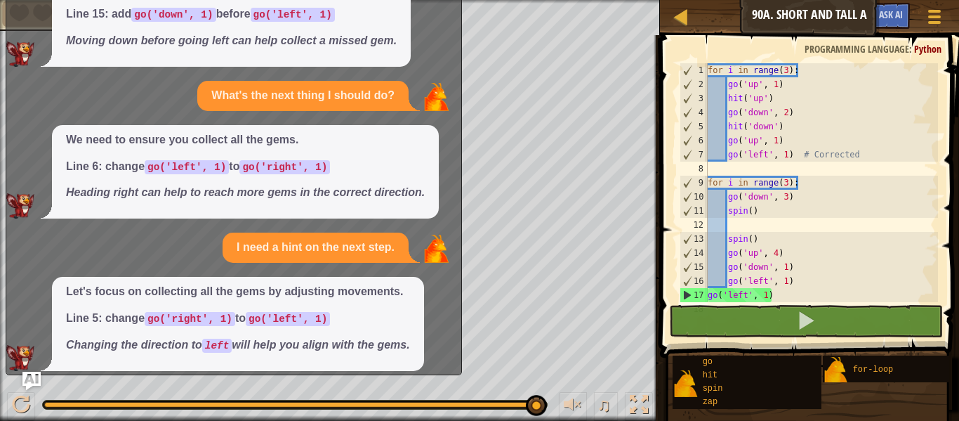
click at [34, 371] on button "Ask AI" at bounding box center [31, 380] width 18 height 18
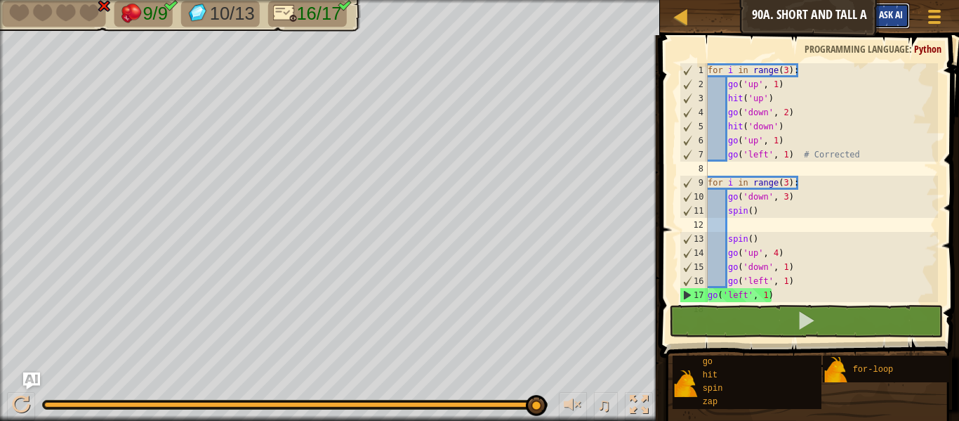
click at [893, 11] on span "Ask AI" at bounding box center [891, 14] width 24 height 13
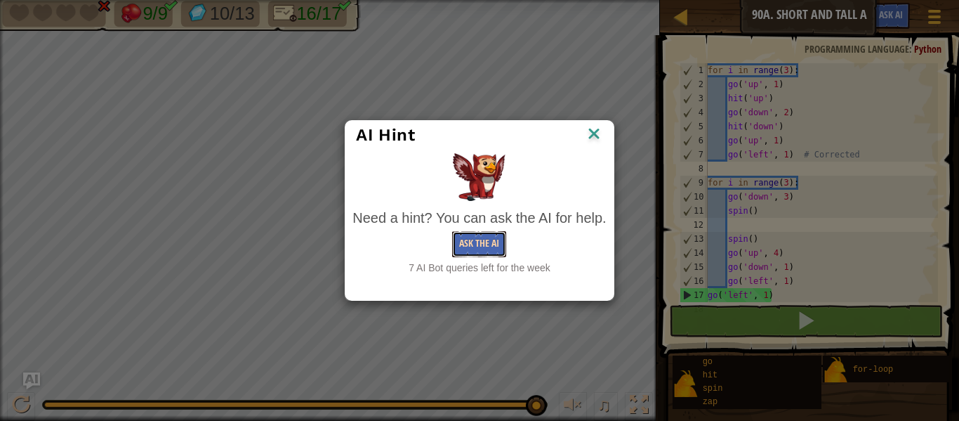
click at [485, 243] on button "Ask the AI" at bounding box center [479, 244] width 54 height 26
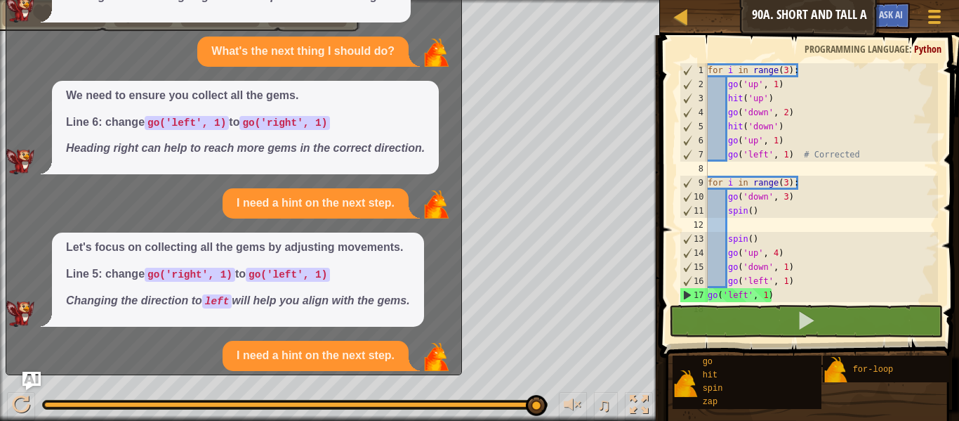
scroll to position [1017, 0]
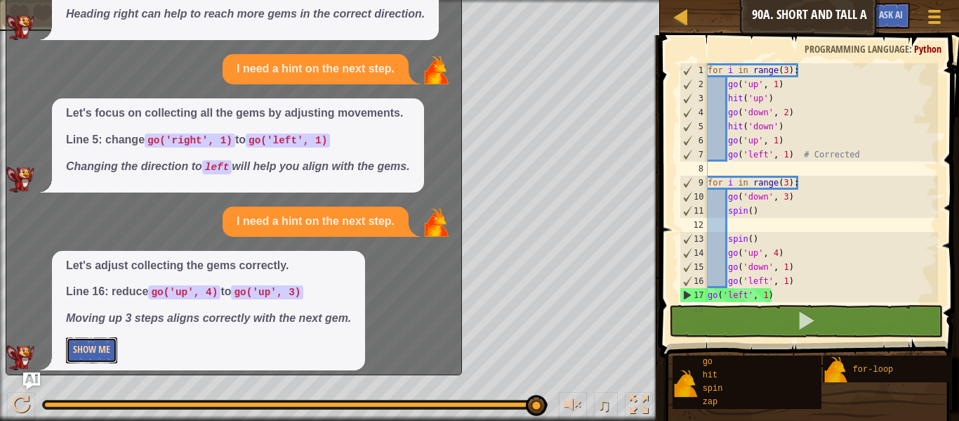
click at [79, 337] on button "Show Me" at bounding box center [91, 350] width 51 height 26
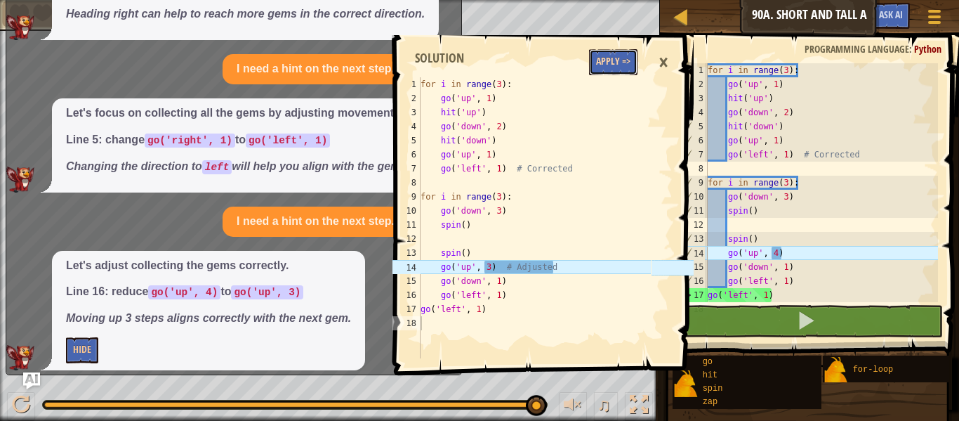
click at [603, 60] on button "Apply =>" at bounding box center [613, 62] width 48 height 26
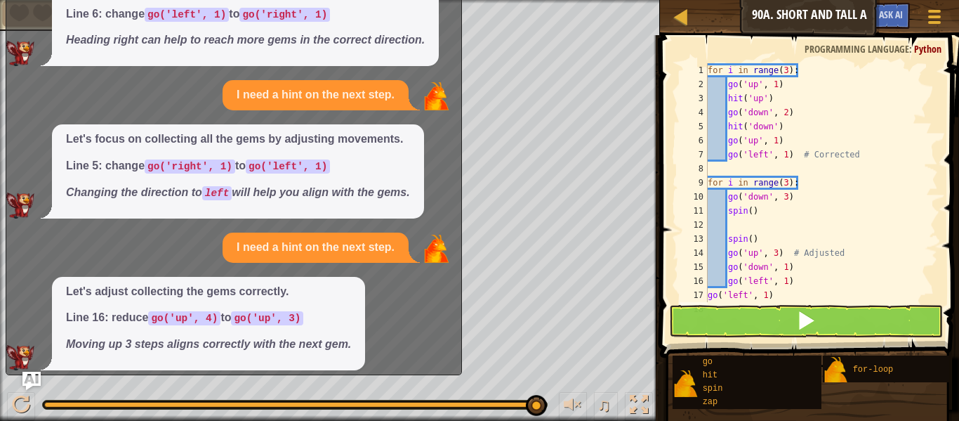
click at [39, 378] on img "Ask AI" at bounding box center [31, 380] width 18 height 18
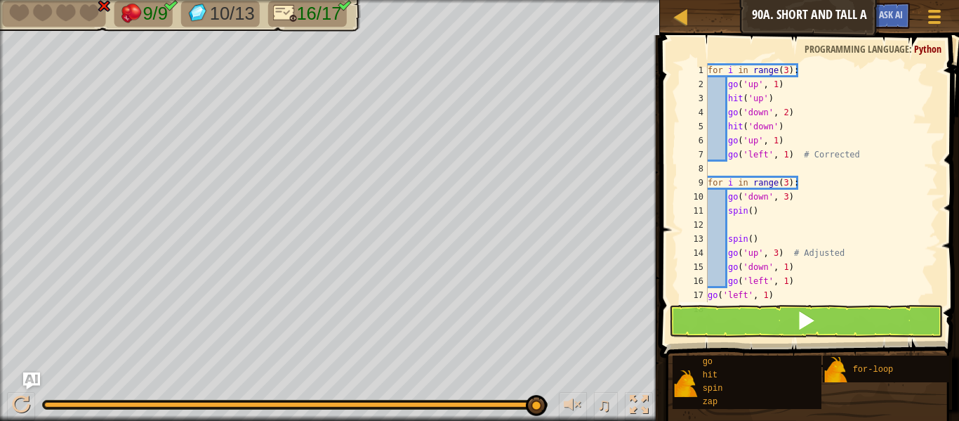
click at [725, 299] on div "for i in range ( 3 ) : go ( 'up' , 1 ) hit ( 'up' ) go ( 'down' , 2 ) hit ( 'do…" at bounding box center [821, 196] width 233 height 267
type textarea "go('left', 1)"
click at [725, 315] on button at bounding box center [806, 321] width 274 height 32
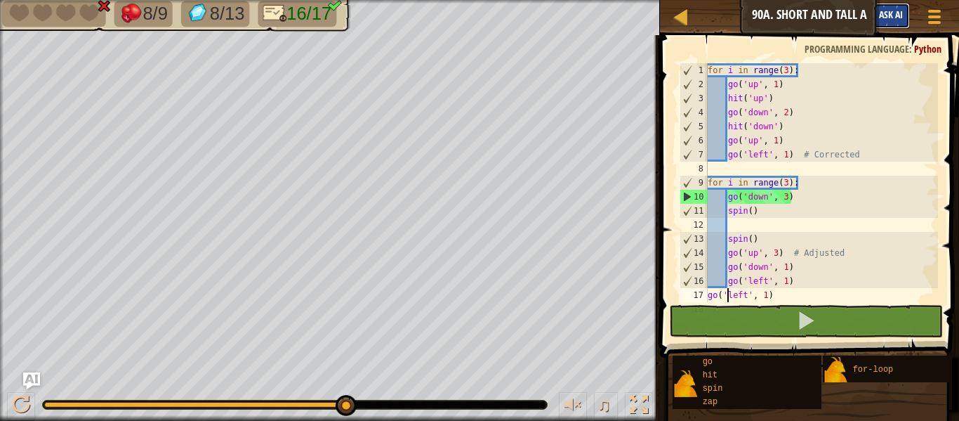
click at [892, 20] on span "Ask AI" at bounding box center [891, 14] width 24 height 13
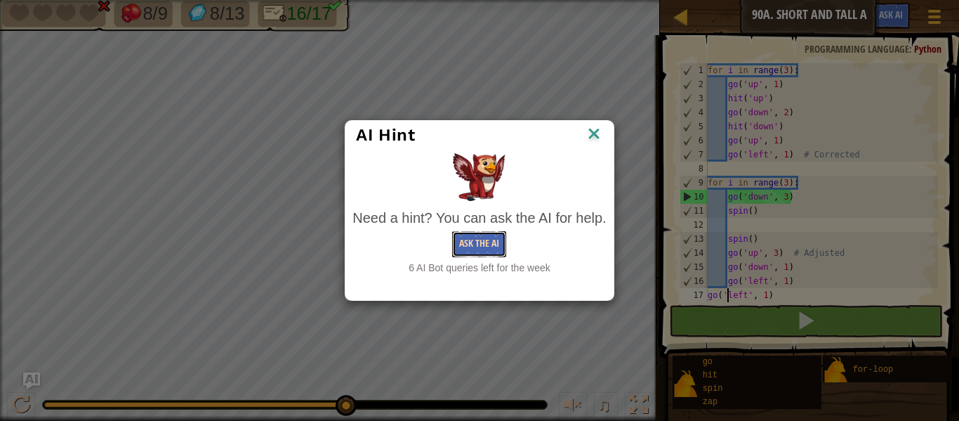
click at [489, 238] on button "Ask the AI" at bounding box center [479, 244] width 54 height 26
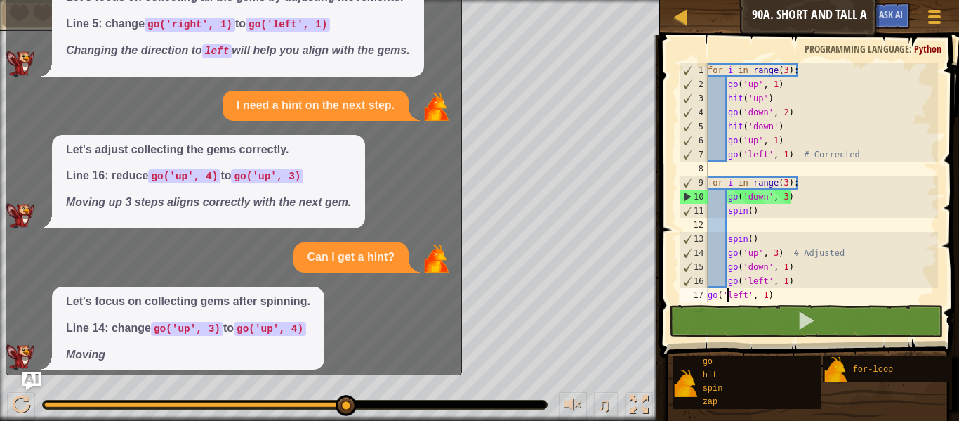
scroll to position [1133, 0]
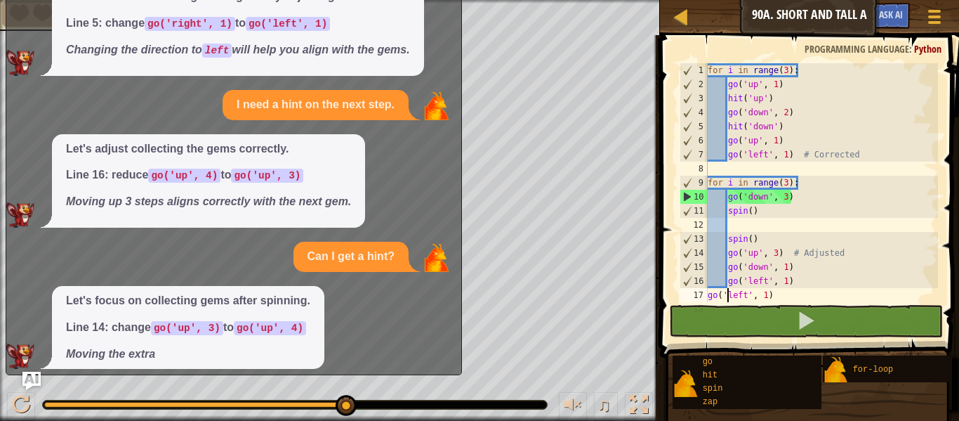
click at [35, 376] on img "Ask AI" at bounding box center [31, 380] width 18 height 18
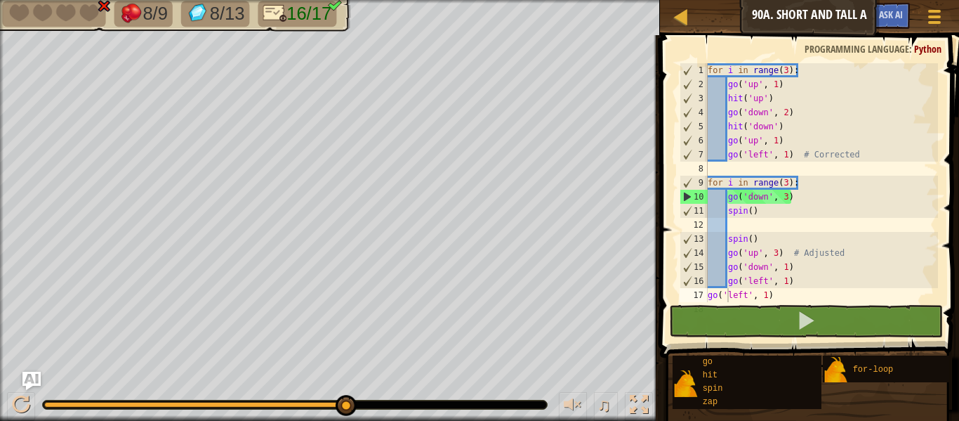
click at [36, 373] on img "Ask AI" at bounding box center [31, 380] width 18 height 18
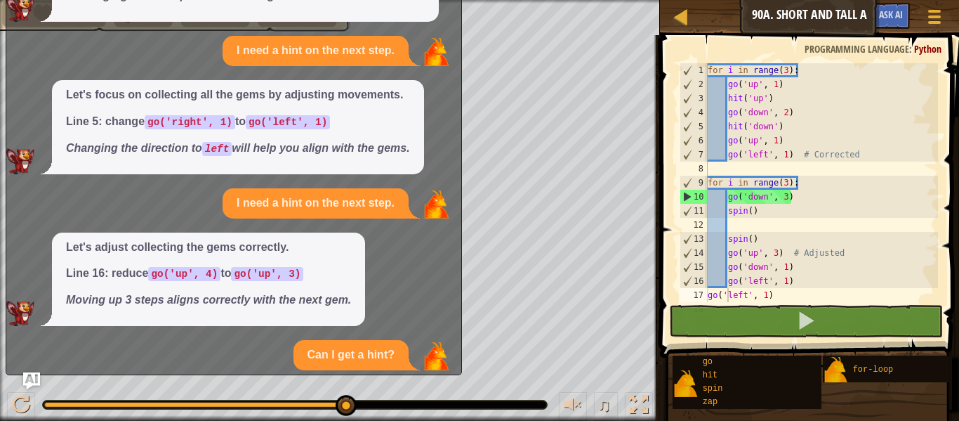
scroll to position [1170, 0]
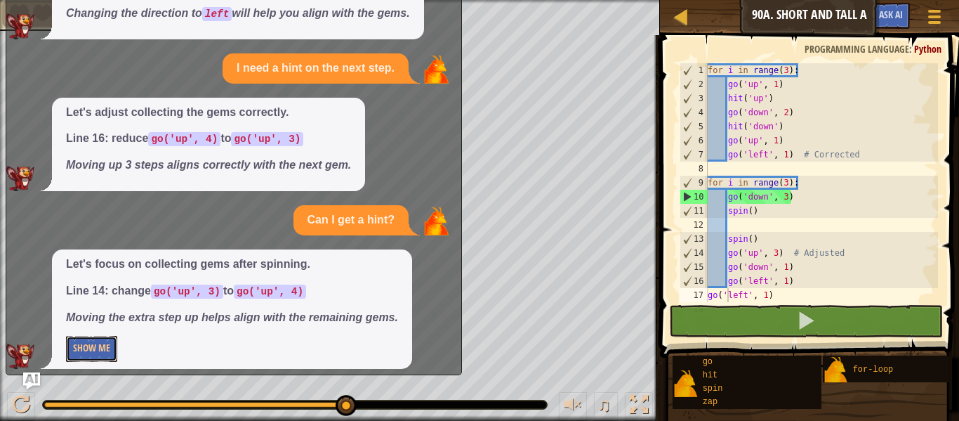
click at [111, 336] on button "Show Me" at bounding box center [91, 349] width 51 height 26
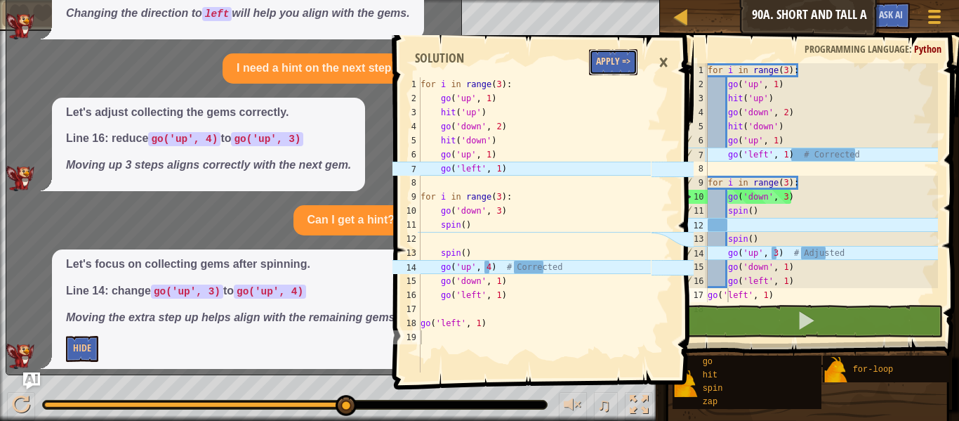
click at [610, 72] on button "Apply =>" at bounding box center [613, 62] width 48 height 26
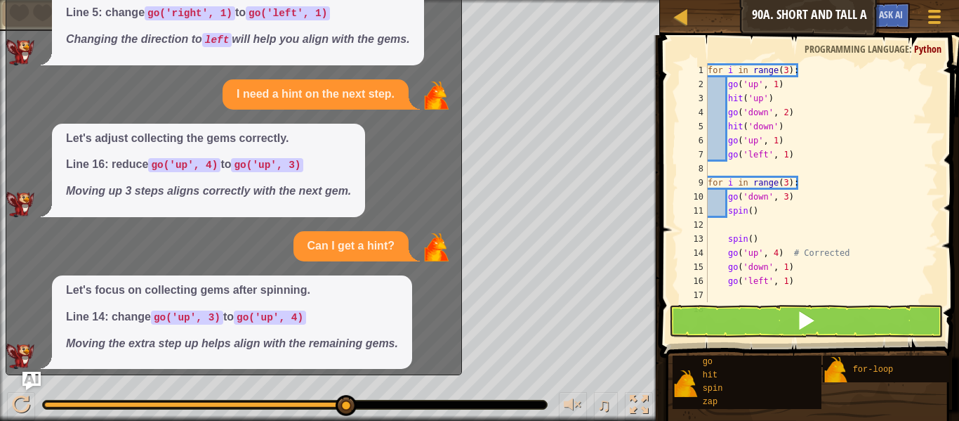
click at [23, 378] on img "Ask AI" at bounding box center [31, 380] width 18 height 18
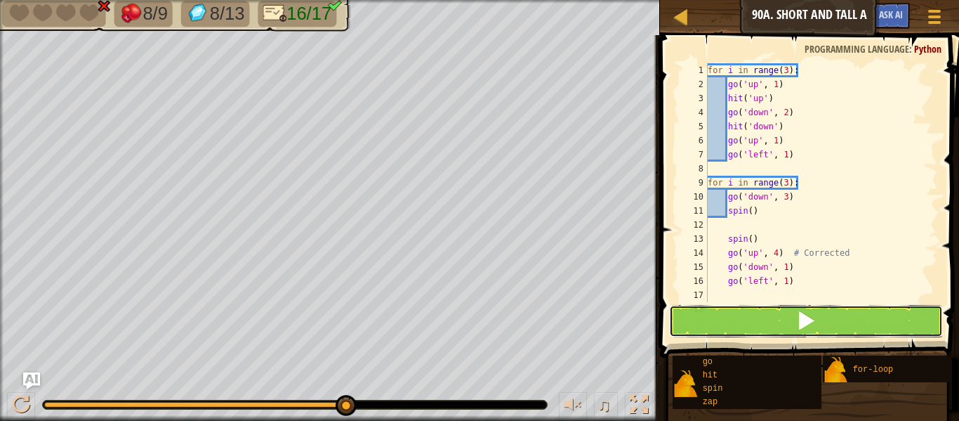
click at [717, 317] on button at bounding box center [806, 321] width 274 height 32
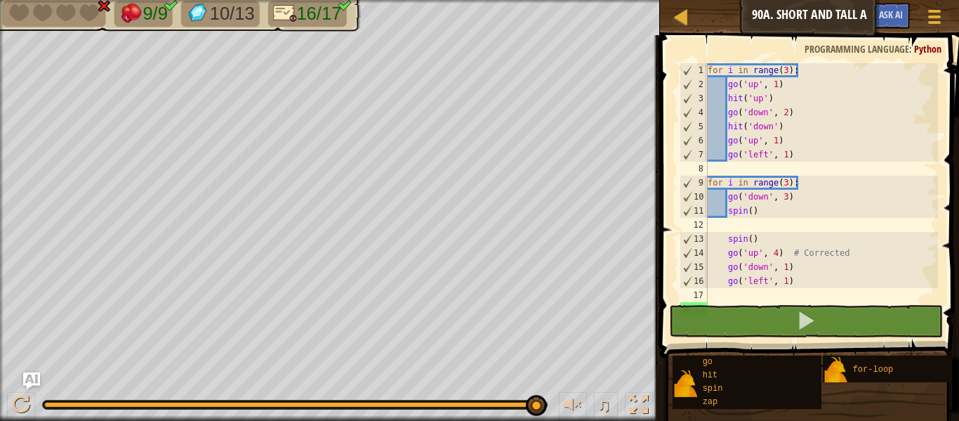
click at [41, 381] on div "♫" at bounding box center [330, 401] width 660 height 42
click at [32, 380] on img "Ask AI" at bounding box center [31, 380] width 18 height 18
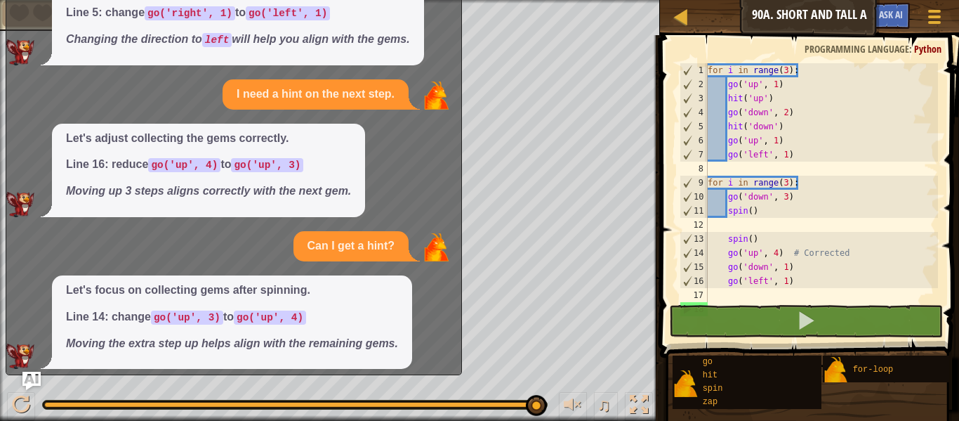
click at [32, 380] on img "Ask AI" at bounding box center [31, 380] width 18 height 18
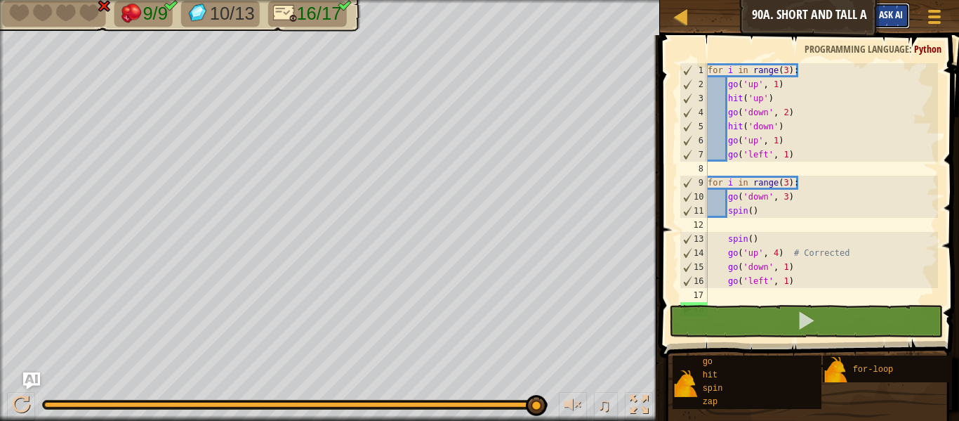
click at [895, 20] on span "Ask AI" at bounding box center [891, 14] width 24 height 13
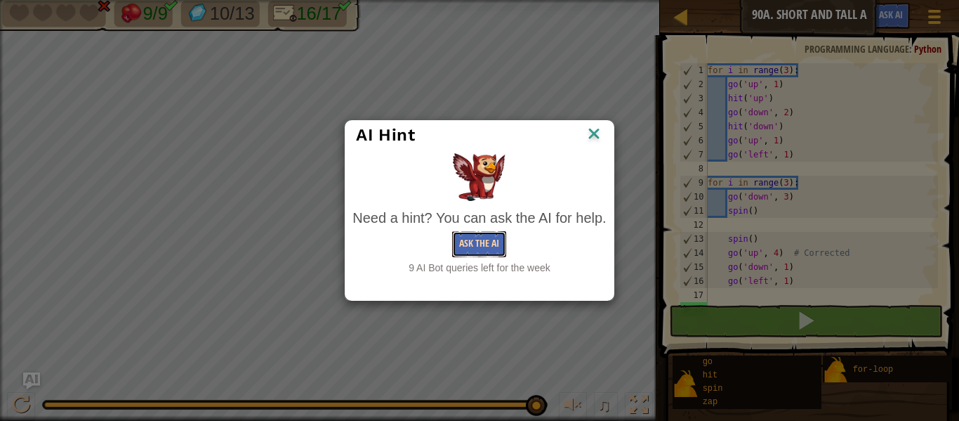
click at [486, 238] on button "Ask the AI" at bounding box center [479, 244] width 54 height 26
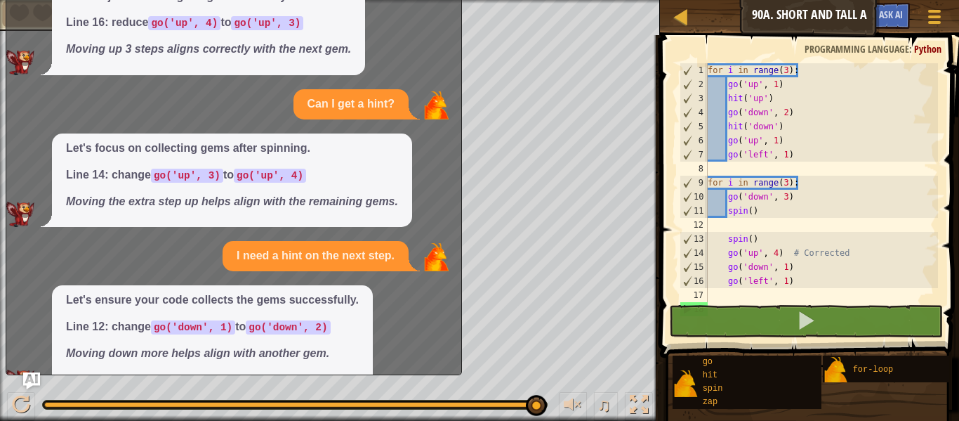
scroll to position [1313, 0]
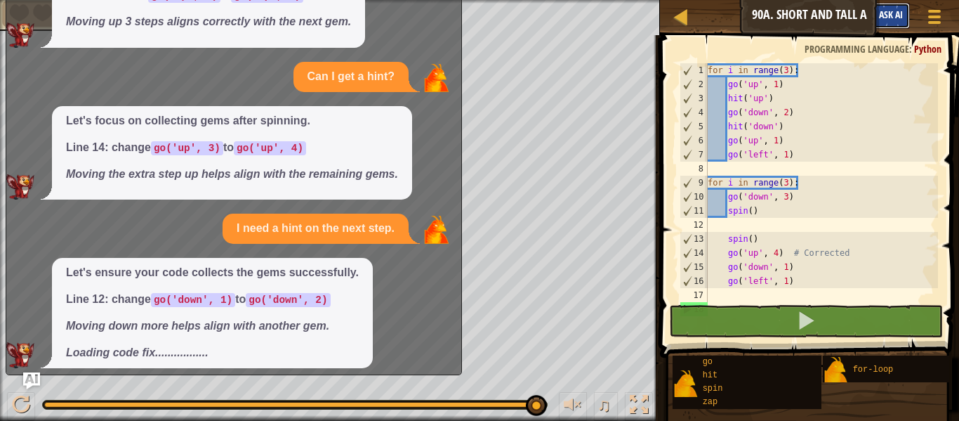
click at [907, 15] on button "Ask AI" at bounding box center [891, 16] width 38 height 26
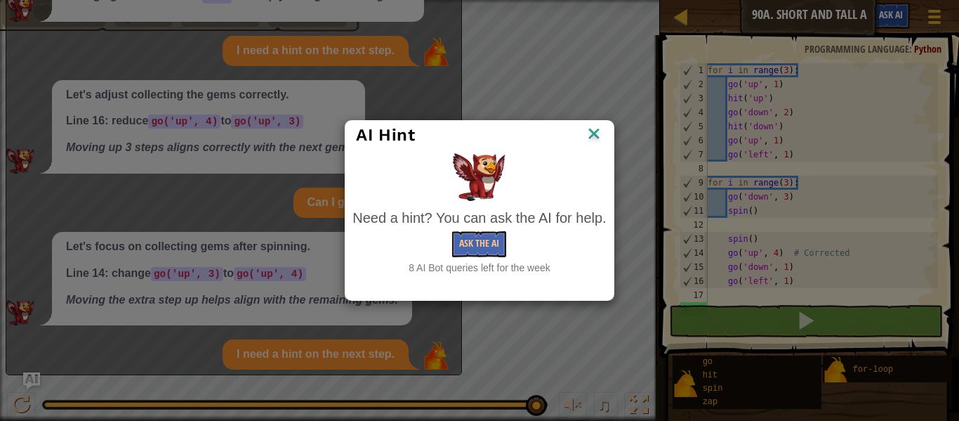
scroll to position [1322, 0]
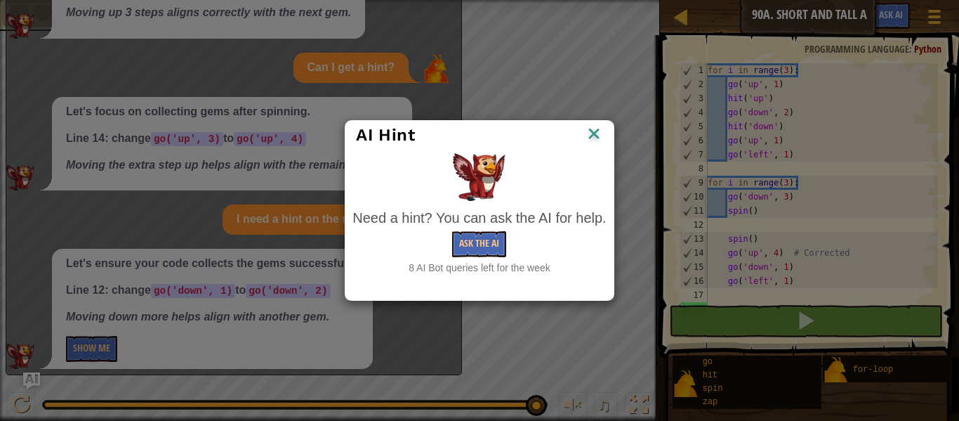
click at [597, 136] on img at bounding box center [594, 134] width 18 height 21
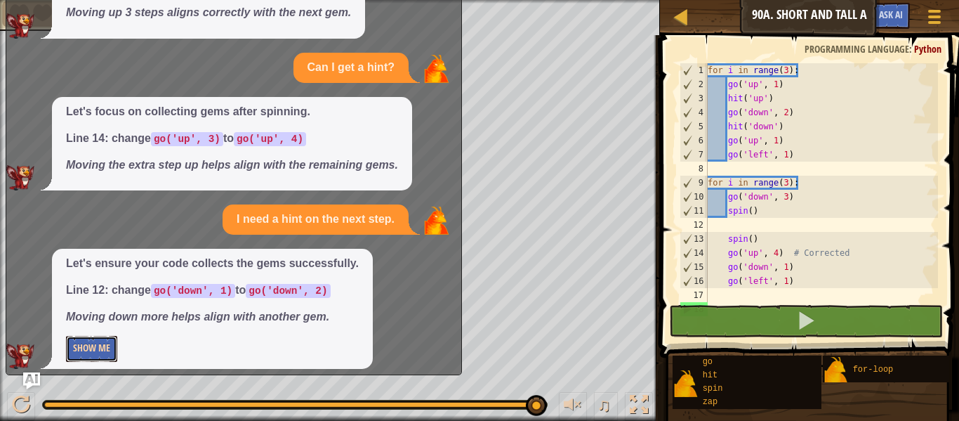
click at [108, 340] on button "Show Me" at bounding box center [91, 349] width 51 height 26
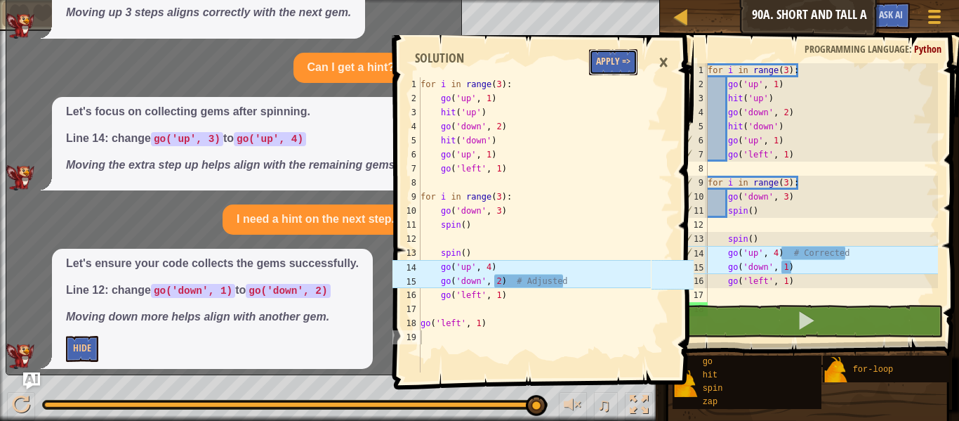
click at [627, 53] on button "Apply =>" at bounding box center [613, 62] width 48 height 26
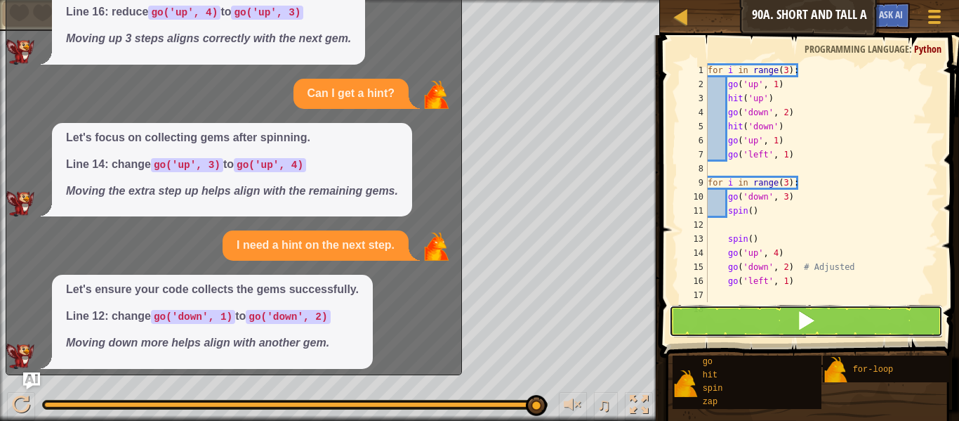
click at [737, 315] on button at bounding box center [806, 321] width 274 height 32
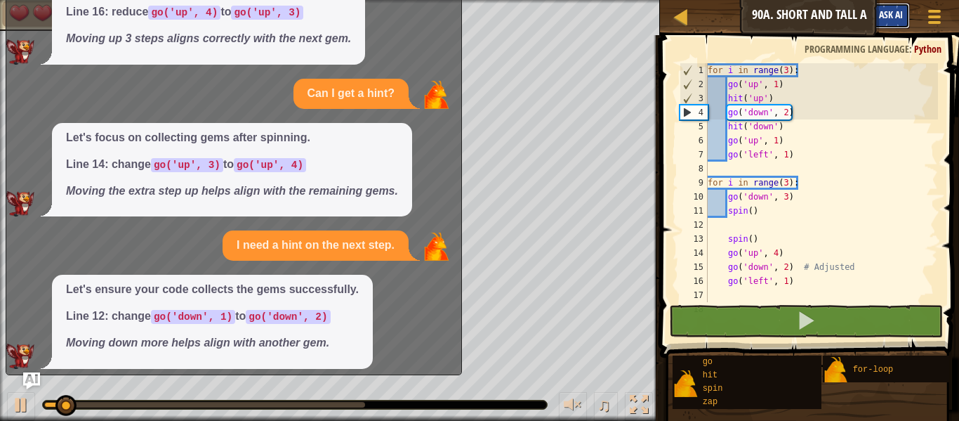
click at [884, 13] on span "Ask AI" at bounding box center [891, 14] width 24 height 13
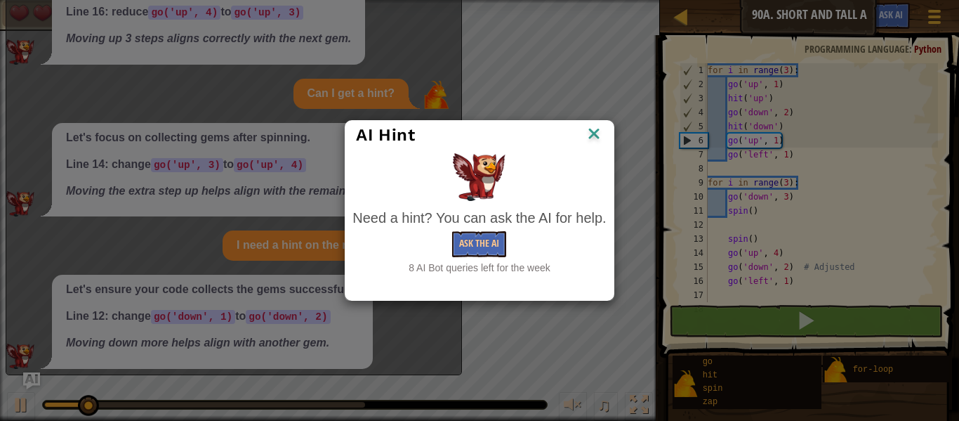
click at [602, 131] on img at bounding box center [594, 134] width 18 height 21
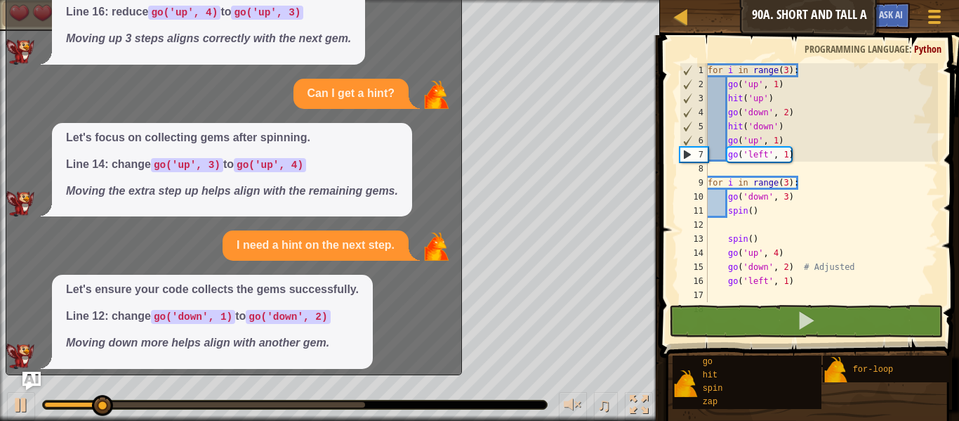
click at [26, 380] on img "Ask AI" at bounding box center [31, 380] width 18 height 18
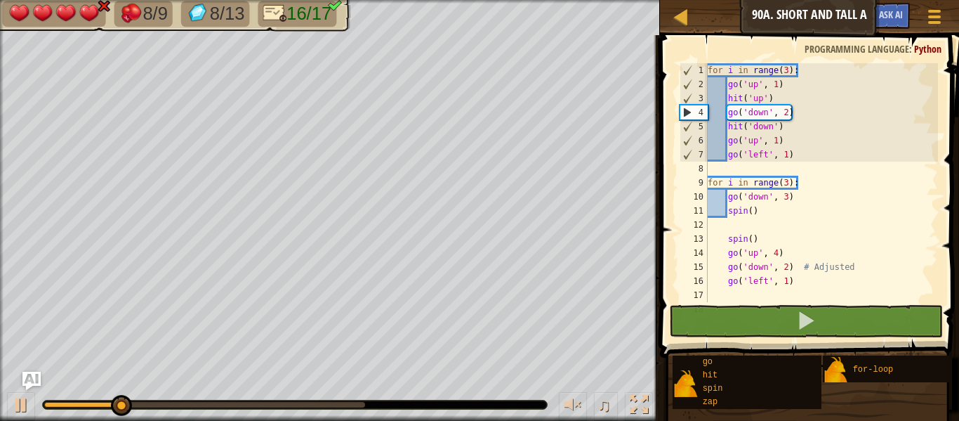
click at [34, 374] on img "Ask AI" at bounding box center [31, 380] width 18 height 18
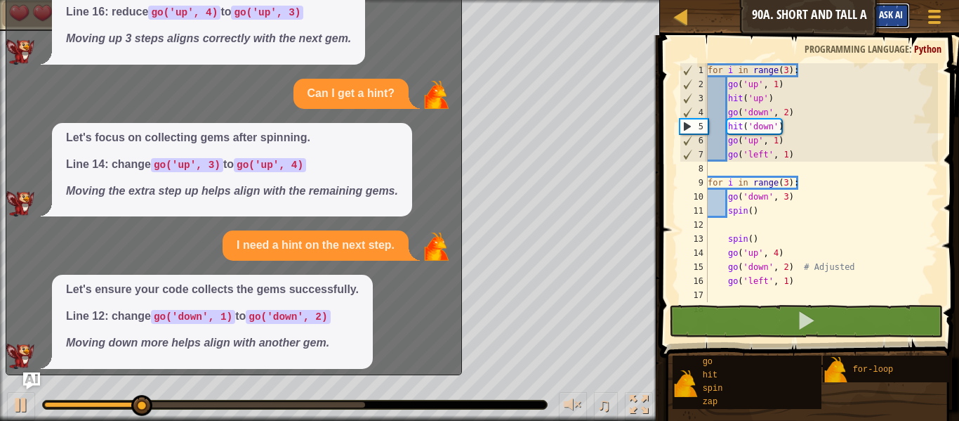
click at [898, 13] on span "Ask AI" at bounding box center [891, 14] width 24 height 13
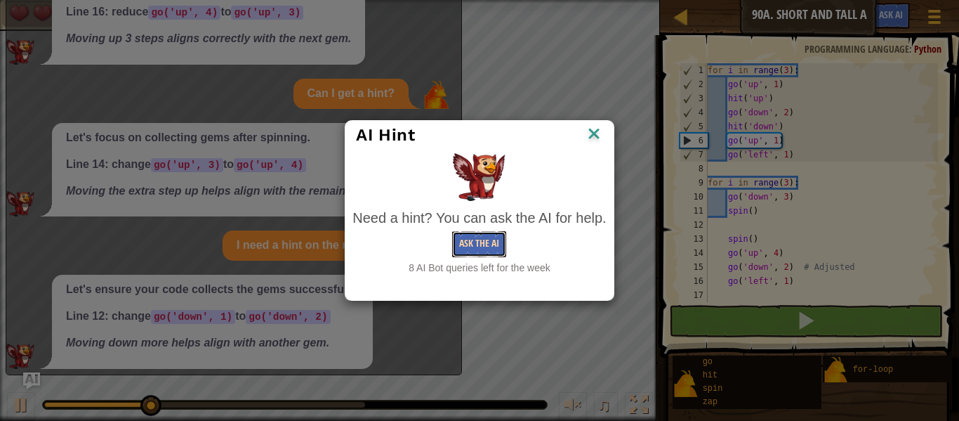
click at [480, 246] on button "Ask the AI" at bounding box center [479, 244] width 54 height 26
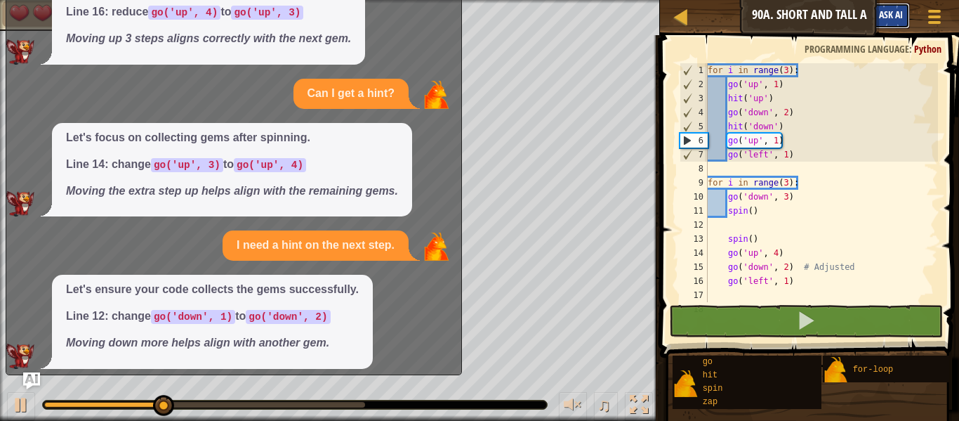
click at [895, 13] on span "Ask AI" at bounding box center [891, 14] width 24 height 13
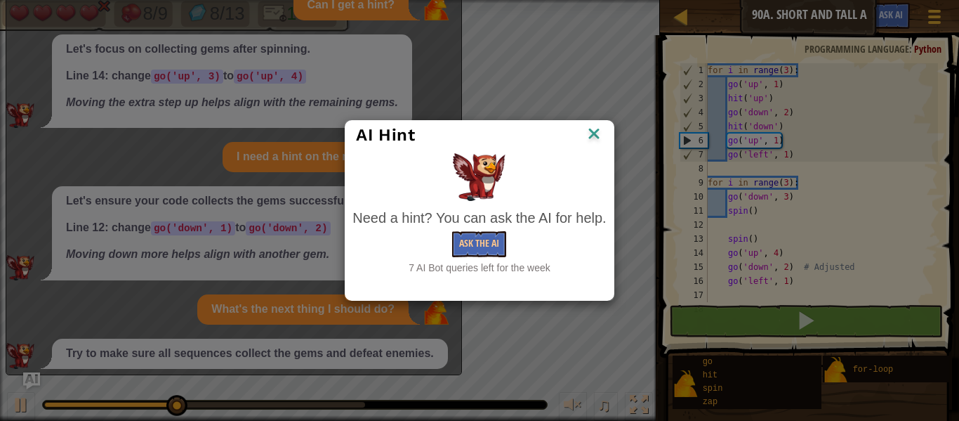
click at [593, 128] on img at bounding box center [594, 134] width 18 height 21
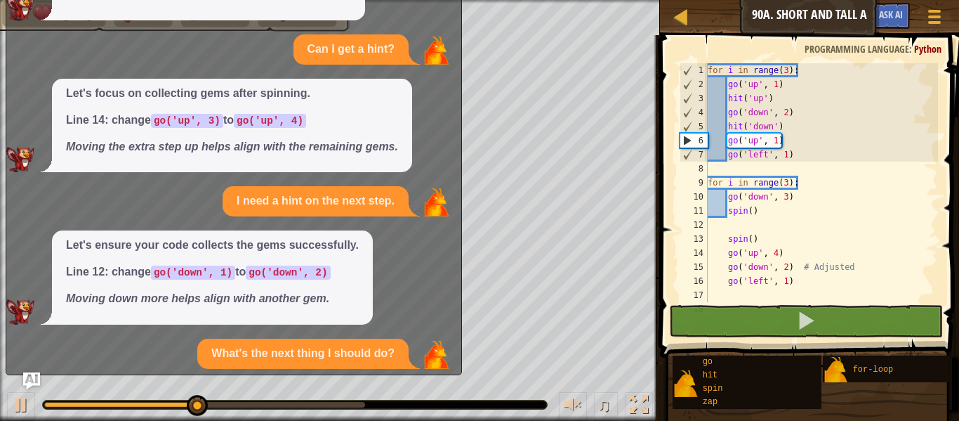
scroll to position [1475, 0]
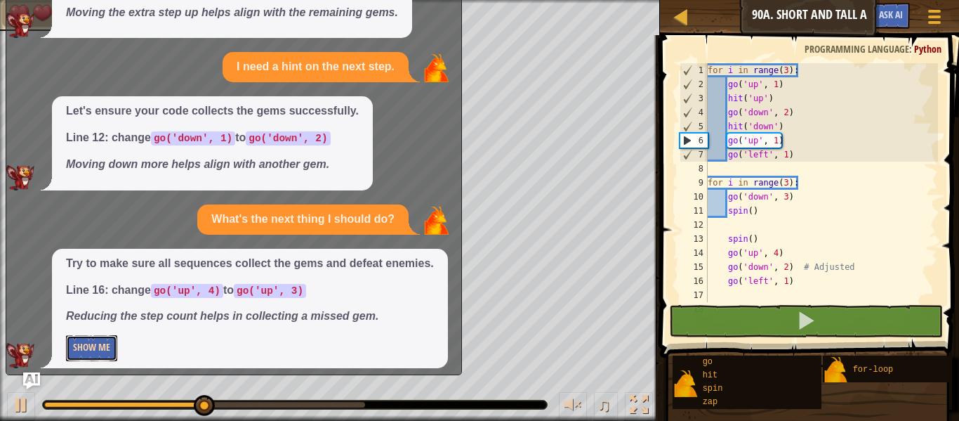
click at [93, 336] on button "Show Me" at bounding box center [91, 348] width 51 height 26
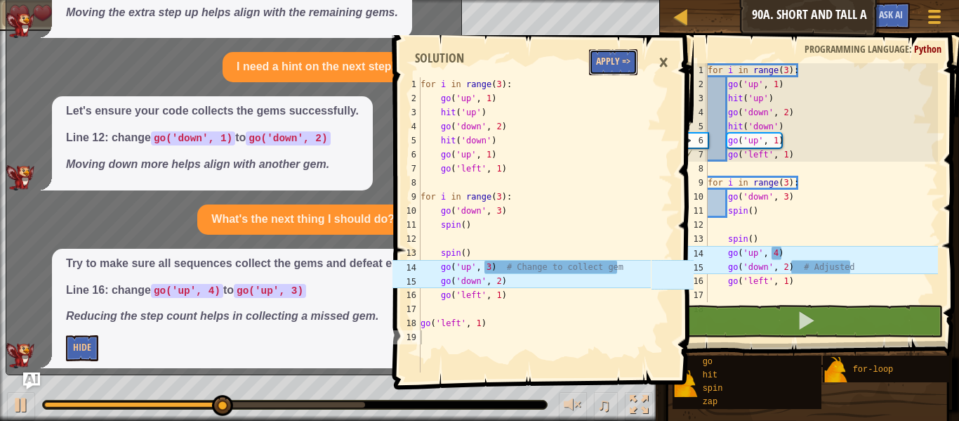
click at [619, 57] on button "Apply =>" at bounding box center [613, 62] width 48 height 26
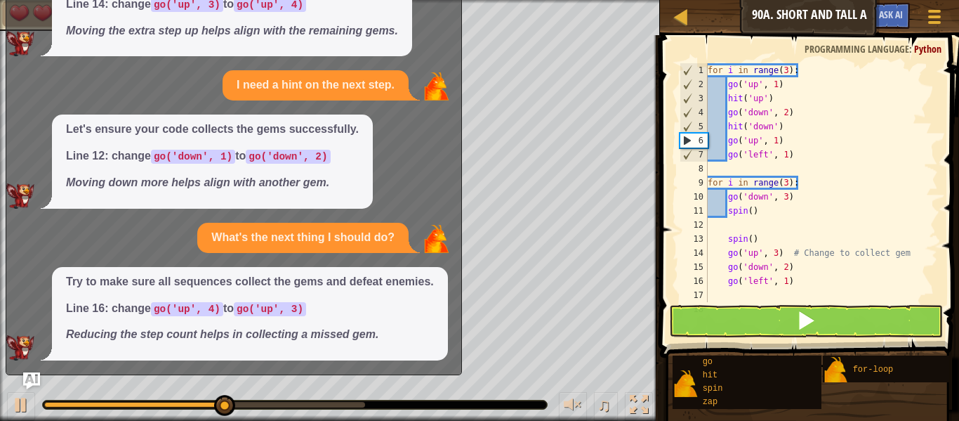
scroll to position [1449, 0]
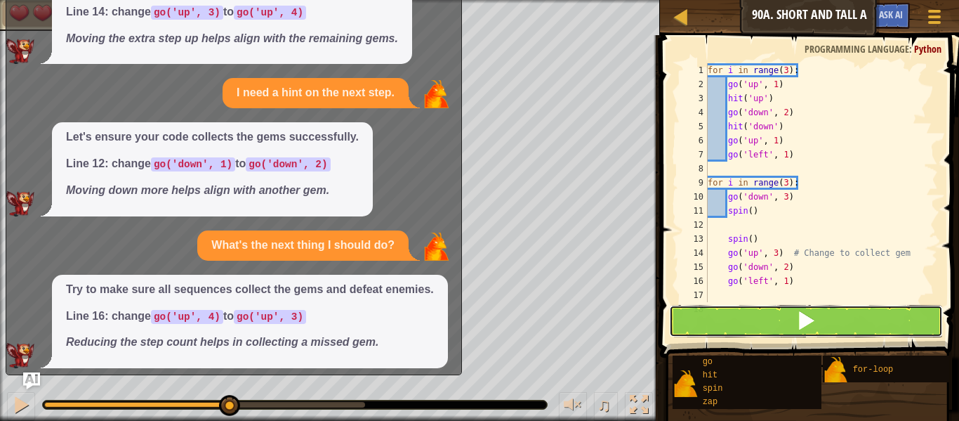
click at [744, 322] on button at bounding box center [806, 321] width 274 height 32
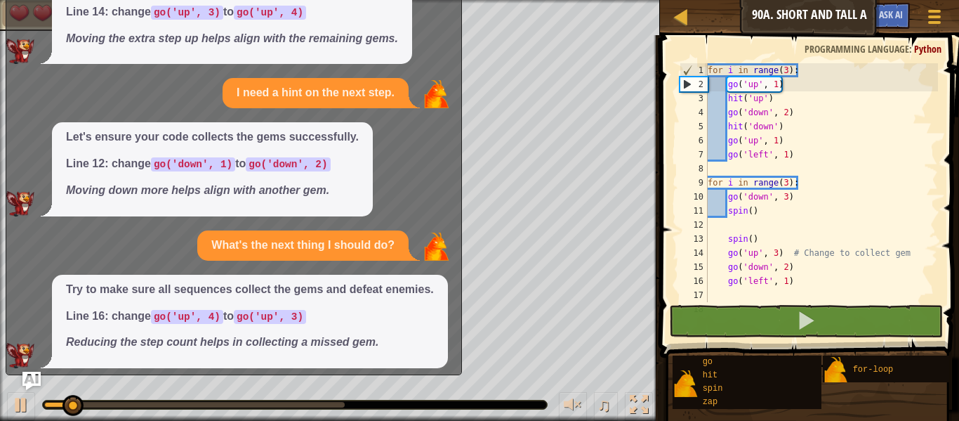
click at [29, 371] on img "Ask AI" at bounding box center [31, 380] width 18 height 18
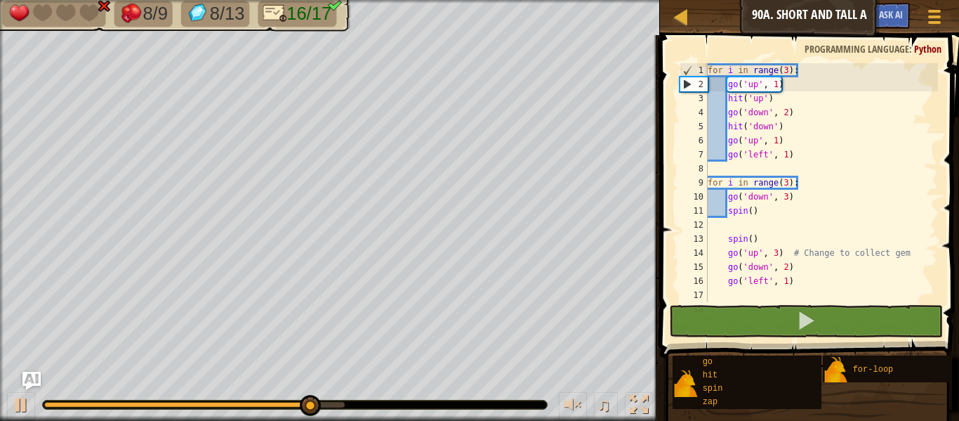
click at [39, 378] on img "Ask AI" at bounding box center [31, 380] width 18 height 18
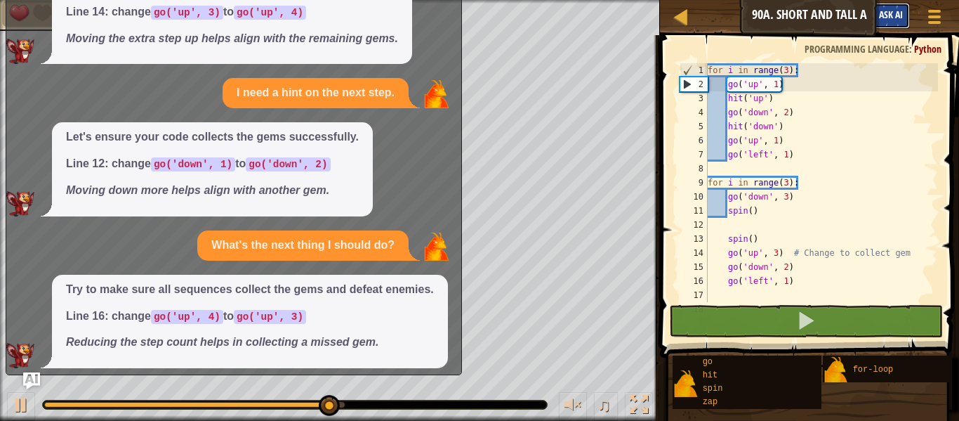
click at [898, 12] on span "Ask AI" at bounding box center [891, 14] width 24 height 13
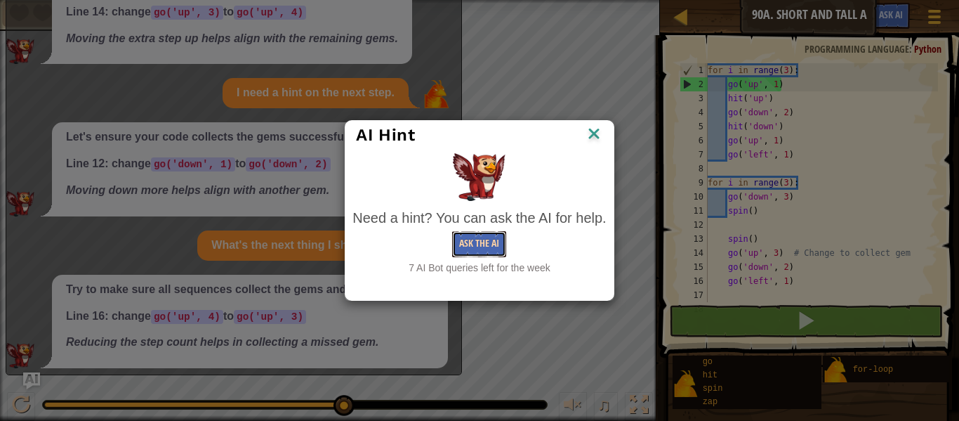
click at [465, 244] on button "Ask the AI" at bounding box center [479, 244] width 54 height 26
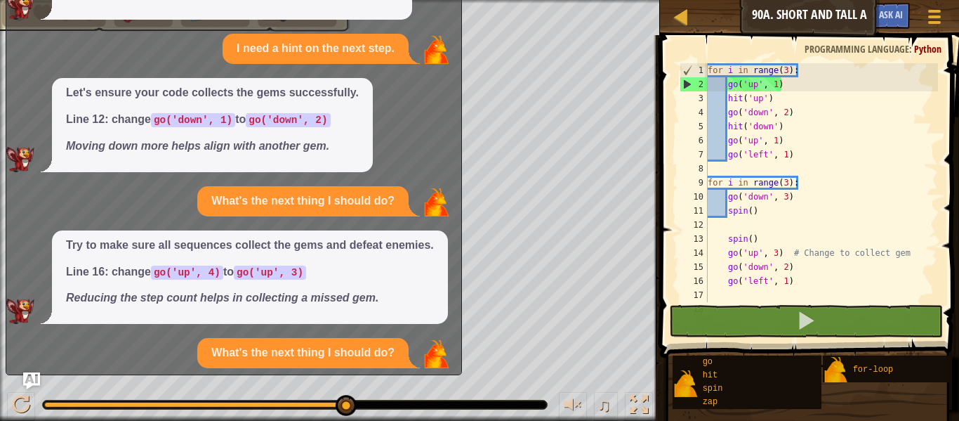
scroll to position [1644, 0]
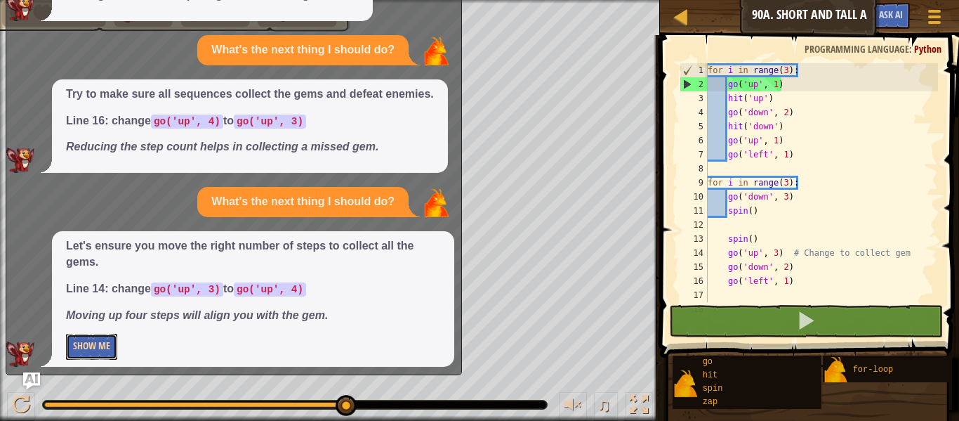
click at [98, 341] on button "Show Me" at bounding box center [91, 347] width 51 height 26
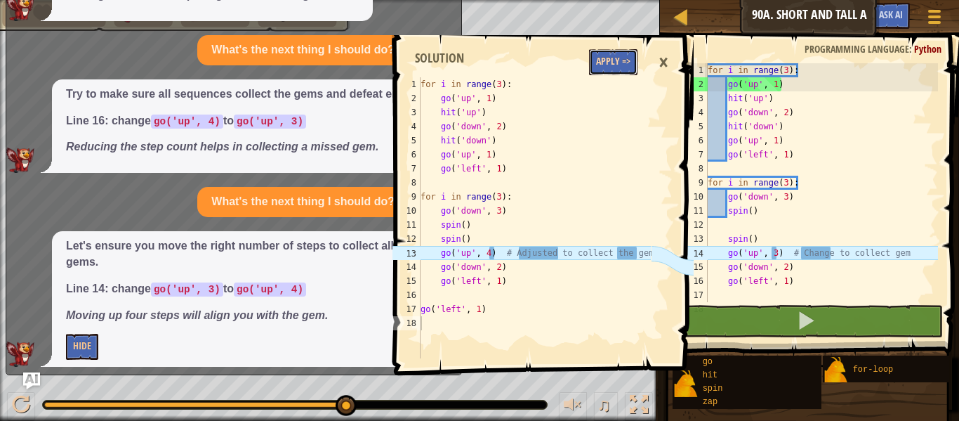
click at [607, 62] on button "Apply =>" at bounding box center [613, 62] width 48 height 26
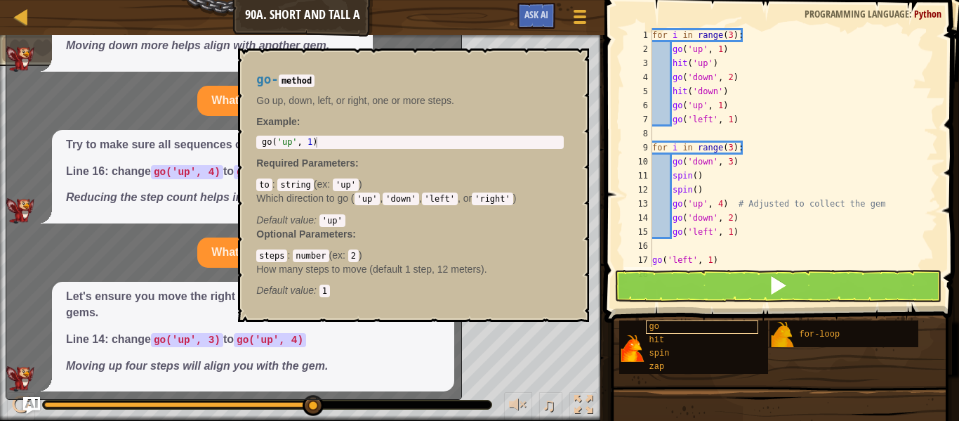
click at [727, 331] on div "go" at bounding box center [702, 326] width 112 height 13
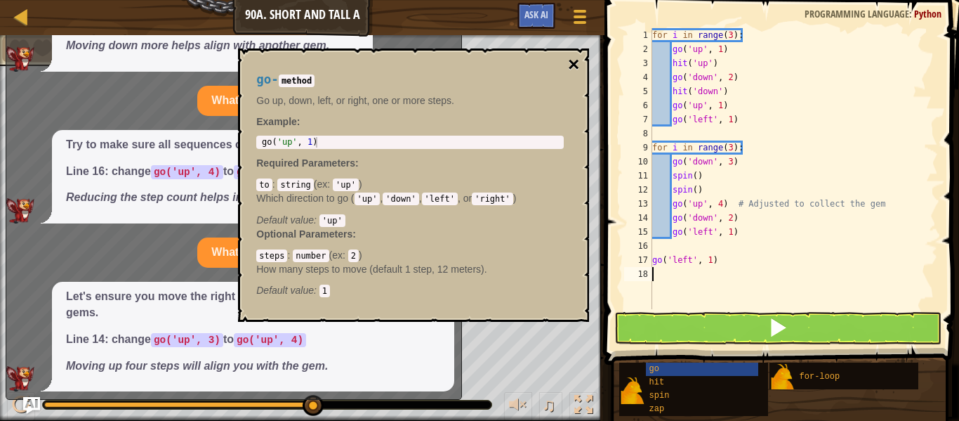
click at [572, 59] on button "×" at bounding box center [573, 65] width 11 height 20
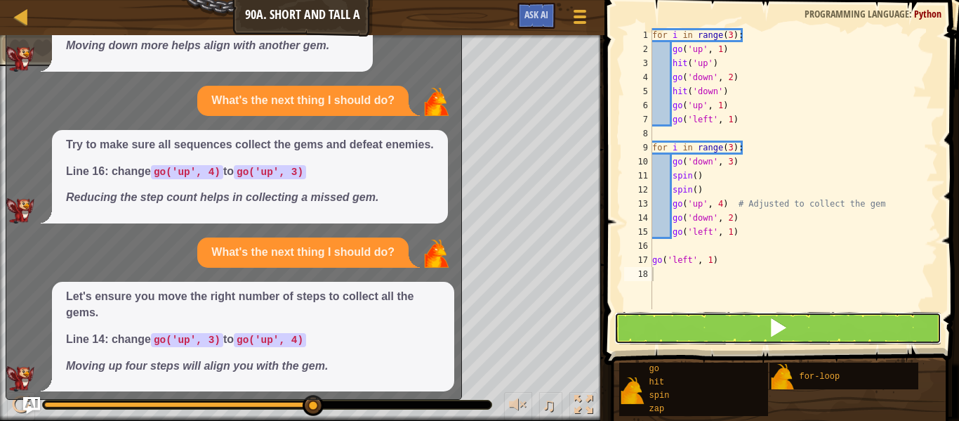
click at [640, 331] on button at bounding box center [777, 328] width 327 height 32
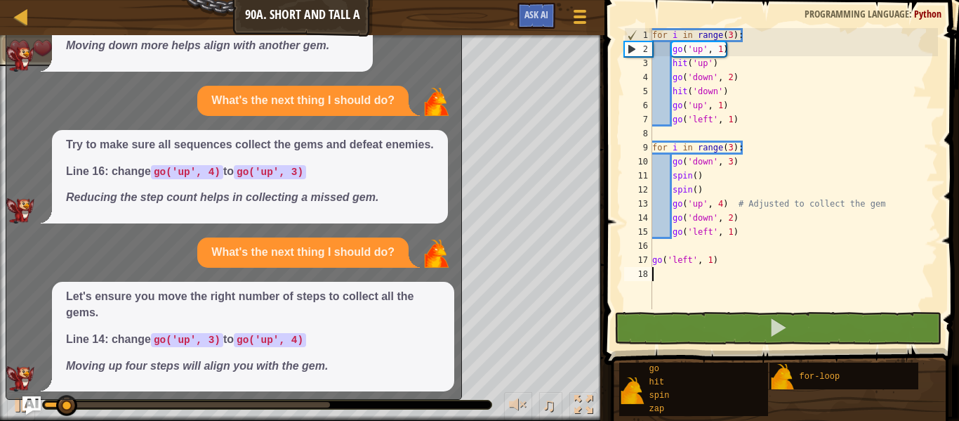
click at [35, 404] on img "Ask AI" at bounding box center [31, 405] width 18 height 18
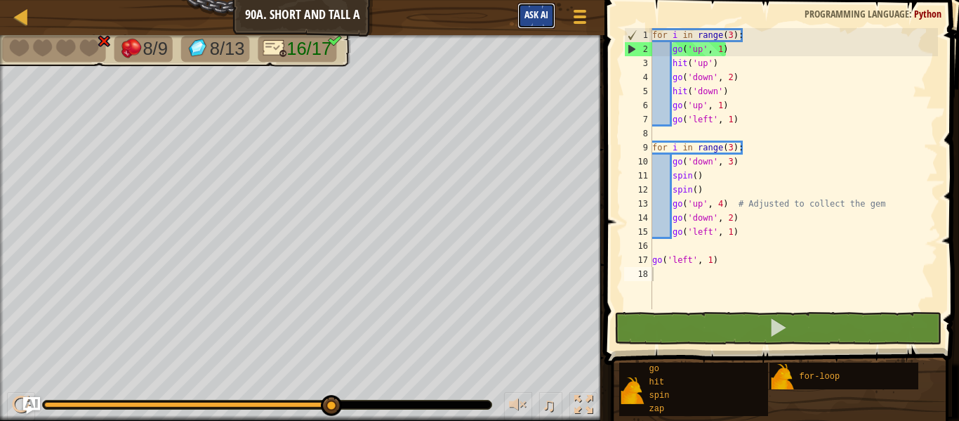
click at [542, 12] on span "Ask AI" at bounding box center [537, 14] width 24 height 13
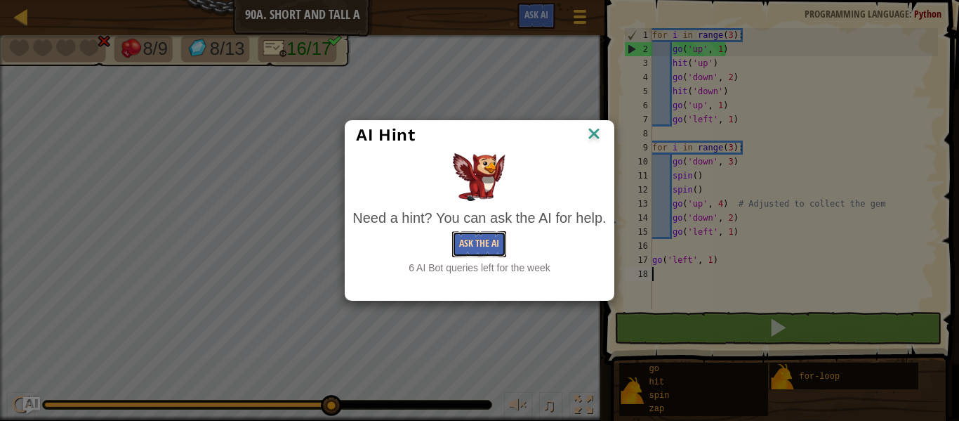
click at [470, 235] on button "Ask the AI" at bounding box center [479, 244] width 54 height 26
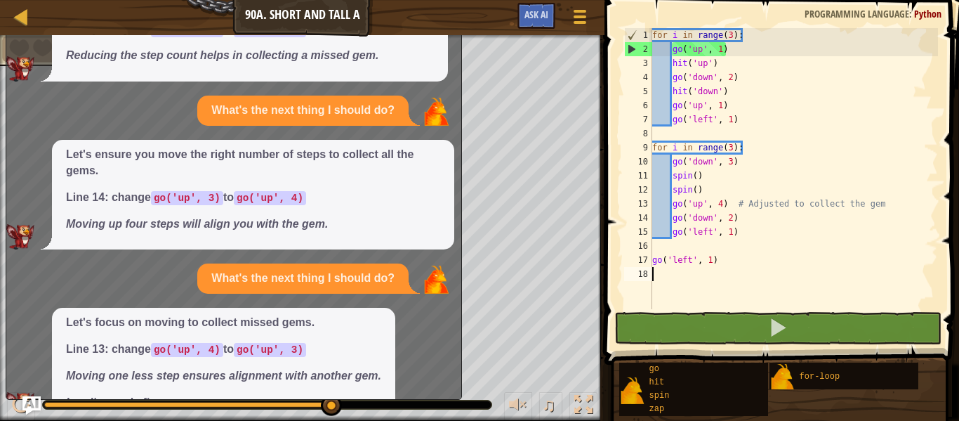
scroll to position [1787, 0]
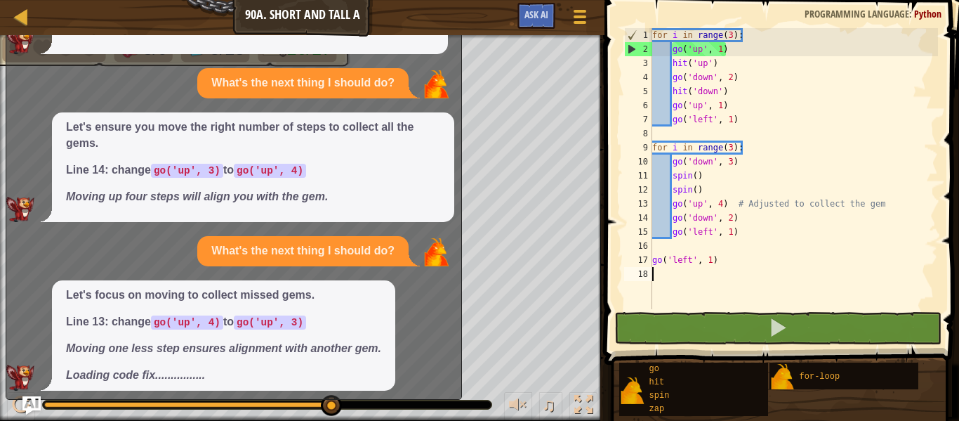
click at [31, 401] on img "Ask AI" at bounding box center [31, 405] width 18 height 18
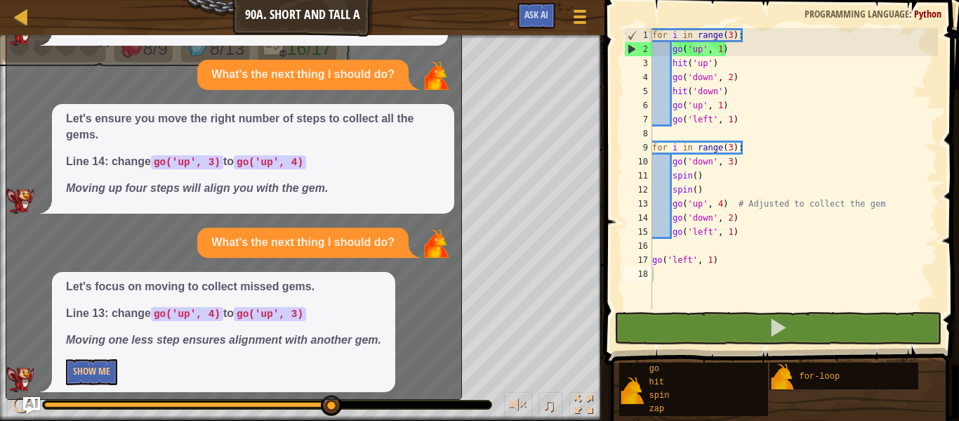
scroll to position [1796, 0]
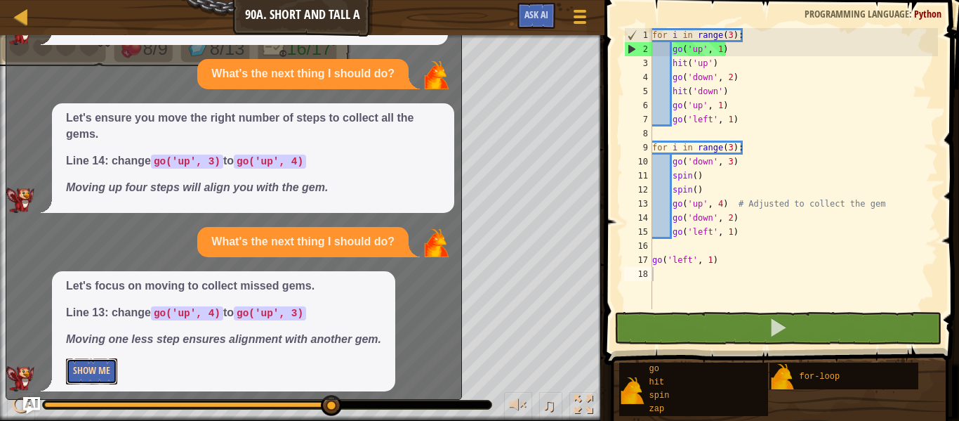
click at [107, 358] on button "Show Me" at bounding box center [91, 371] width 51 height 26
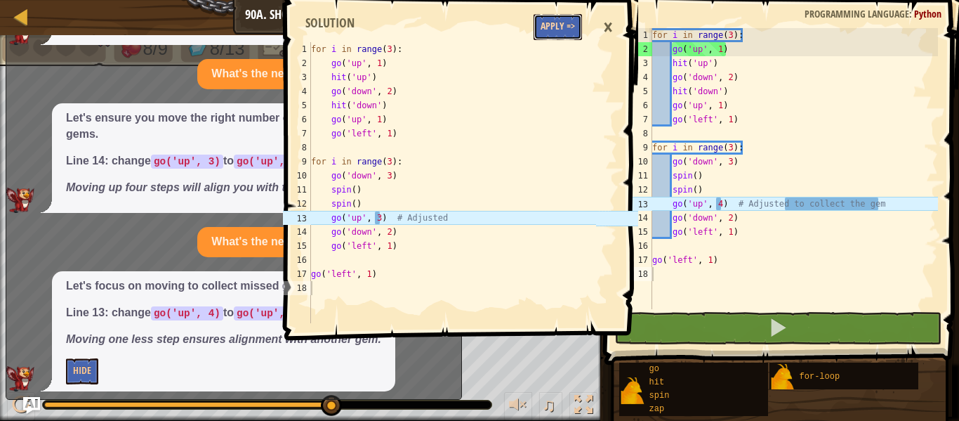
click at [568, 23] on button "Apply =>" at bounding box center [558, 27] width 48 height 26
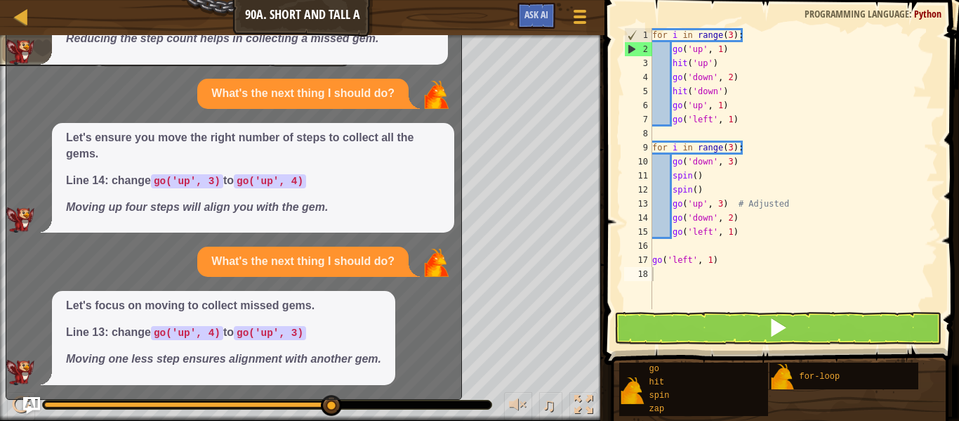
scroll to position [1770, 0]
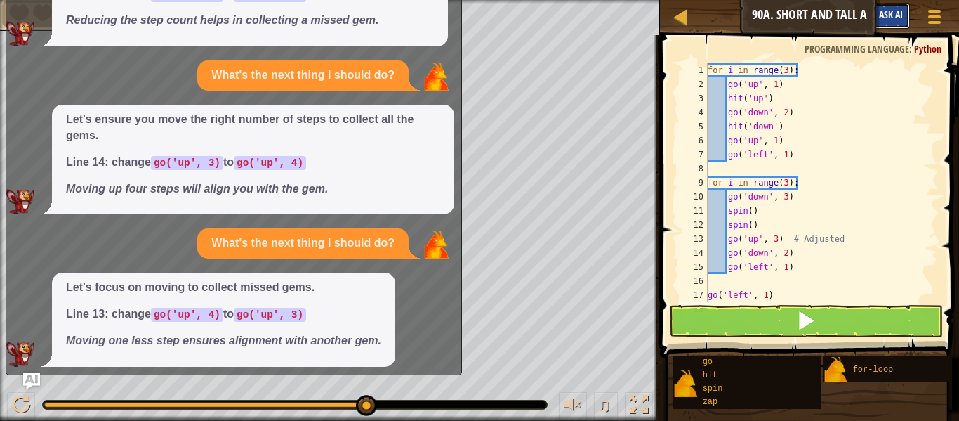
click at [899, 7] on button "Ask AI" at bounding box center [891, 16] width 38 height 26
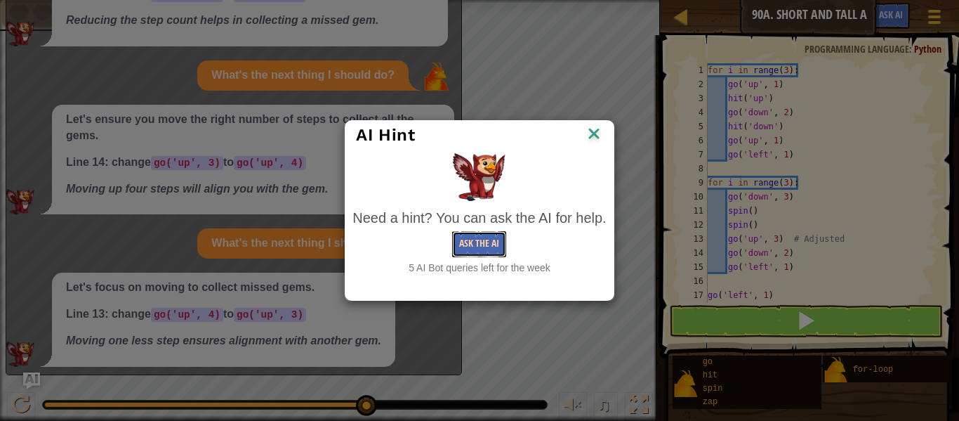
click at [486, 242] on button "Ask the AI" at bounding box center [479, 244] width 54 height 26
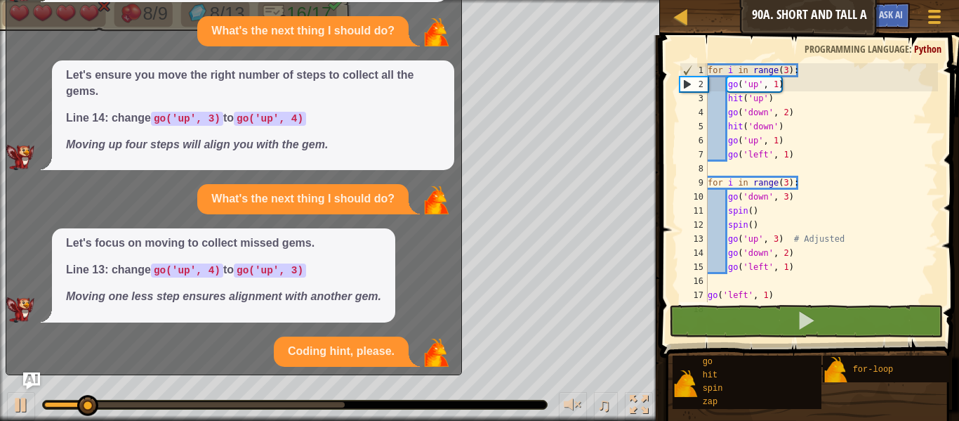
scroll to position [1972, 0]
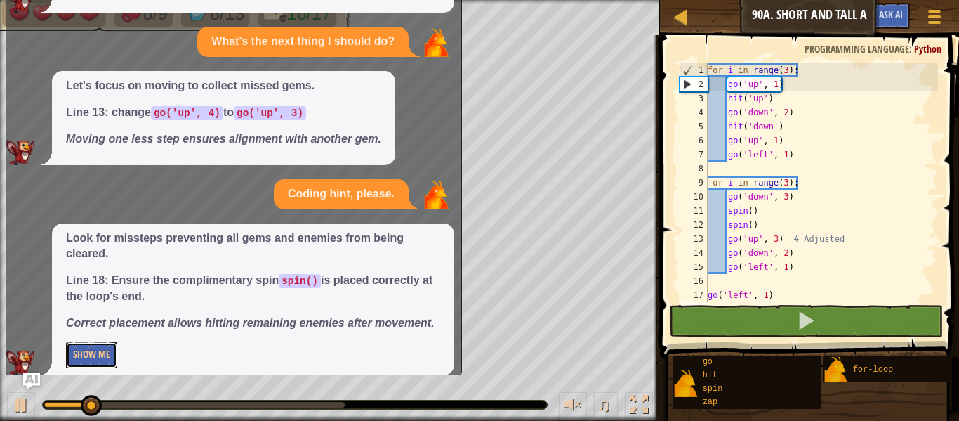
click at [74, 356] on button "Show Me" at bounding box center [91, 355] width 51 height 26
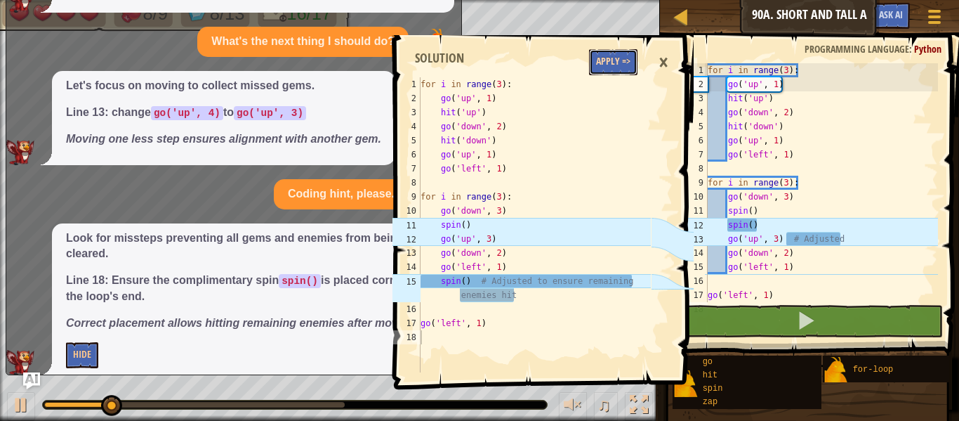
click at [608, 70] on button "Apply =>" at bounding box center [613, 62] width 48 height 26
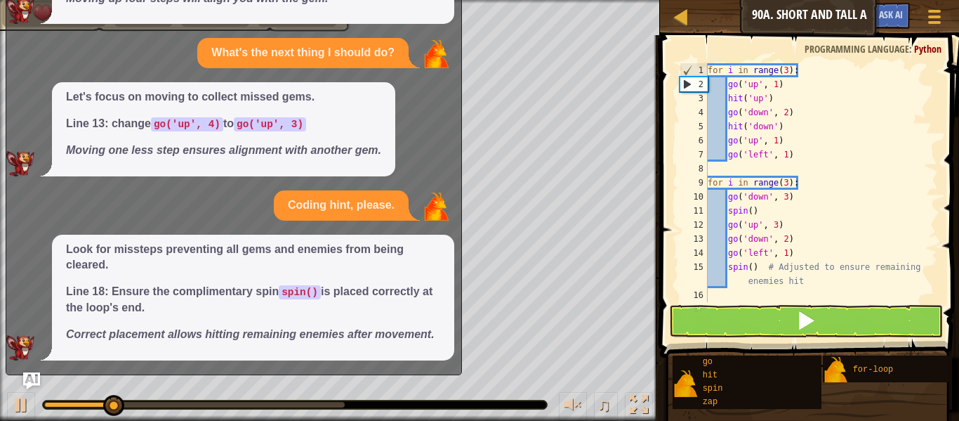
scroll to position [1955, 0]
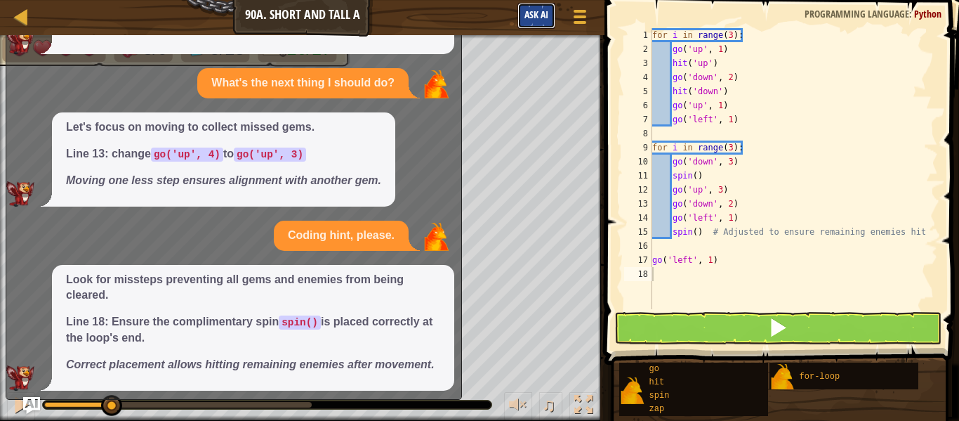
click at [518, 21] on button "Ask AI" at bounding box center [537, 16] width 38 height 26
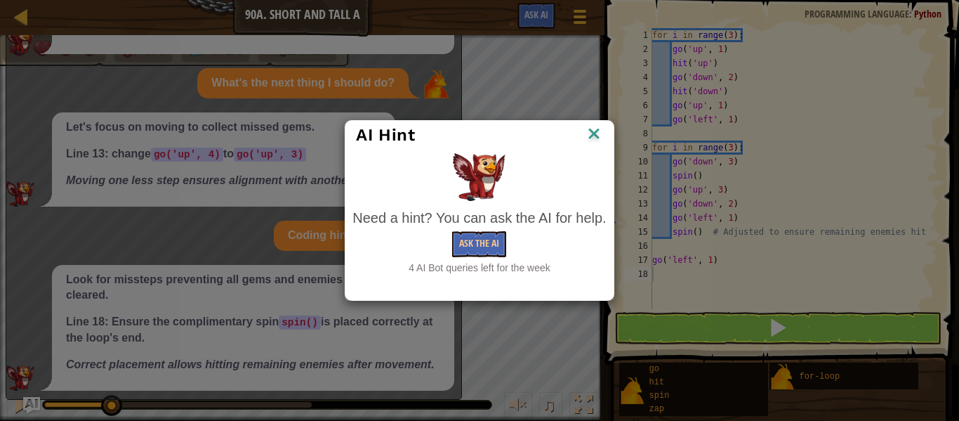
click at [597, 131] on img at bounding box center [594, 134] width 18 height 21
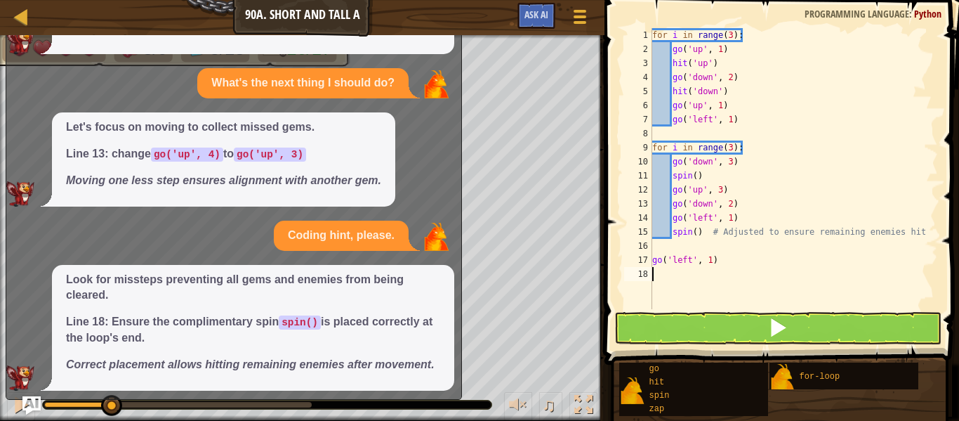
click at [27, 405] on img "Ask AI" at bounding box center [31, 405] width 18 height 18
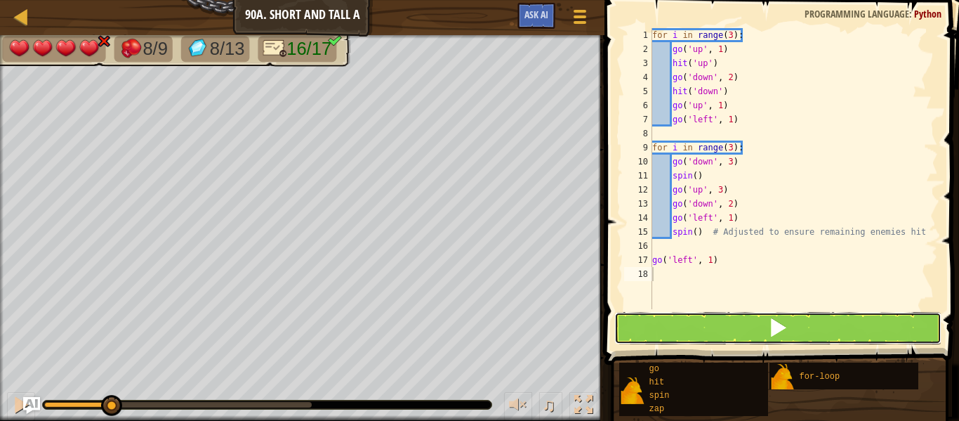
click at [716, 330] on button at bounding box center [777, 328] width 327 height 32
